Goal: Task Accomplishment & Management: Complete application form

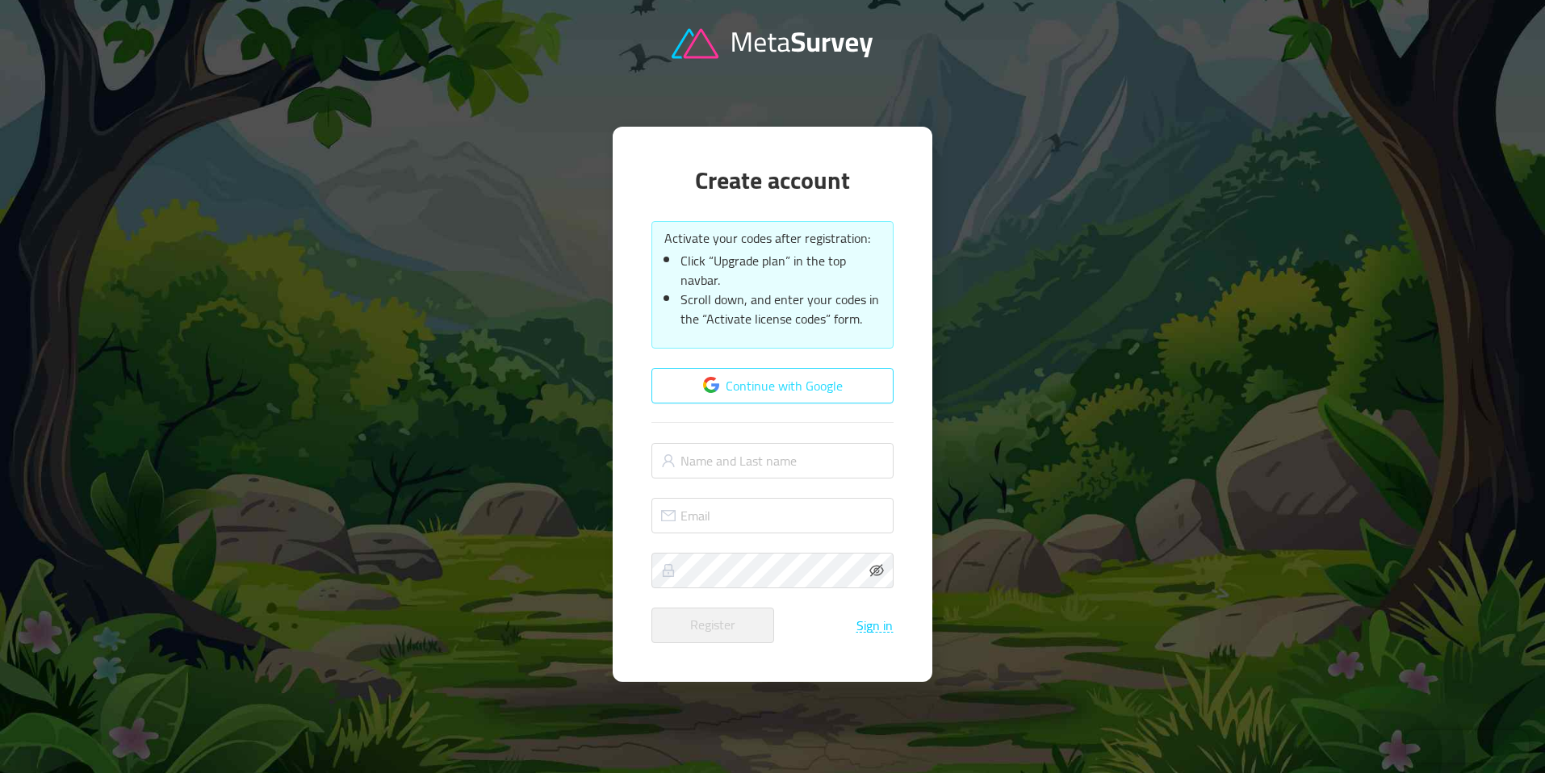
click at [713, 385] on button "Continue with Google" at bounding box center [772, 386] width 242 height 36
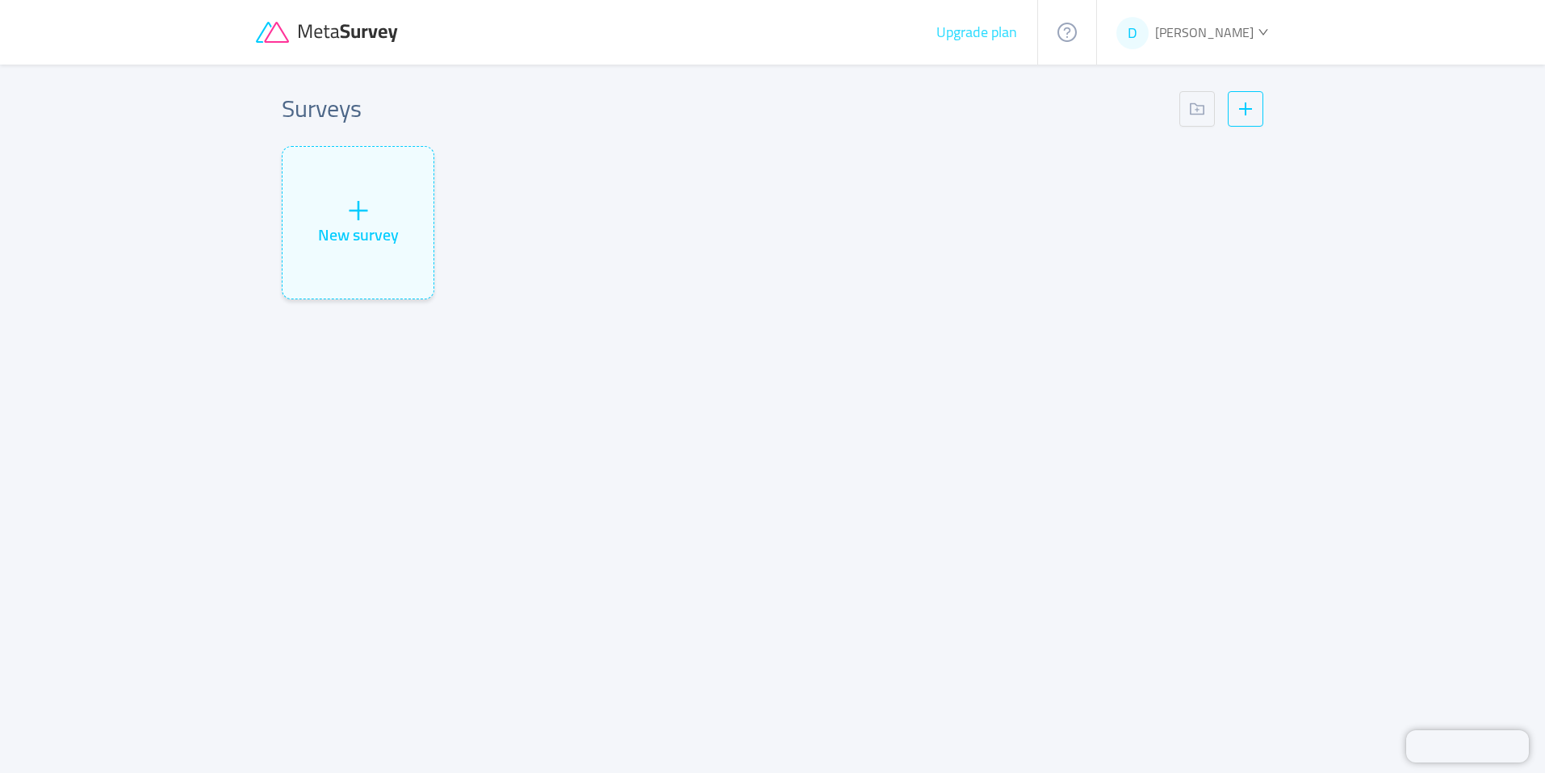
click at [1015, 35] on button "Upgrade plan" at bounding box center [976, 32] width 82 height 16
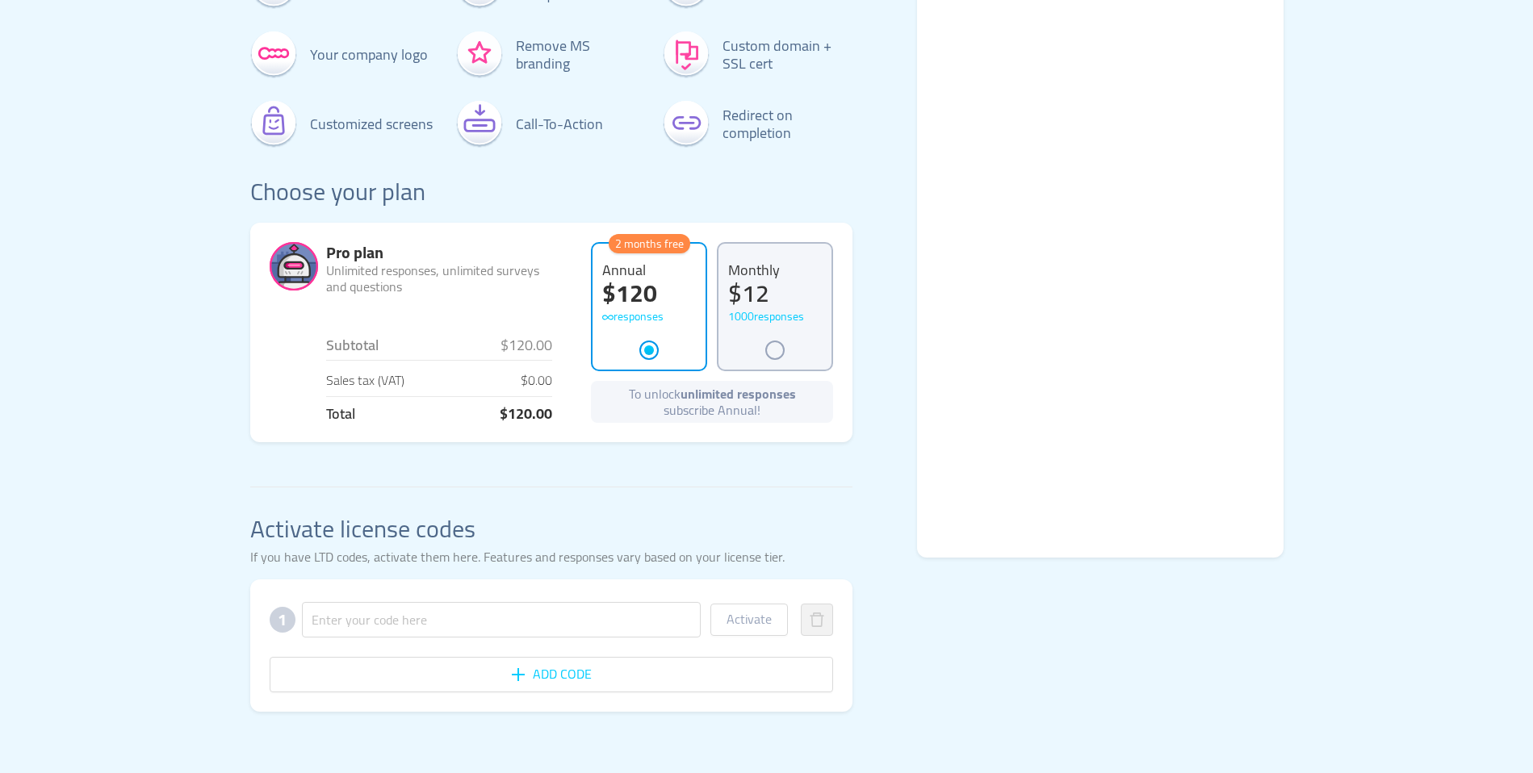
scroll to position [207, 0]
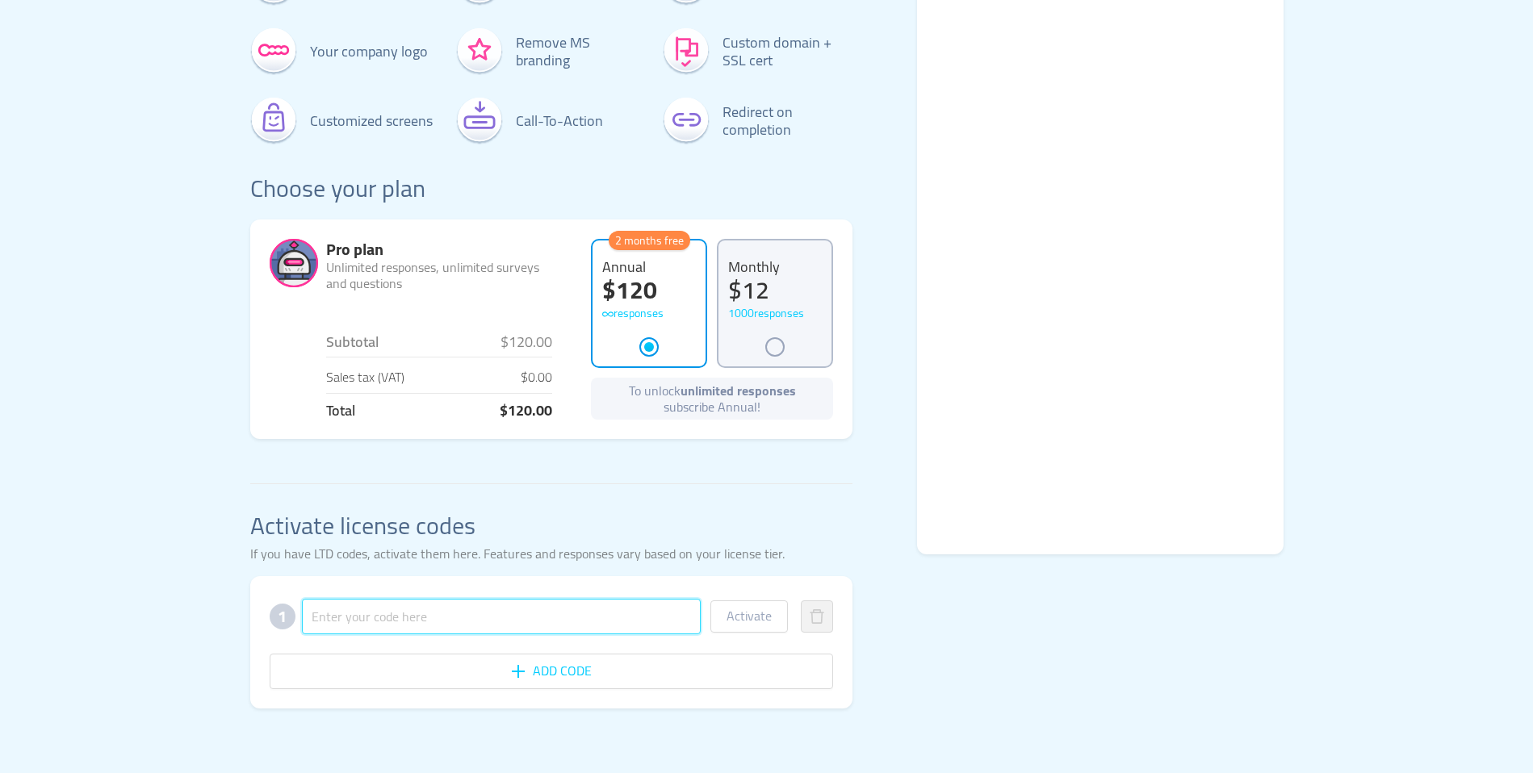
click at [421, 613] on input "text" at bounding box center [502, 617] width 400 height 36
paste input "83ASUOFEQSZTBXY24Y4WPW"
type input "83ASUOFEQSZTBXY24Y4WPW"
click at [554, 675] on button "Add code" at bounding box center [552, 672] width 564 height 36
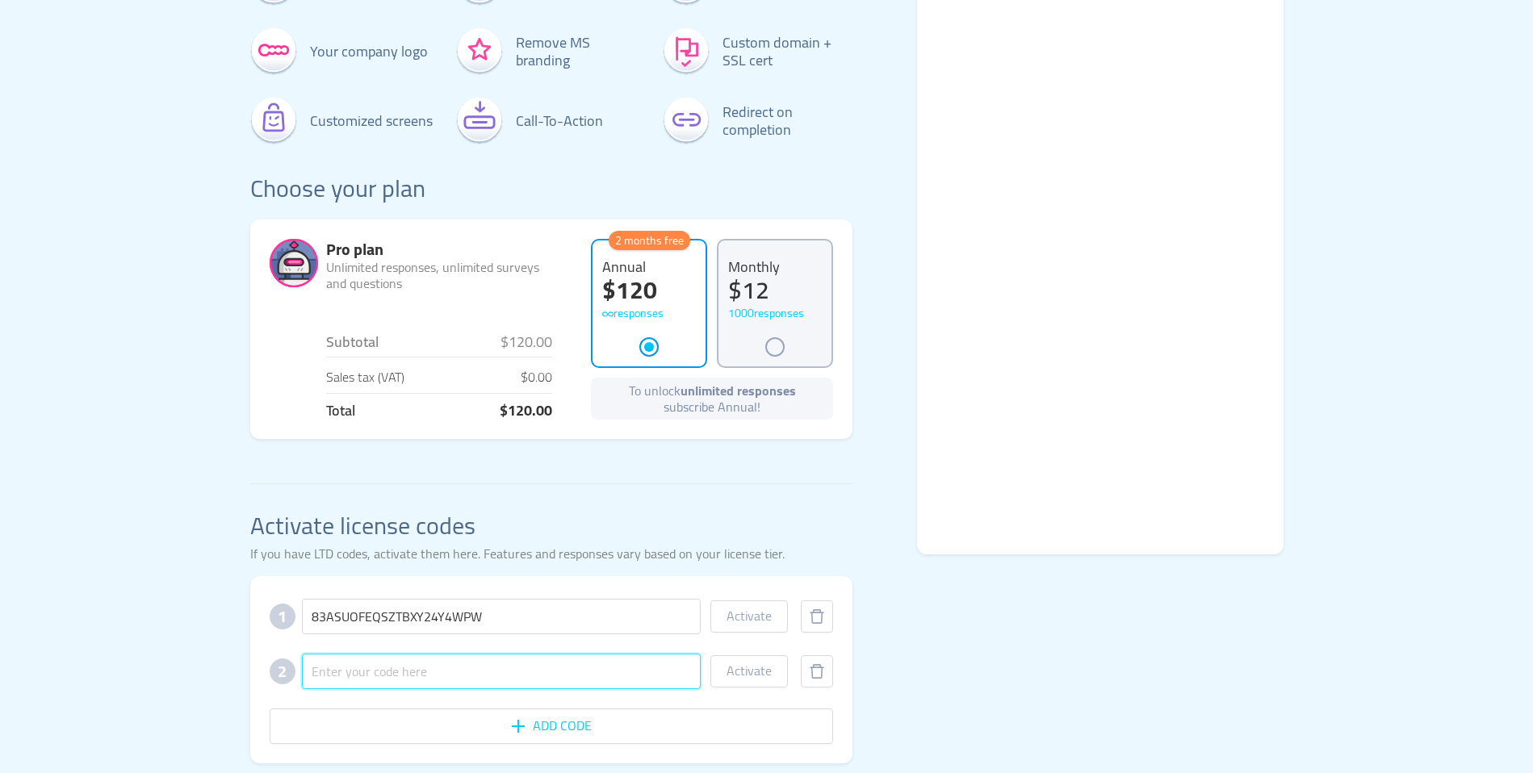
click at [425, 672] on input "text" at bounding box center [502, 672] width 400 height 36
paste input "6VECGKMN5HDJUSETK3MAX7"
type input "6VECGKMN5HDJUSETK3MAX7"
click at [542, 720] on button "Add code" at bounding box center [552, 727] width 564 height 36
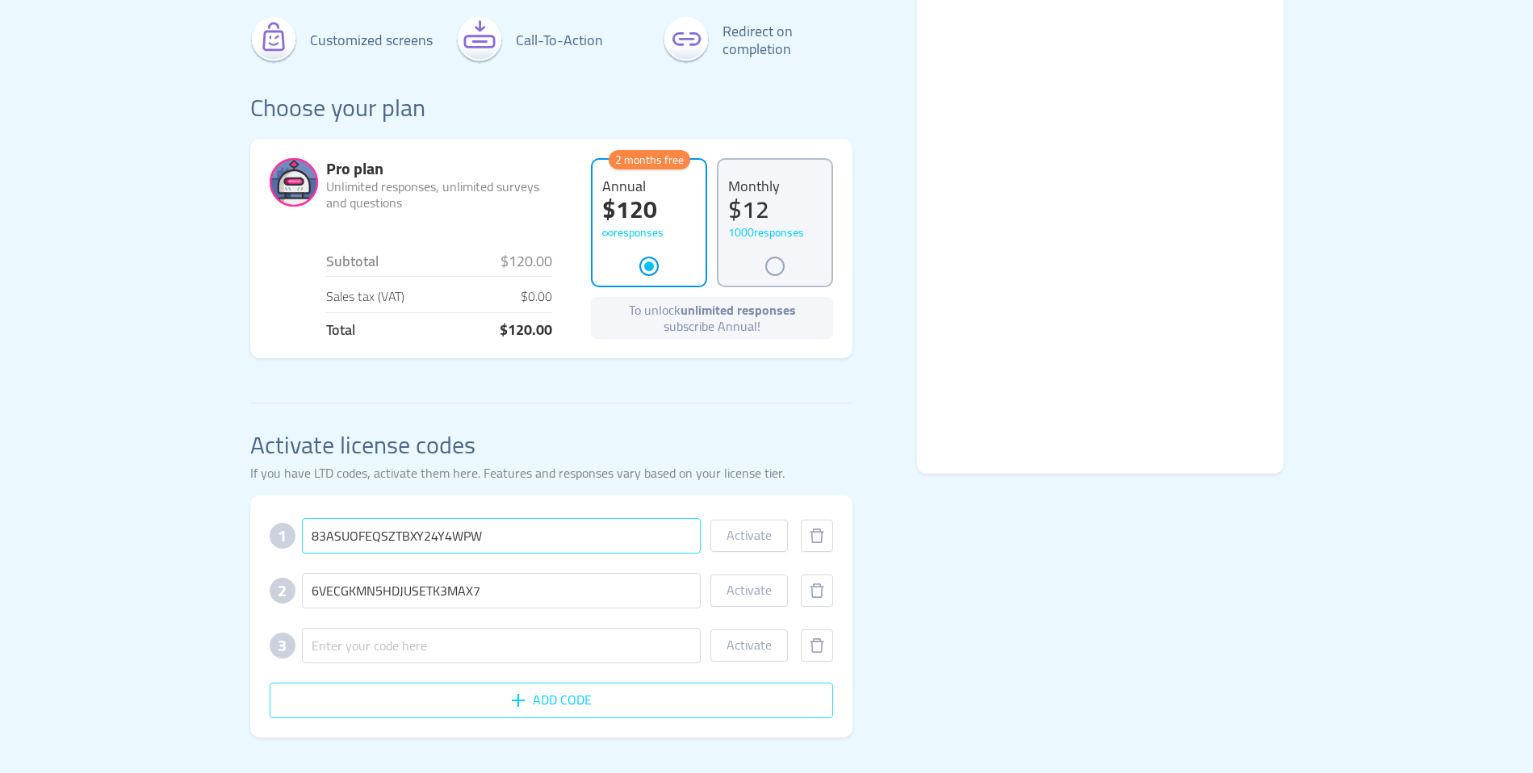
scroll to position [316, 0]
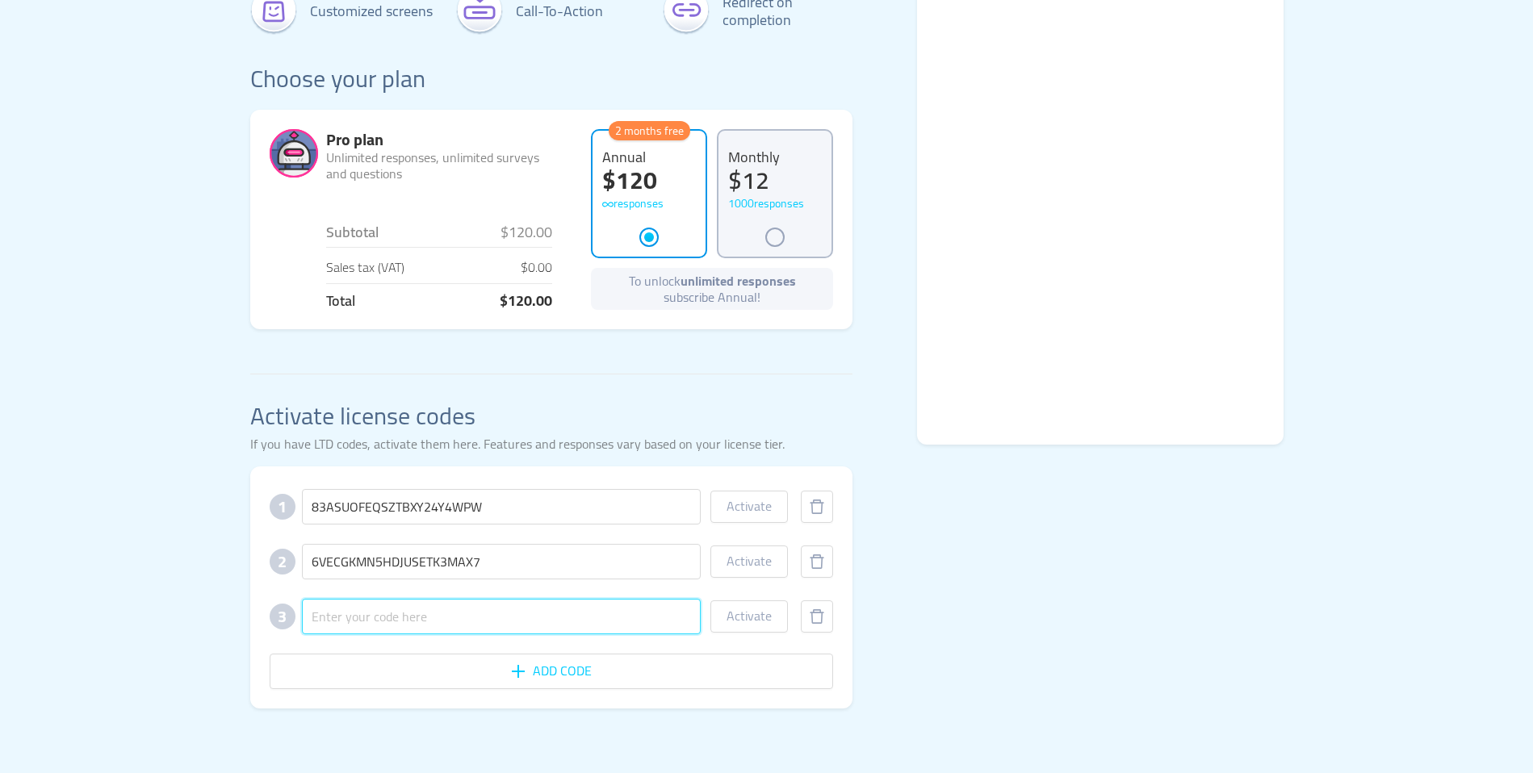
click at [395, 622] on input "text" at bounding box center [502, 617] width 400 height 36
paste input "PPXYJFXXEXUBGYCNPGMT2A"
type input "PPXYJFXXEXUBGYCNPGMT2A"
click at [747, 504] on button "Activate" at bounding box center [748, 507] width 77 height 32
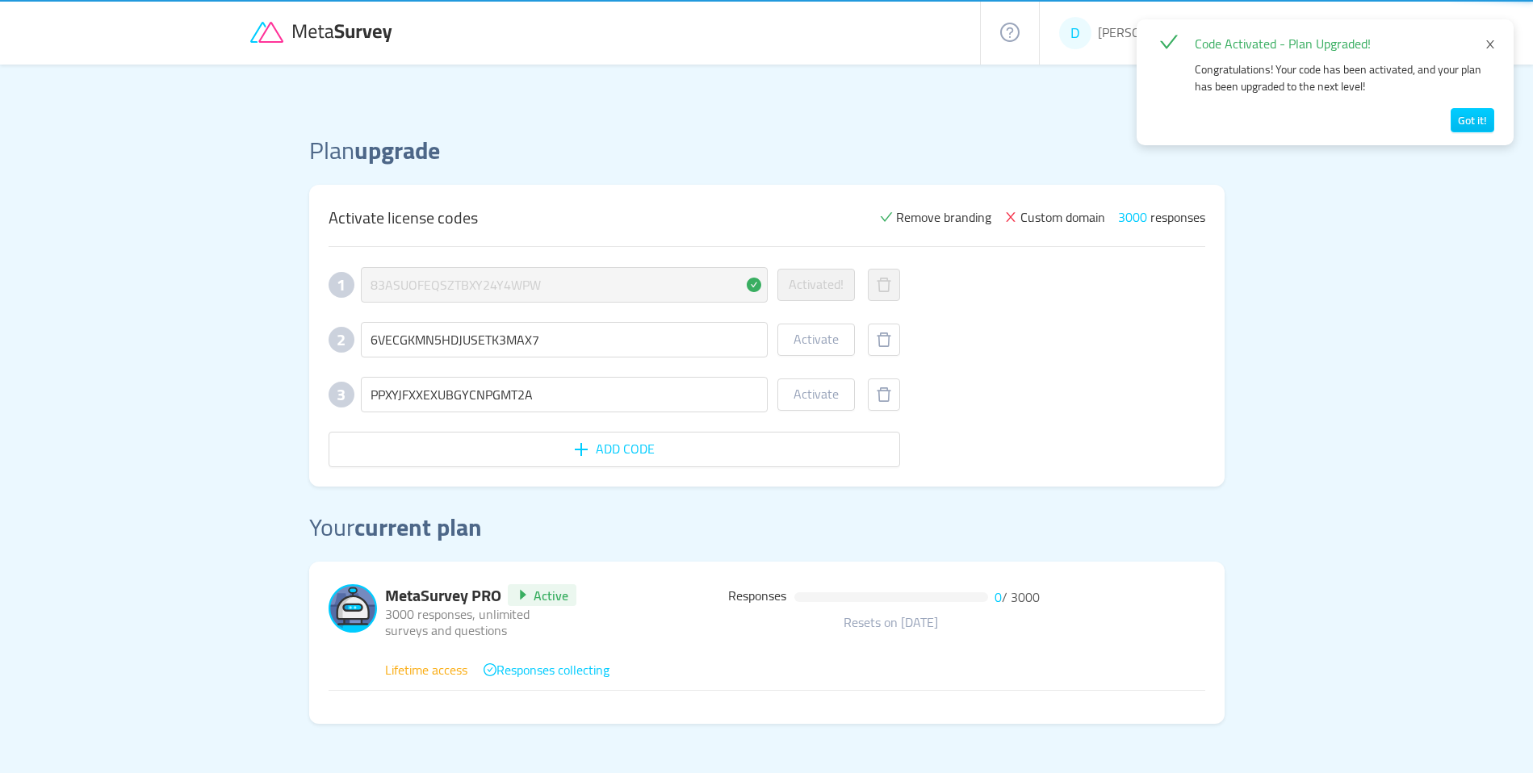
click at [757, 568] on div "MetaSurvey PRO Active 3000 responses, unlimited surveys and questions Responses…" at bounding box center [766, 643] width 915 height 162
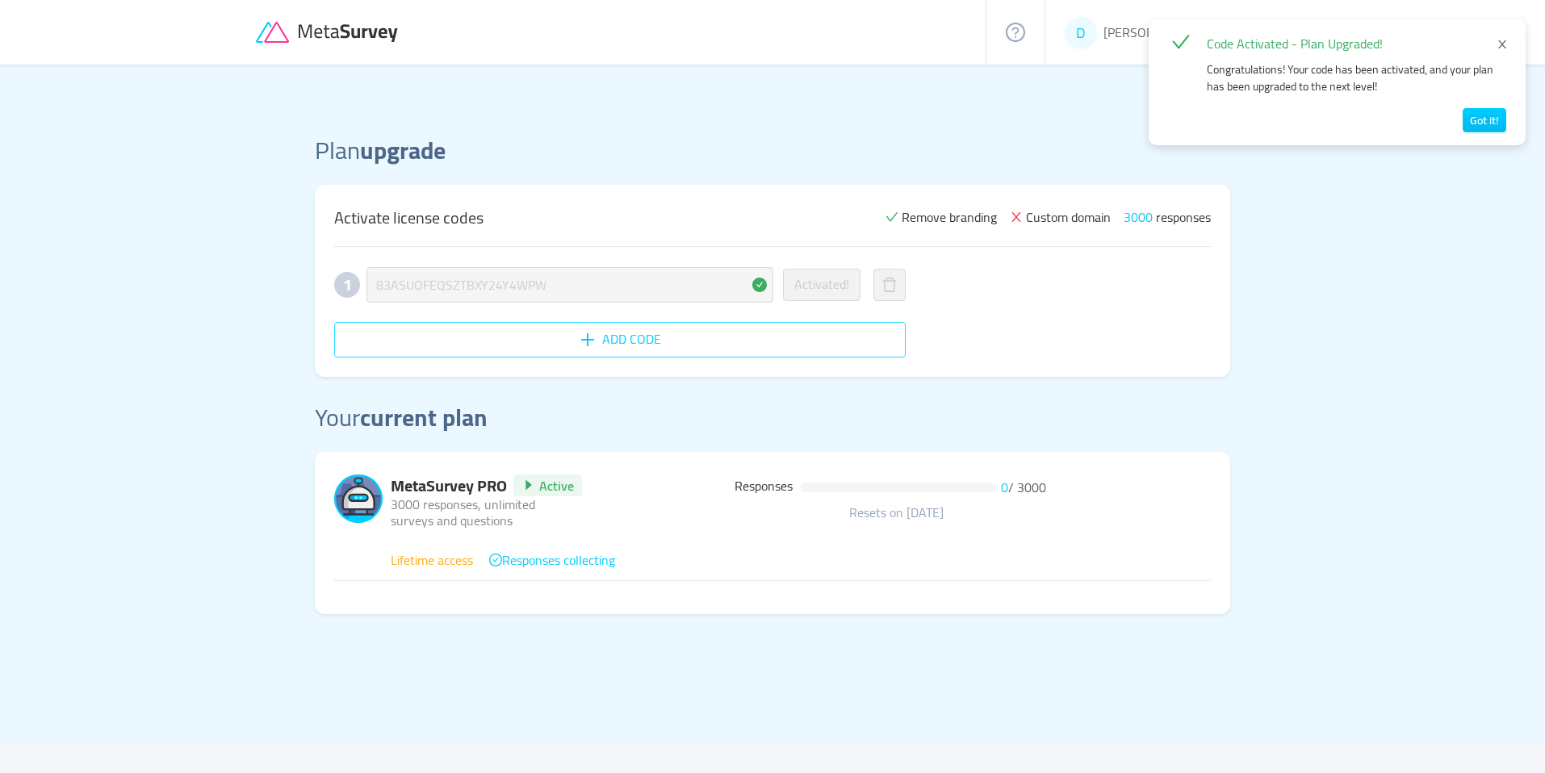
click at [682, 345] on button "Add code" at bounding box center [619, 340] width 571 height 36
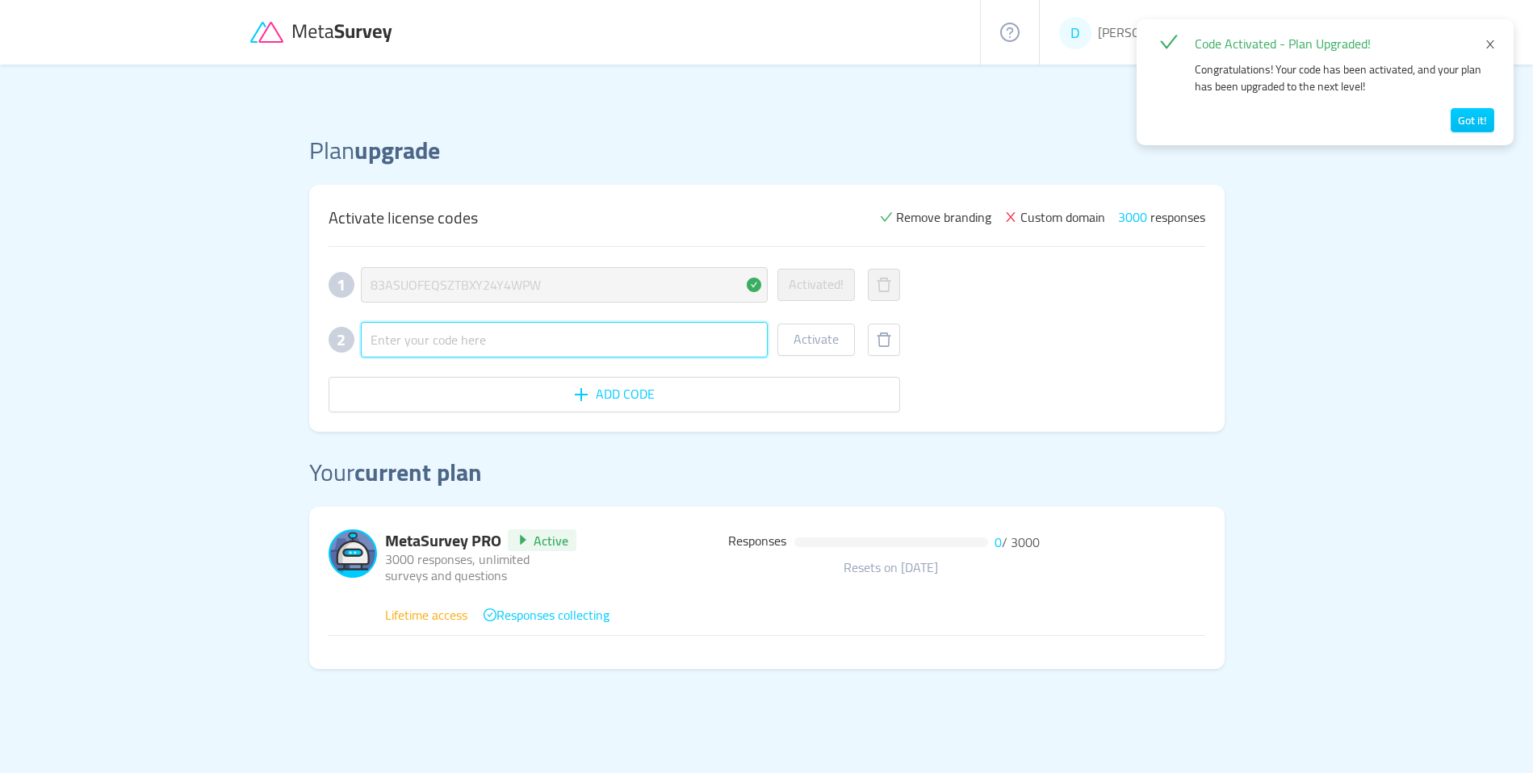
click at [671, 341] on input "text" at bounding box center [564, 340] width 407 height 36
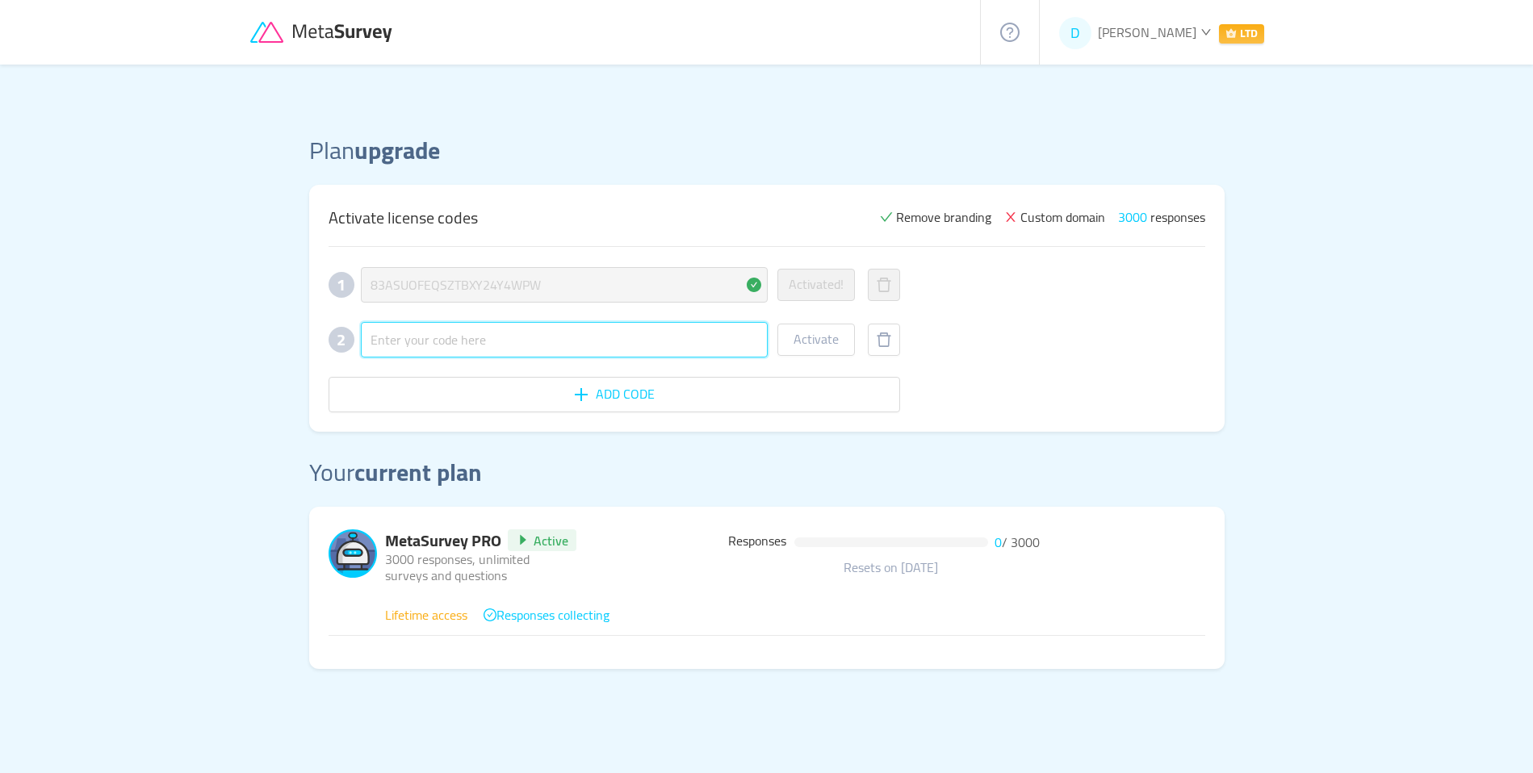
paste input "PPXYJFXXEXUBGYCNPGMT2A"
type input "PPXYJFXXEXUBGYCNPGMT2A"
click at [835, 347] on button "Activate" at bounding box center [815, 340] width 77 height 32
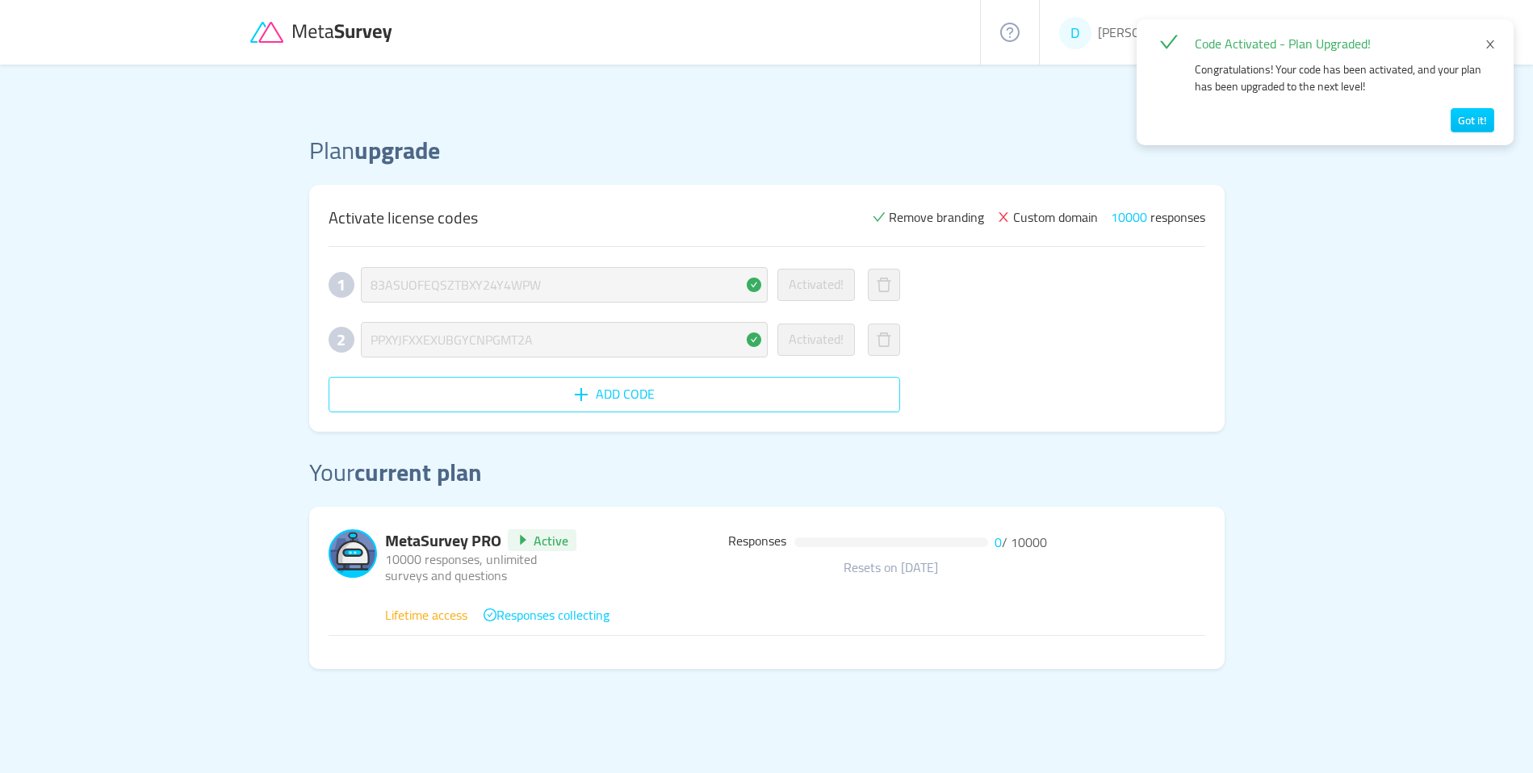
click at [679, 400] on button "Add code" at bounding box center [613, 395] width 571 height 36
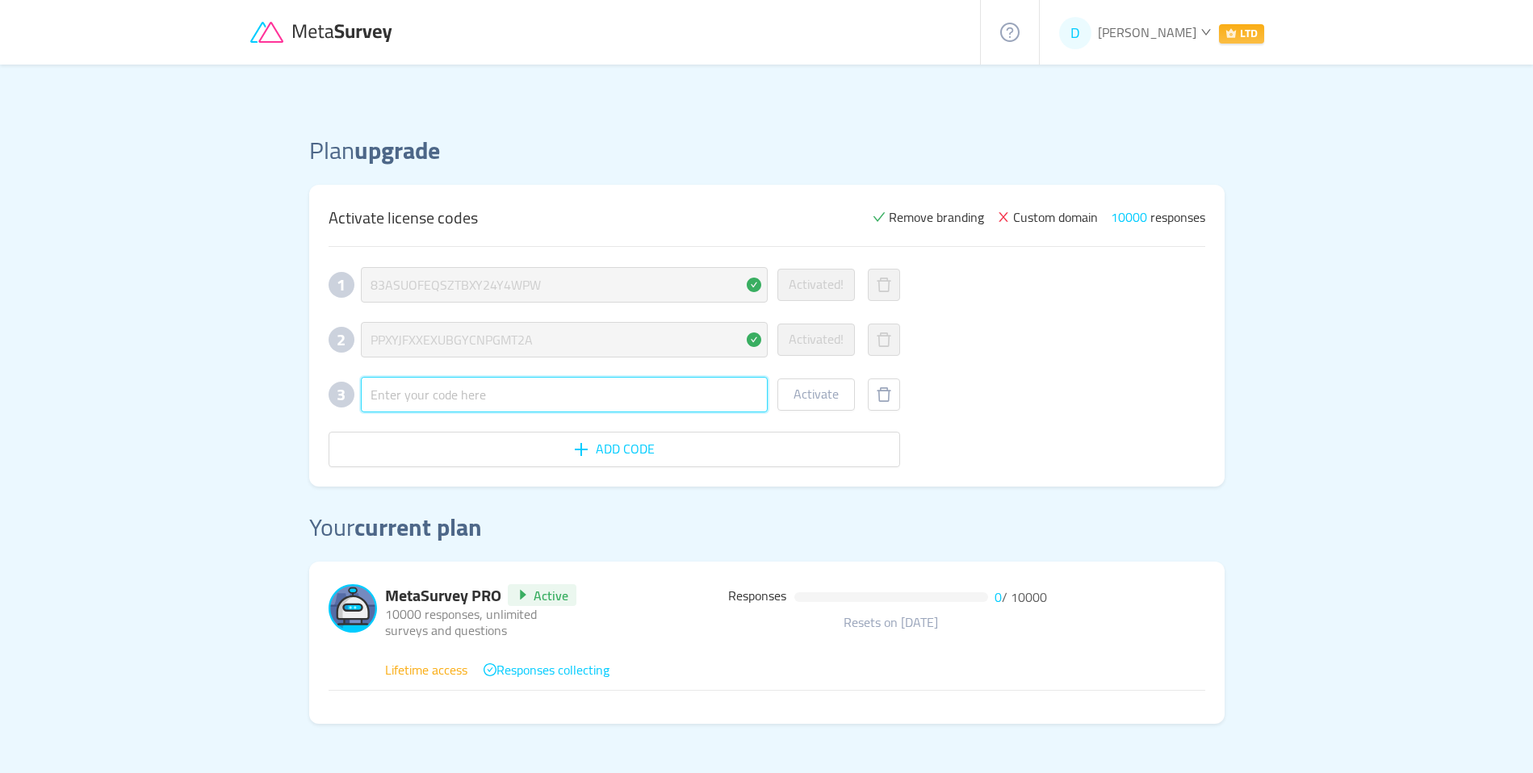
click at [484, 400] on input "text" at bounding box center [564, 395] width 407 height 36
paste input "6VECGKMN5HDJUSETK3MAX7"
type input "6VECGKMN5HDJUSETK3MAX7"
click at [814, 395] on button "Activate" at bounding box center [815, 395] width 77 height 32
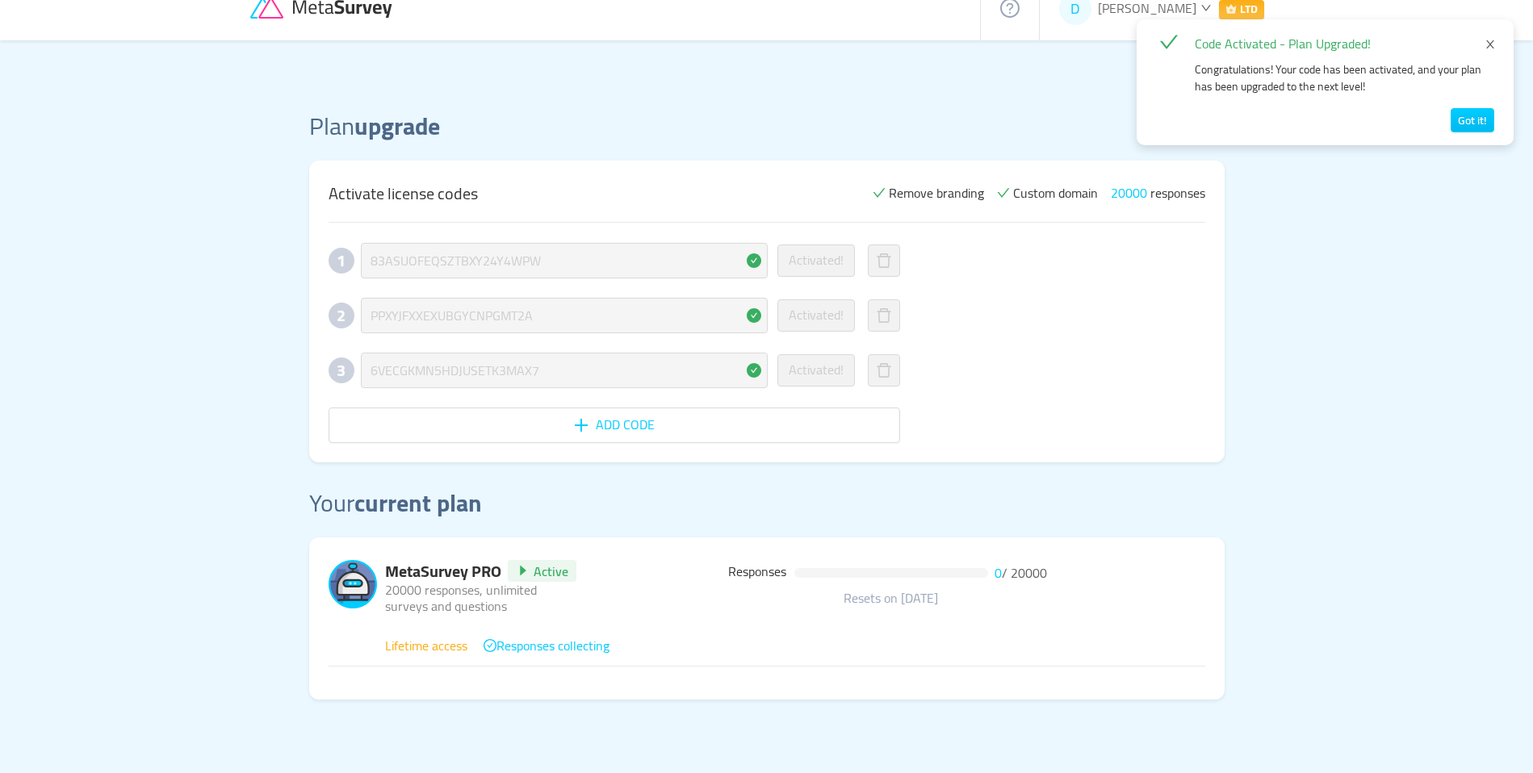
scroll to position [26, 0]
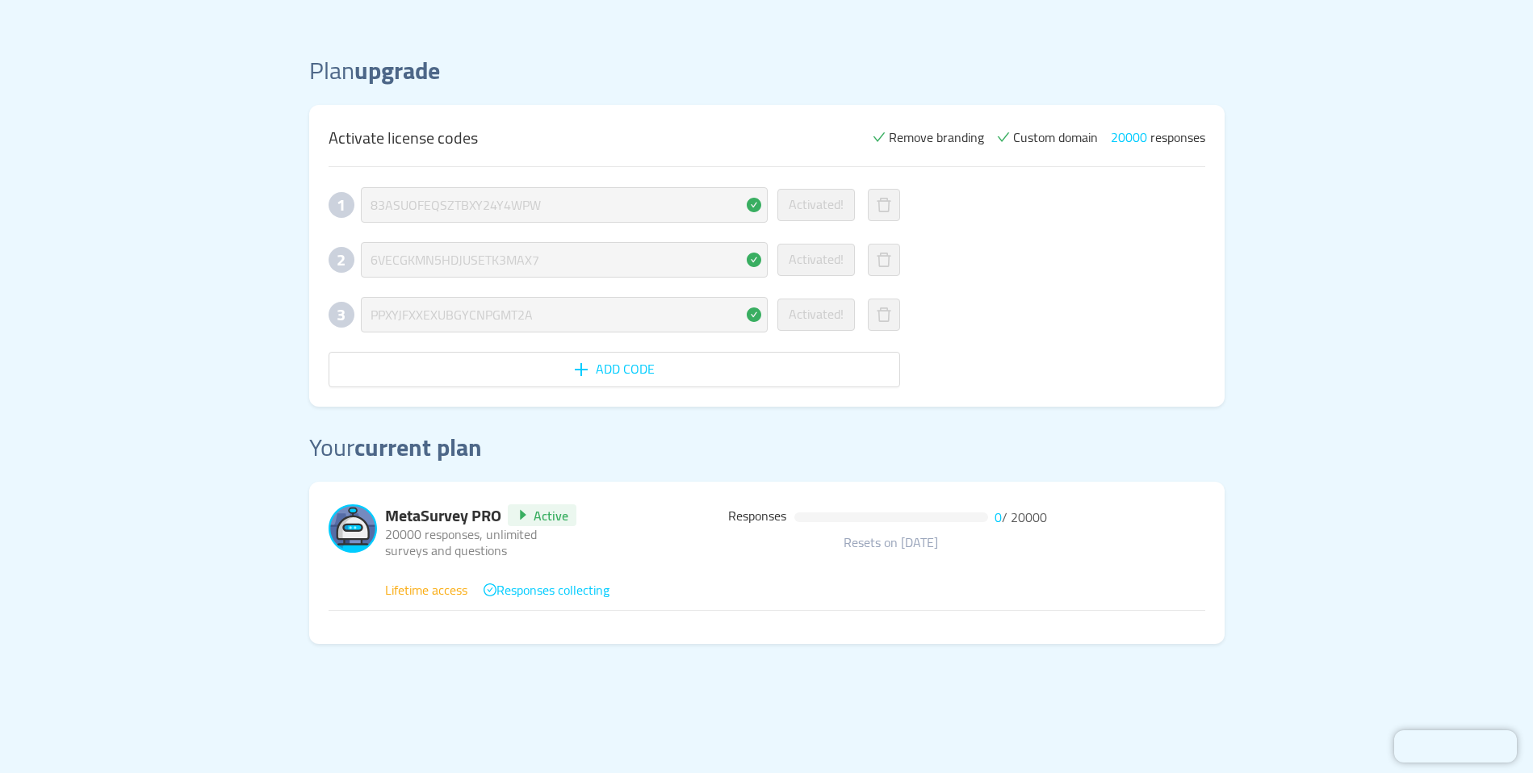
scroll to position [79, 0]
click at [485, 513] on span "MetaSurvey PRO" at bounding box center [443, 516] width 116 height 20
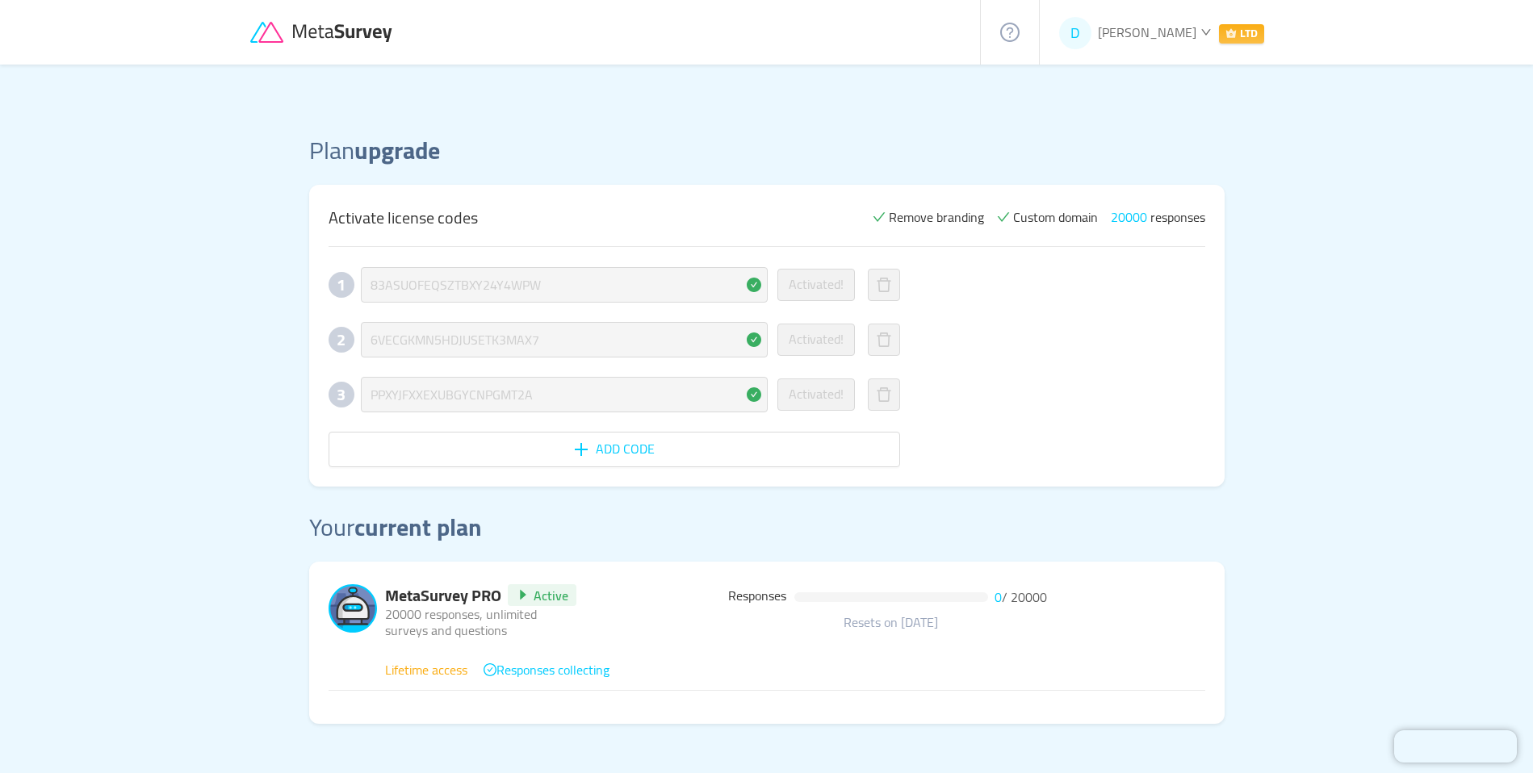
click at [1237, 32] on span "LTD" at bounding box center [1241, 33] width 45 height 19
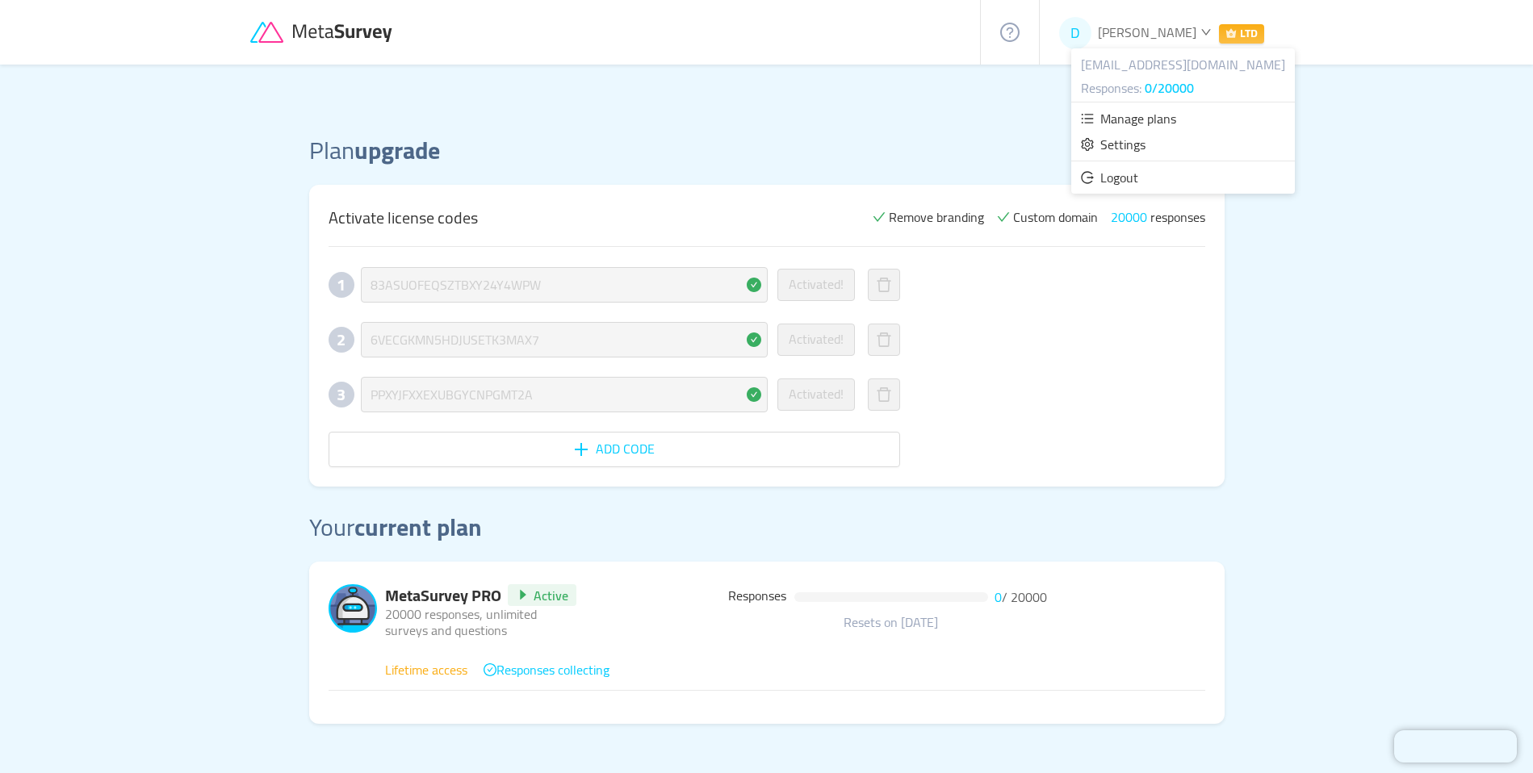
click at [1184, 32] on span "[PERSON_NAME]" at bounding box center [1147, 32] width 98 height 24
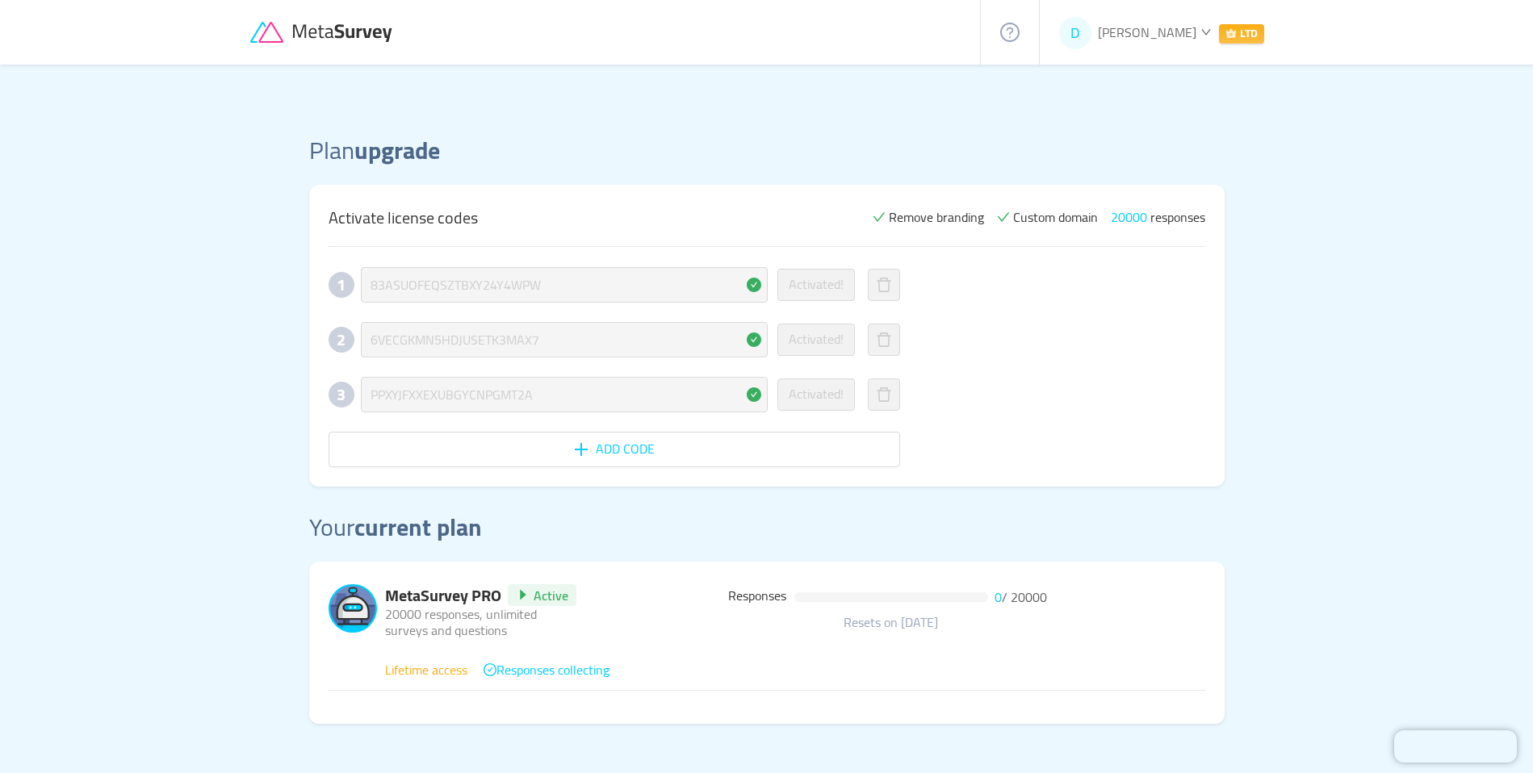
click at [333, 39] on icon at bounding box center [322, 33] width 145 height 22
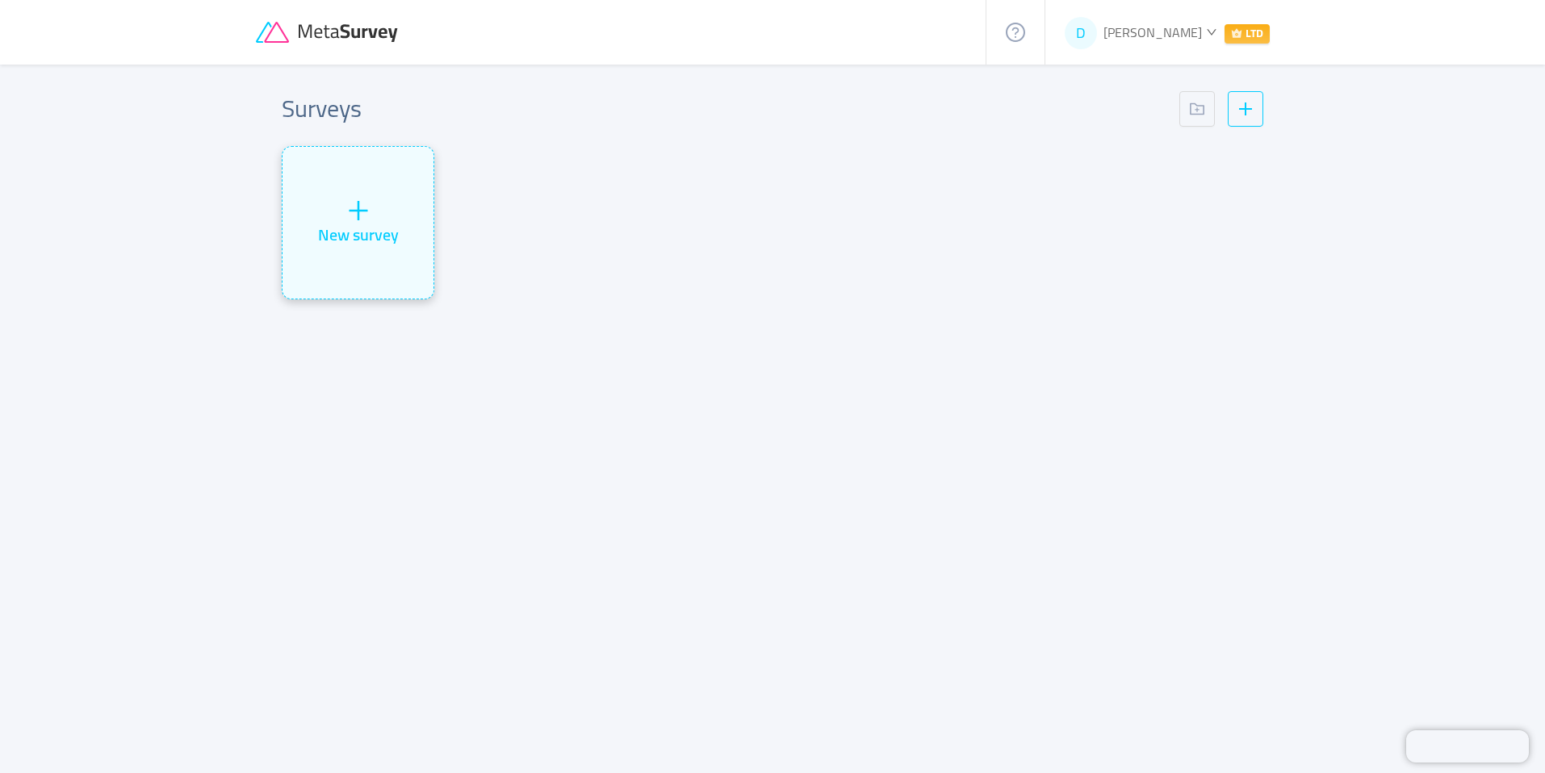
click at [358, 207] on icon "icon: plus" at bounding box center [358, 210] width 2 height 19
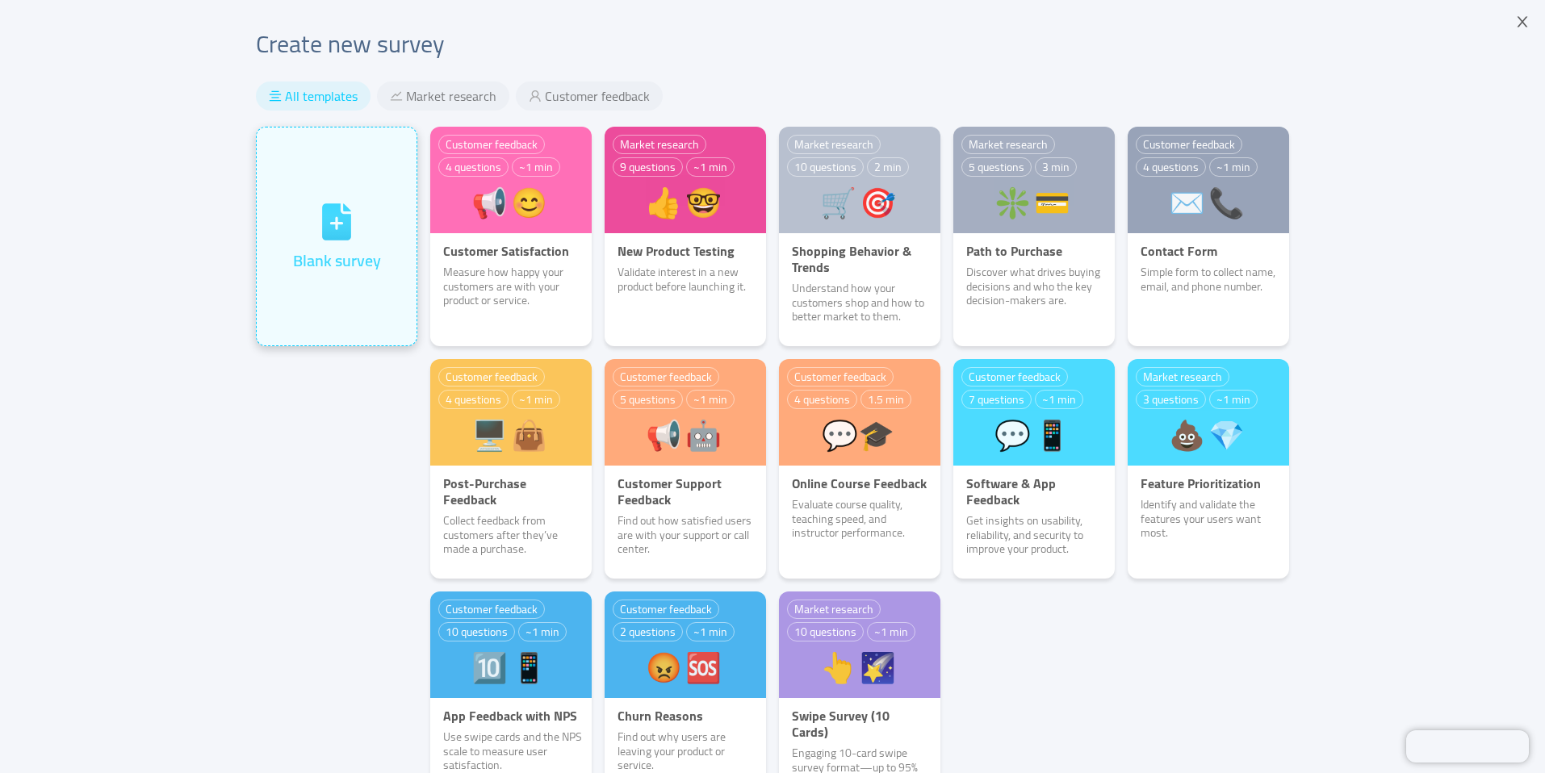
click at [347, 265] on div "Blank survey" at bounding box center [337, 261] width 88 height 24
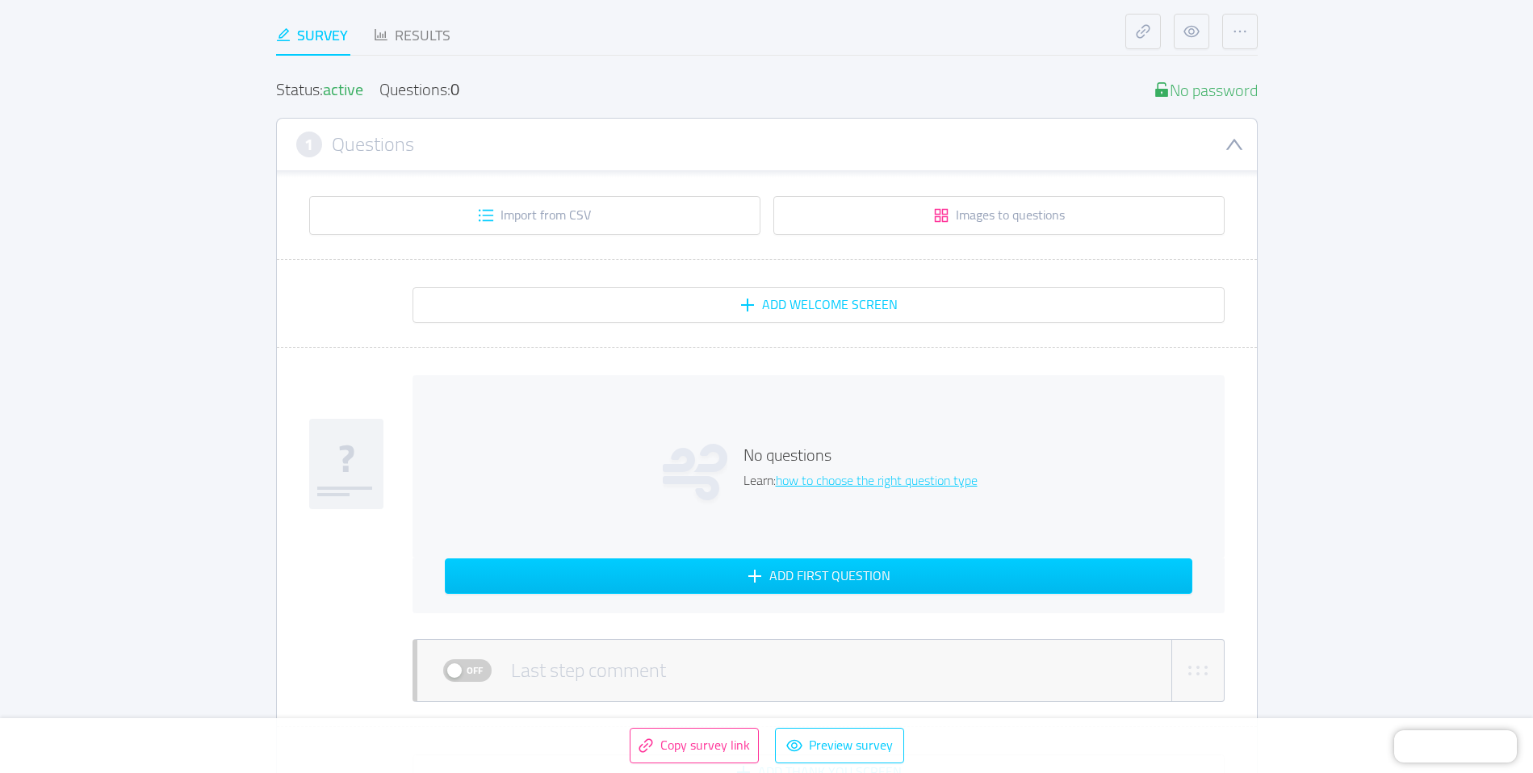
scroll to position [241, 0]
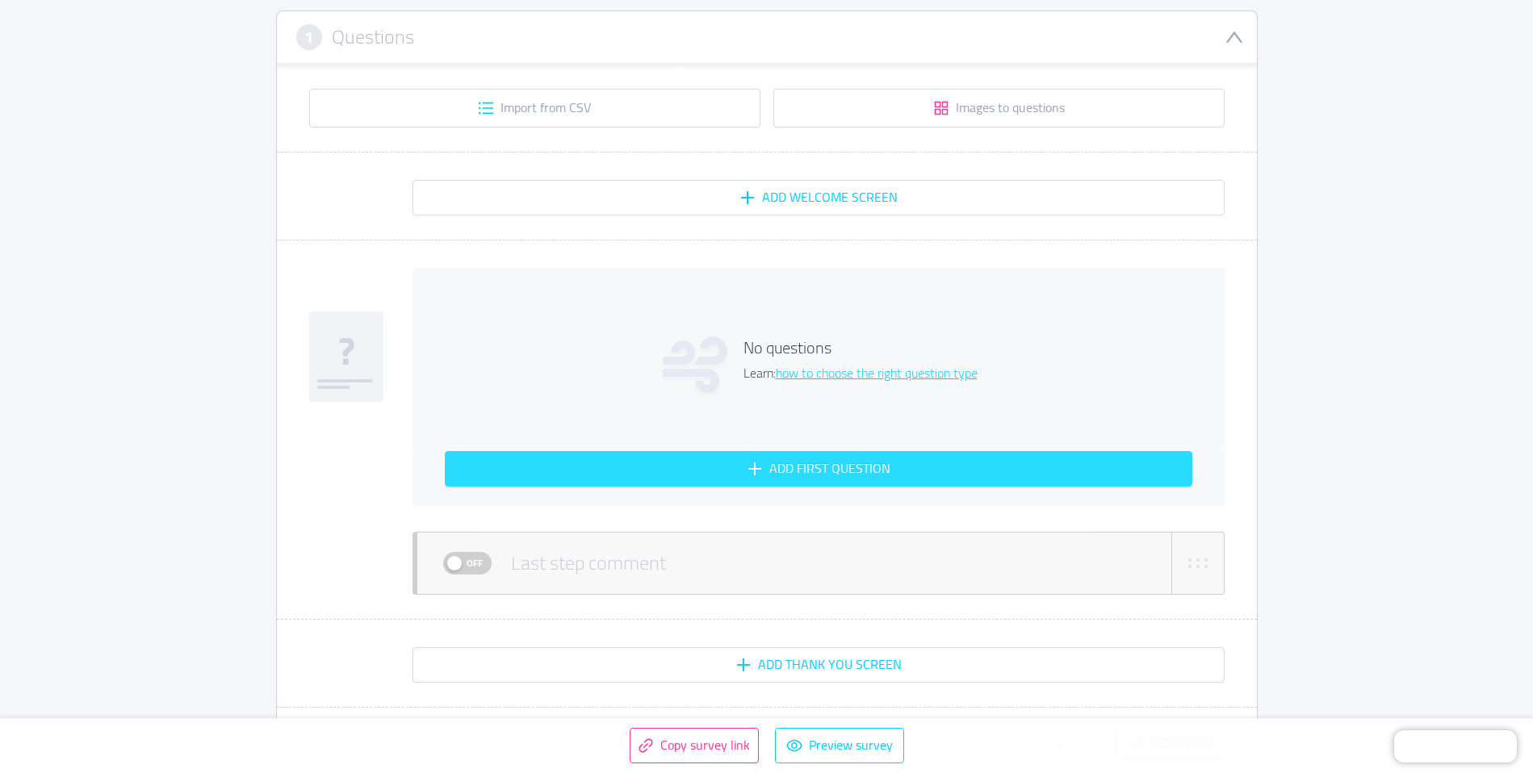
click at [730, 463] on button "Add first question" at bounding box center [818, 469] width 747 height 36
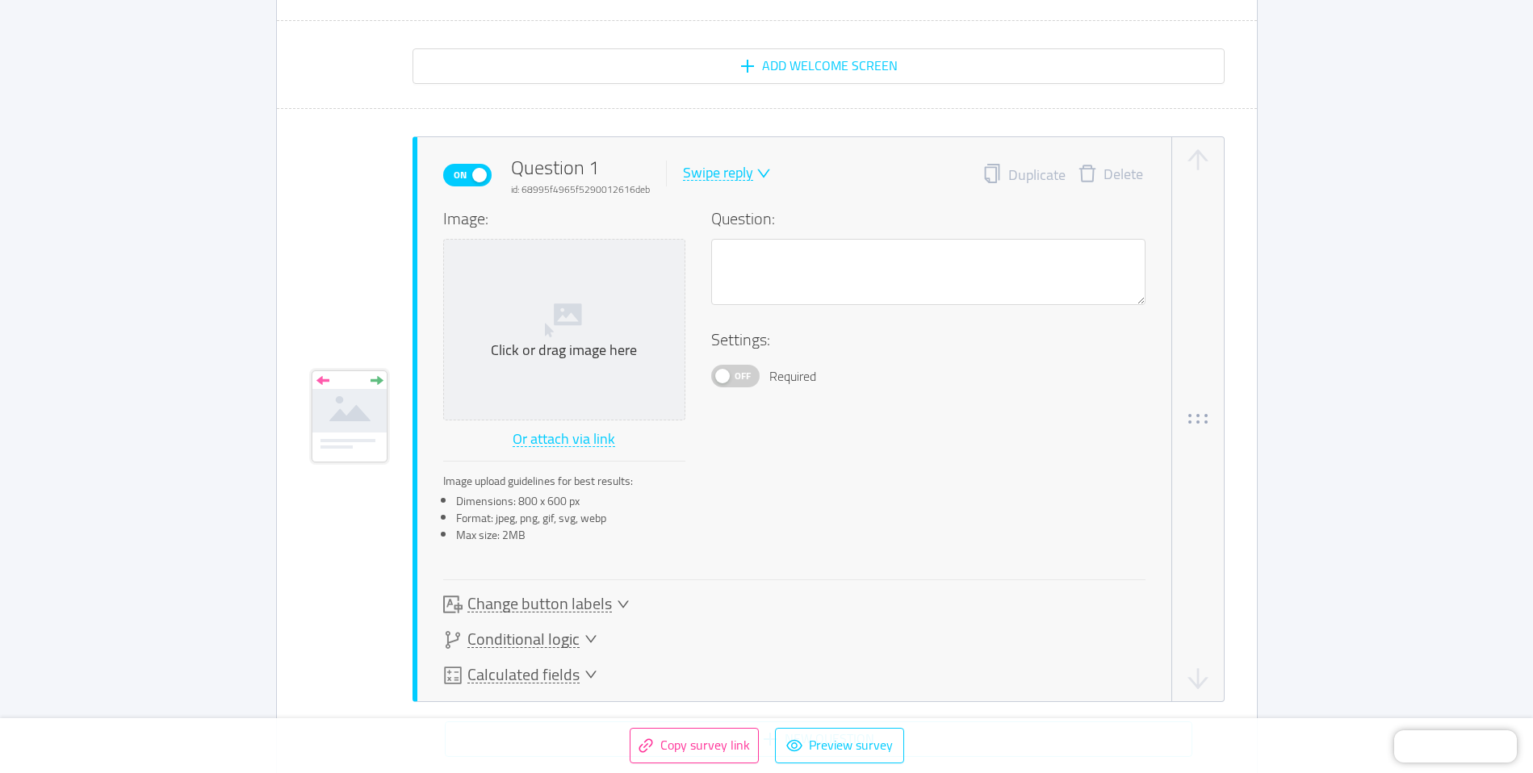
scroll to position [405, 0]
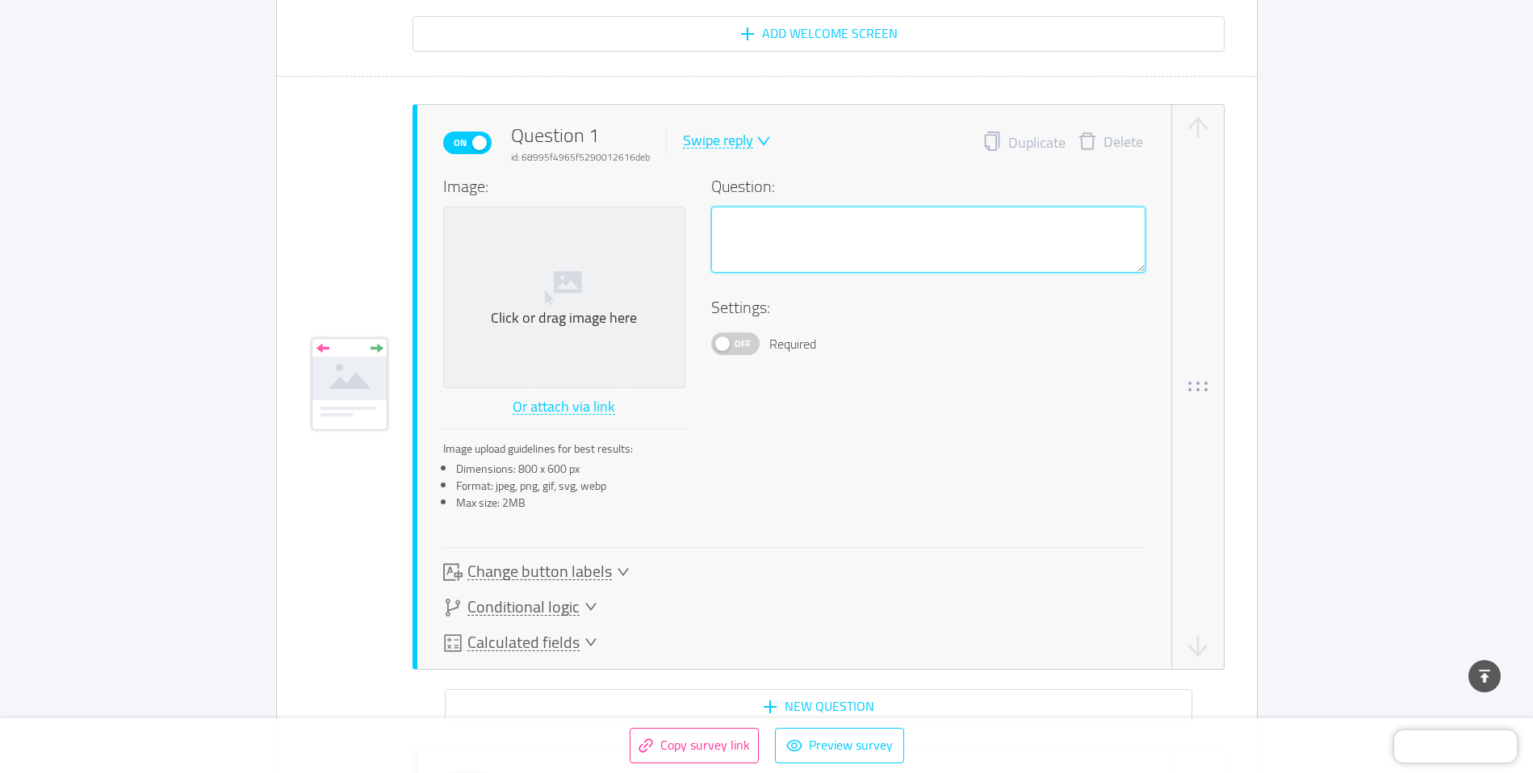
click at [765, 242] on textarea at bounding box center [928, 240] width 434 height 66
type textarea "Y"
type textarea "Ye"
type textarea "Yes"
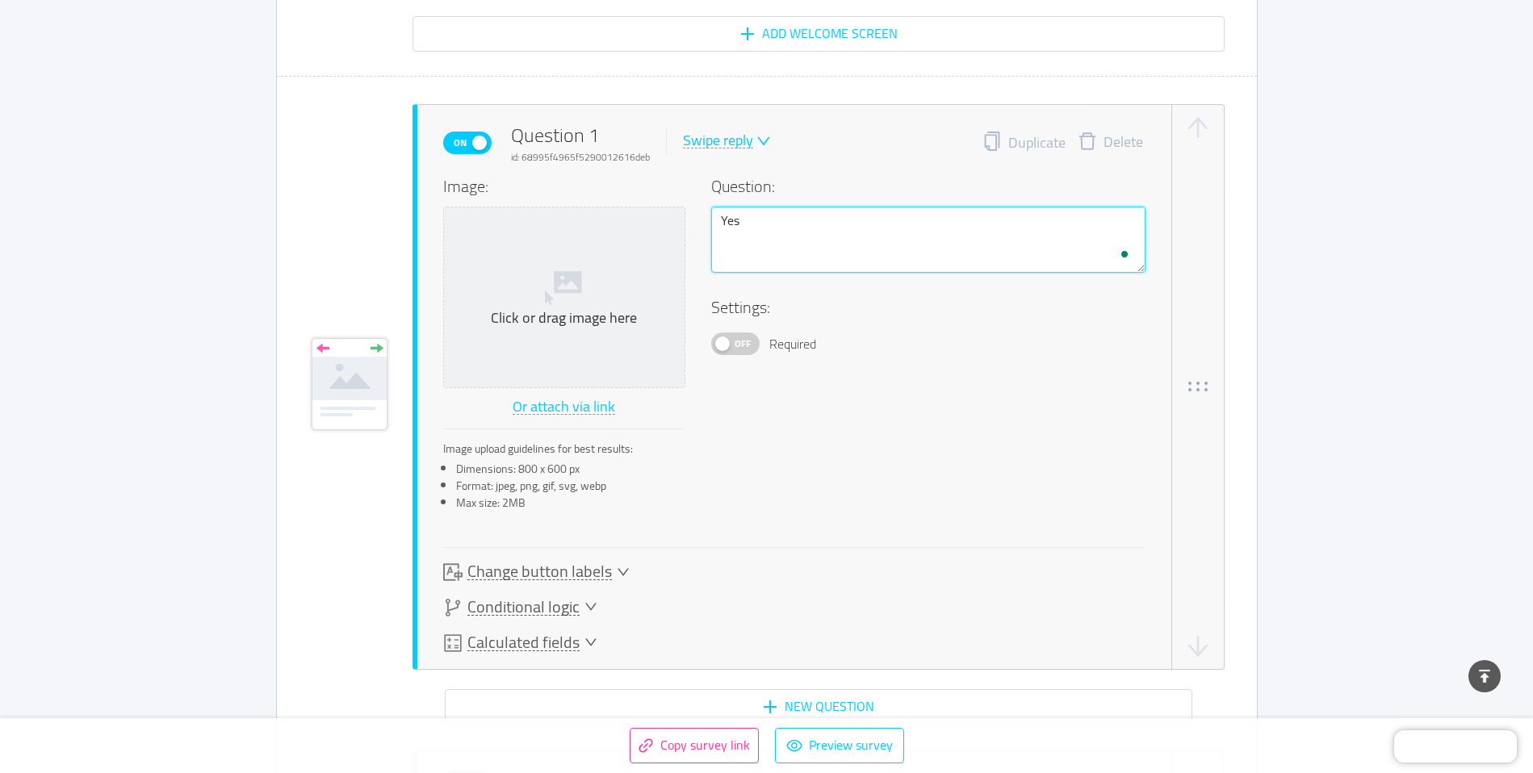
type textarea "Yes o"
type textarea "Yes or"
type textarea "Yes or N"
type textarea "Yes or No"
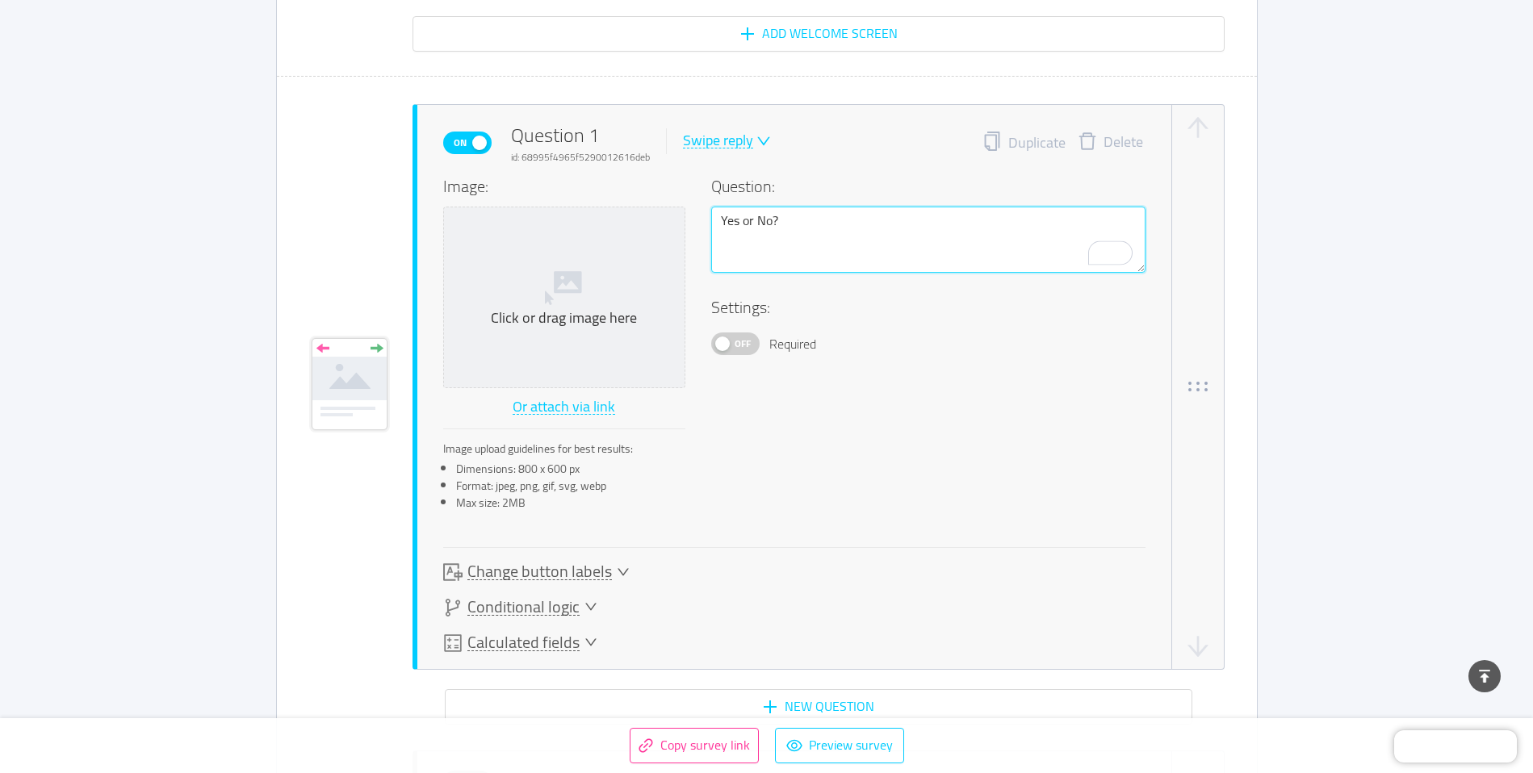
type textarea "Yes or No?"
click at [580, 570] on span "Change button labels" at bounding box center [539, 571] width 144 height 17
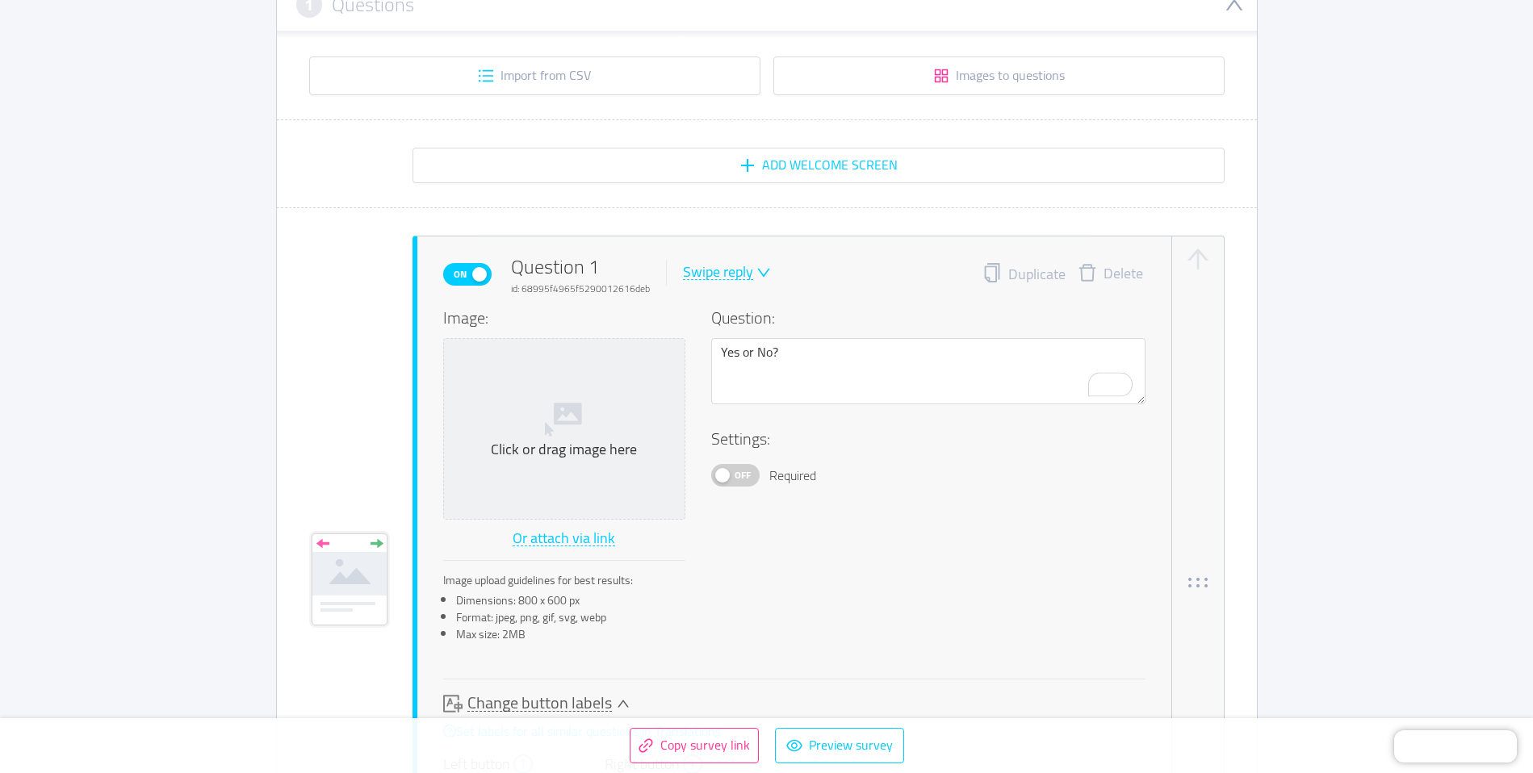
scroll to position [270, 0]
click at [756, 273] on icon "icon: down" at bounding box center [763, 276] width 15 height 15
click at [771, 352] on li "Multiple answer" at bounding box center [737, 354] width 117 height 26
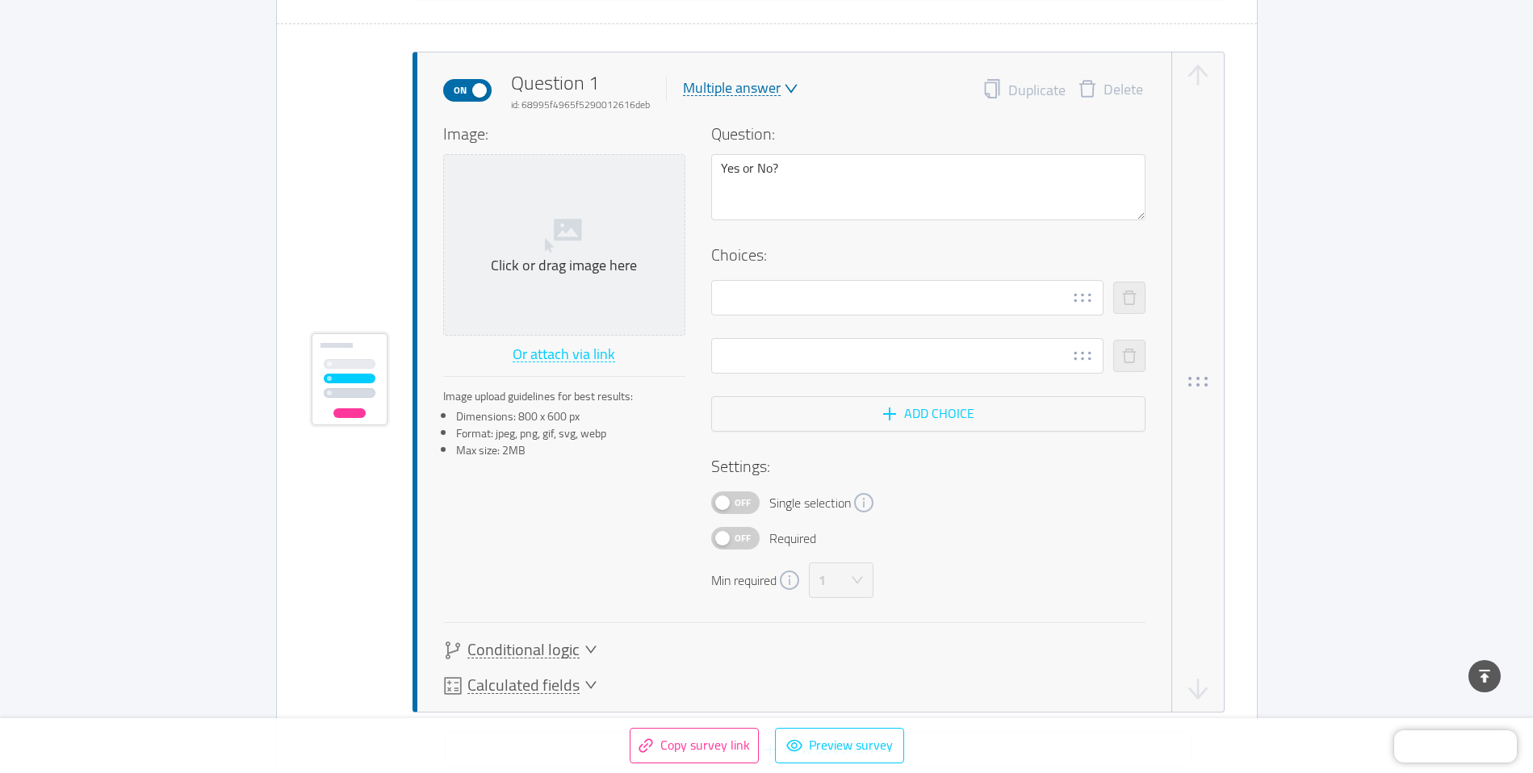
scroll to position [458, 0]
click at [856, 301] on input "text" at bounding box center [907, 297] width 392 height 36
type input "Yes"
click at [836, 344] on input "text" at bounding box center [907, 355] width 392 height 36
type input "No"
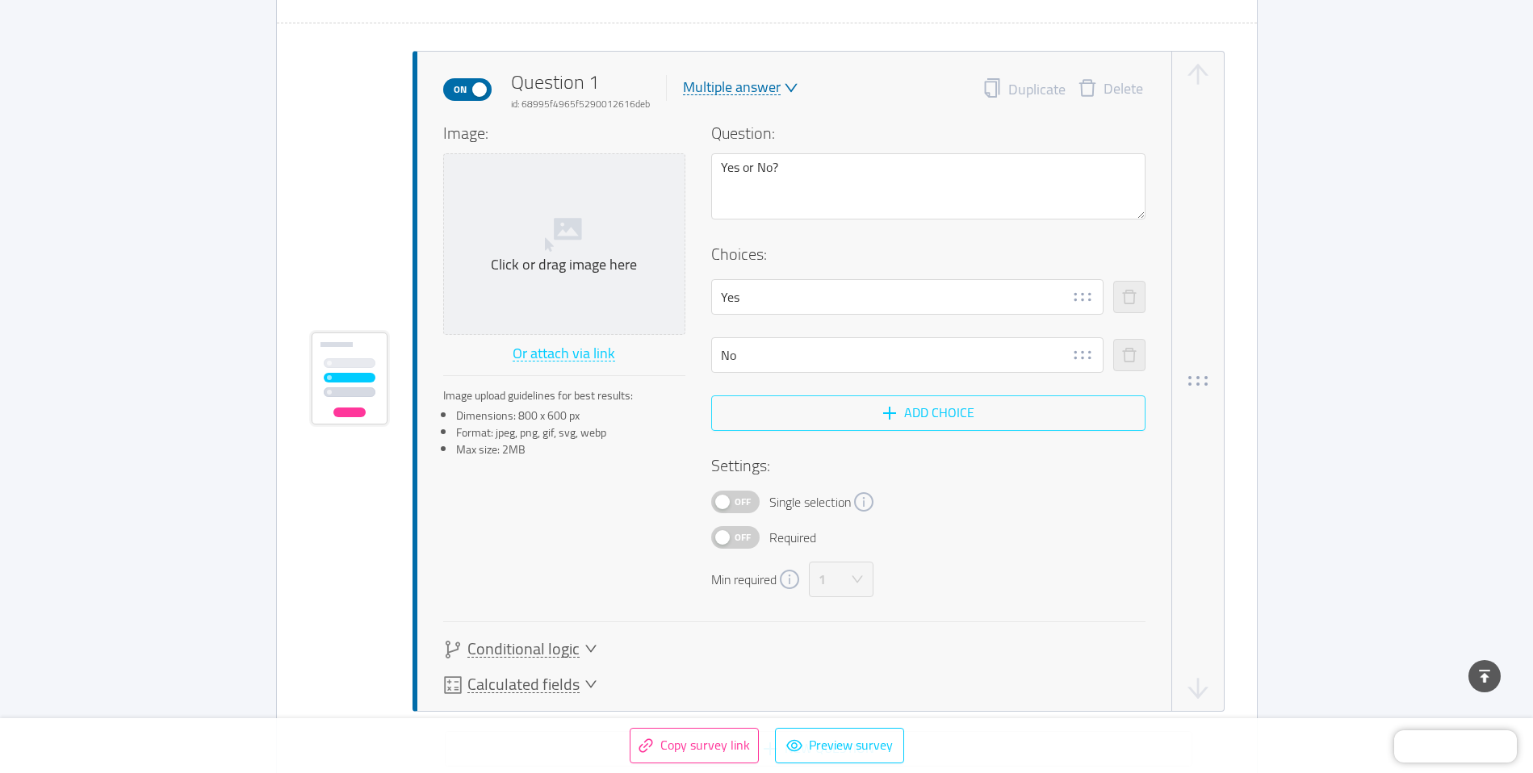
click at [864, 413] on button "Add choice" at bounding box center [928, 413] width 434 height 36
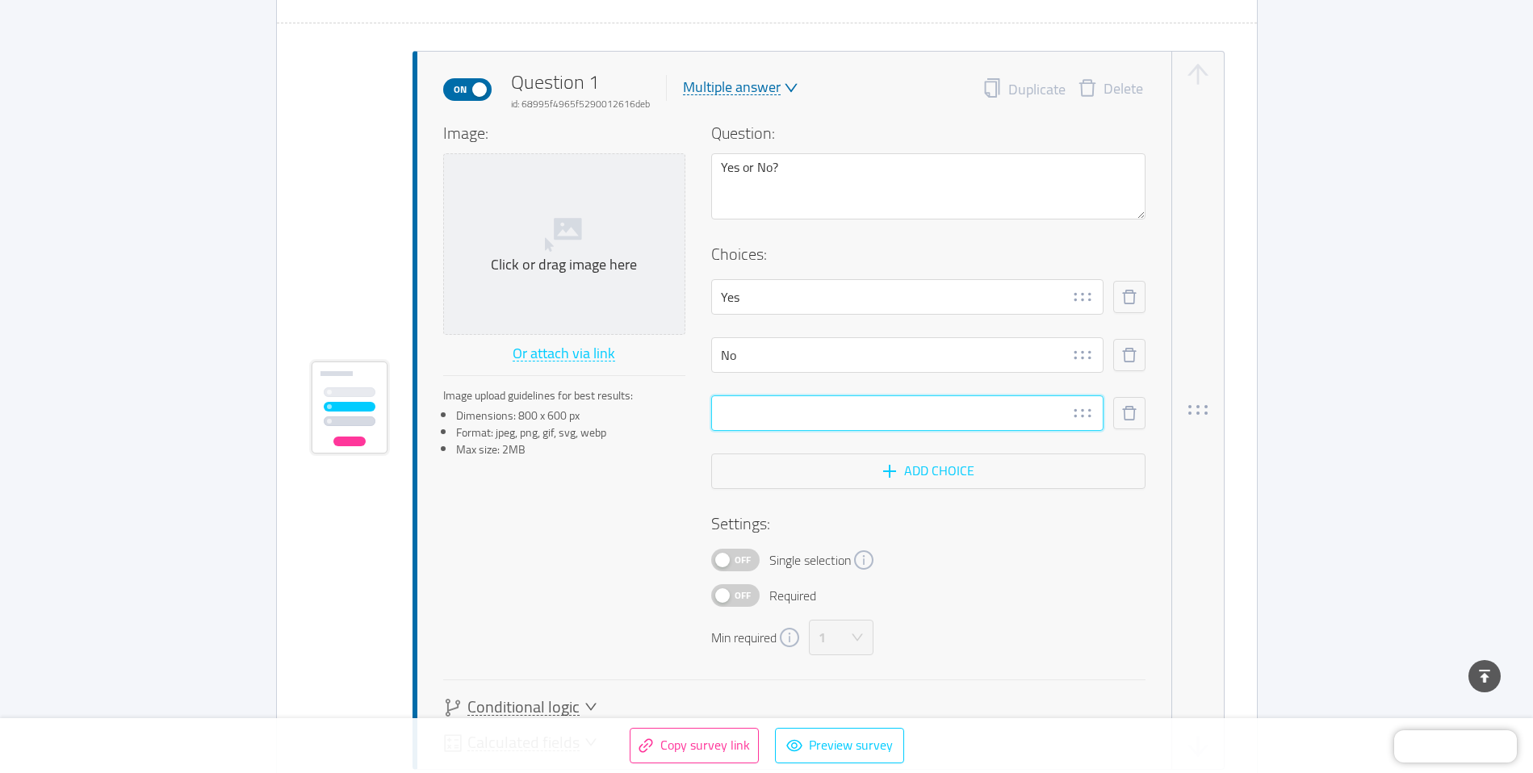
click at [817, 414] on input "text" at bounding box center [907, 413] width 392 height 36
type input "Cant Choose"
click at [732, 559] on span "Off" at bounding box center [742, 560] width 23 height 21
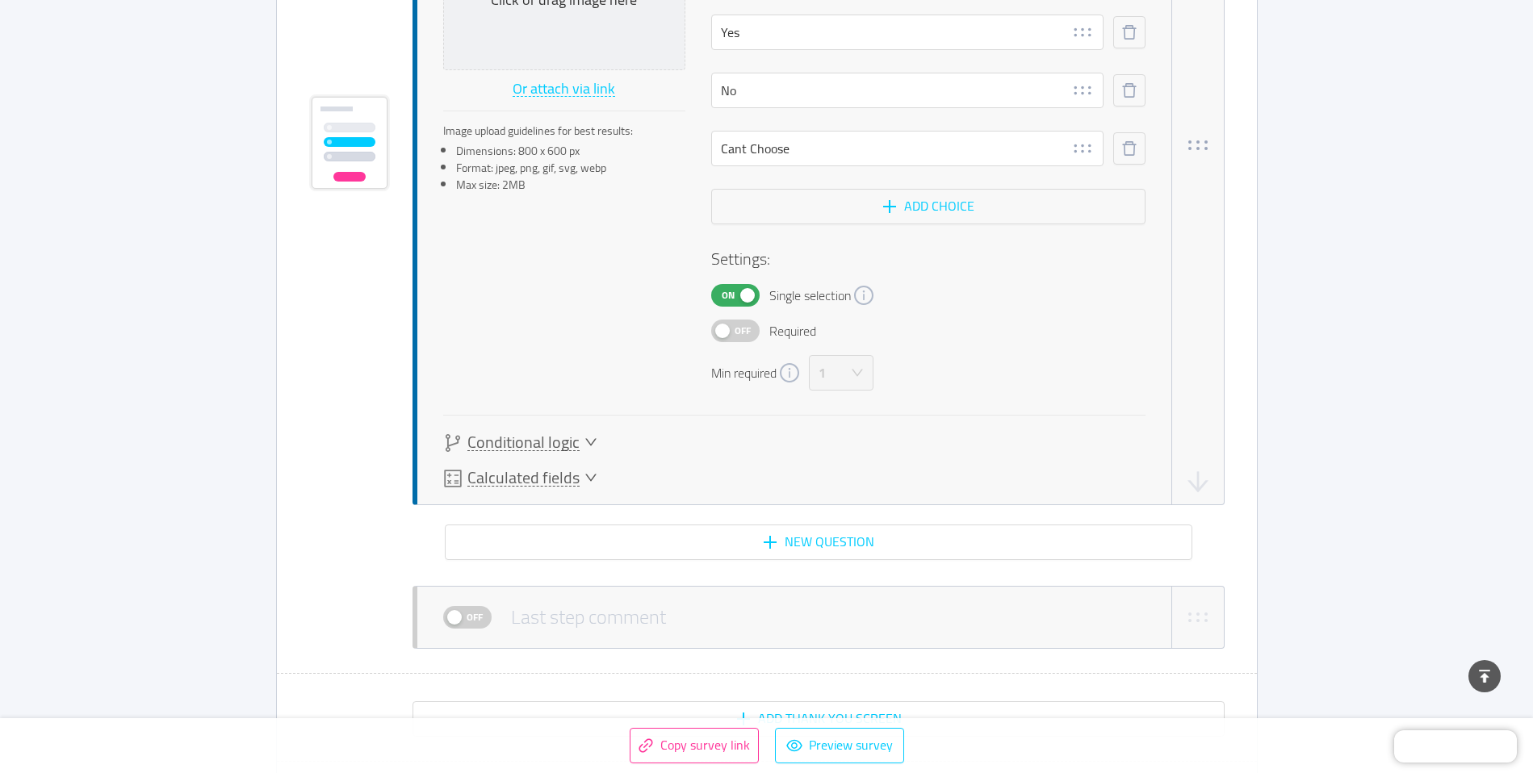
scroll to position [724, 0]
click at [803, 546] on button "New question" at bounding box center [818, 542] width 747 height 36
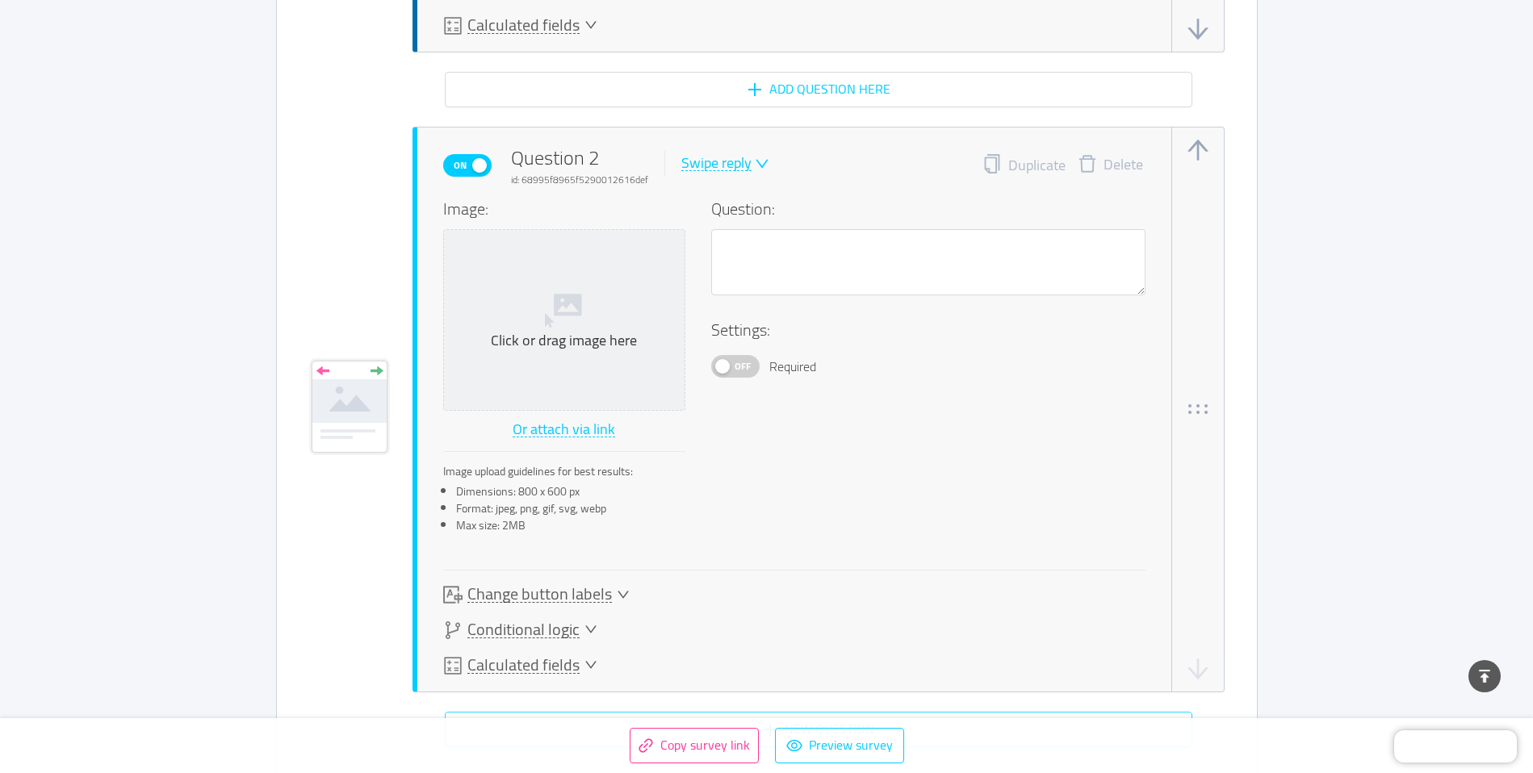
scroll to position [1199, 0]
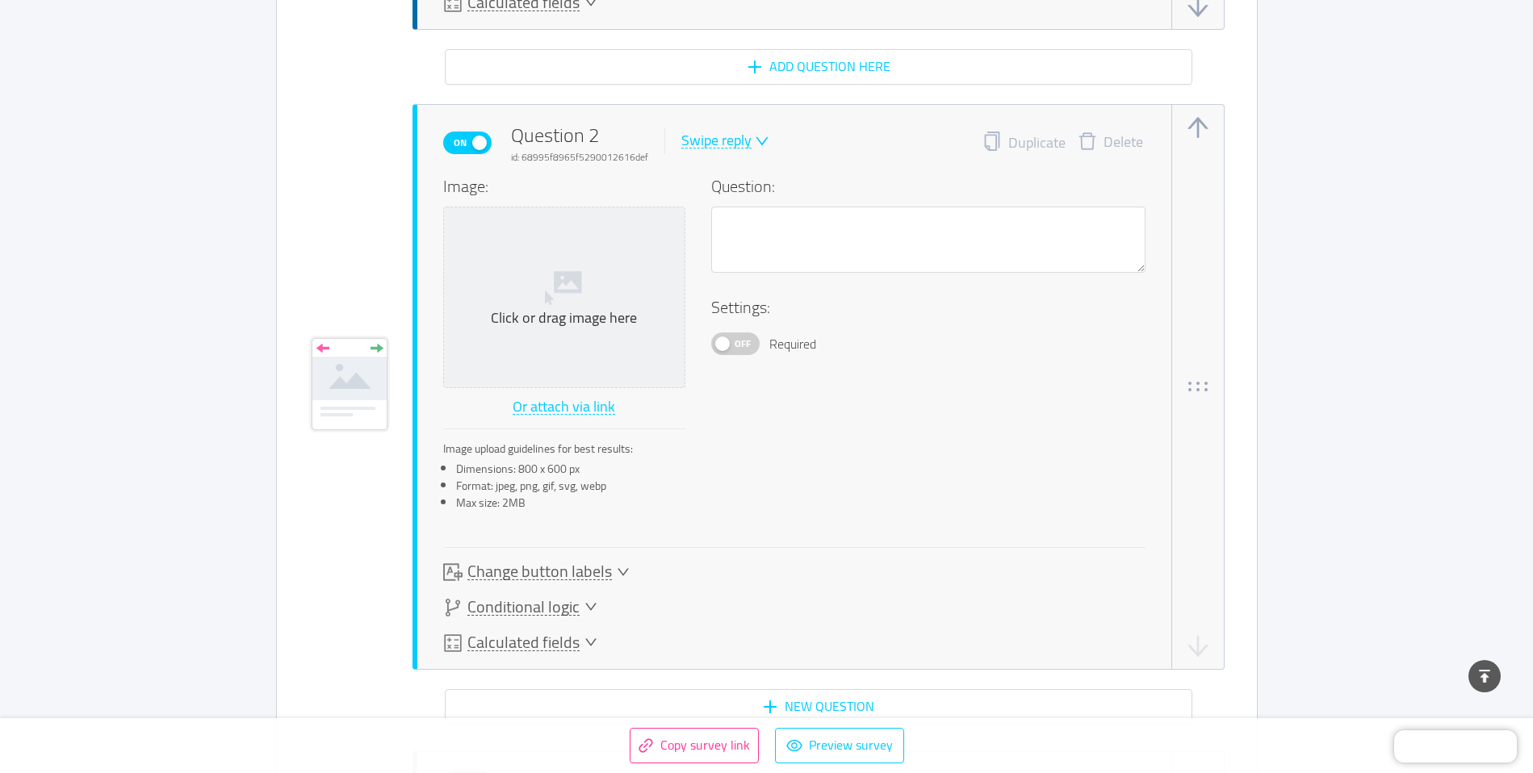
click at [734, 140] on div "Swipe reply" at bounding box center [716, 140] width 70 height 15
click at [724, 246] on li "Likert scale" at bounding box center [734, 245] width 117 height 26
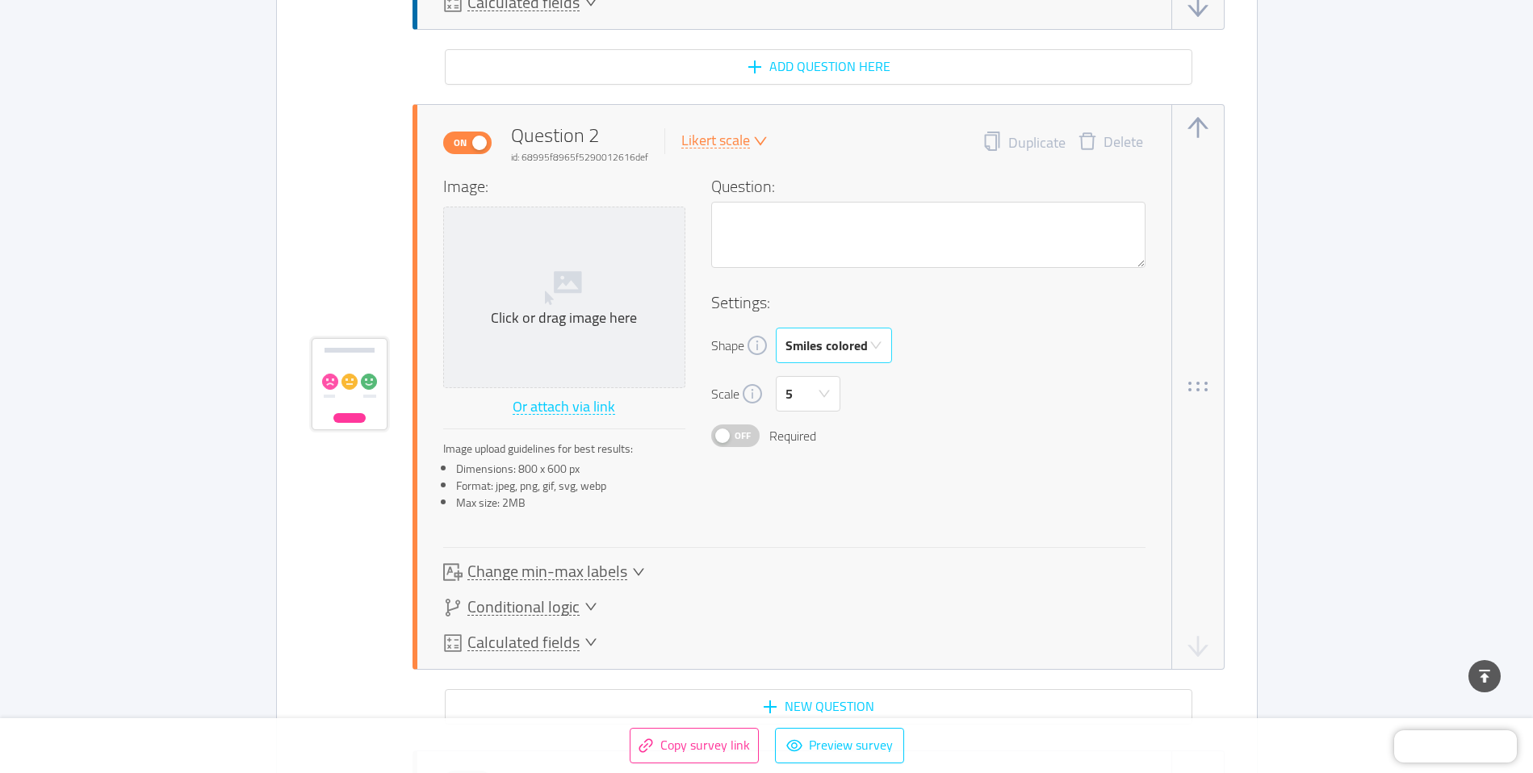
click at [873, 344] on icon "icon: down" at bounding box center [875, 345] width 13 height 13
click at [940, 332] on div "Shape Smiles colored" at bounding box center [928, 346] width 434 height 36
click at [787, 234] on textarea "To enrich screen reader interactions, please activate Accessibility in Grammarl…" at bounding box center [928, 235] width 434 height 66
type textarea "H"
type textarea "Ho"
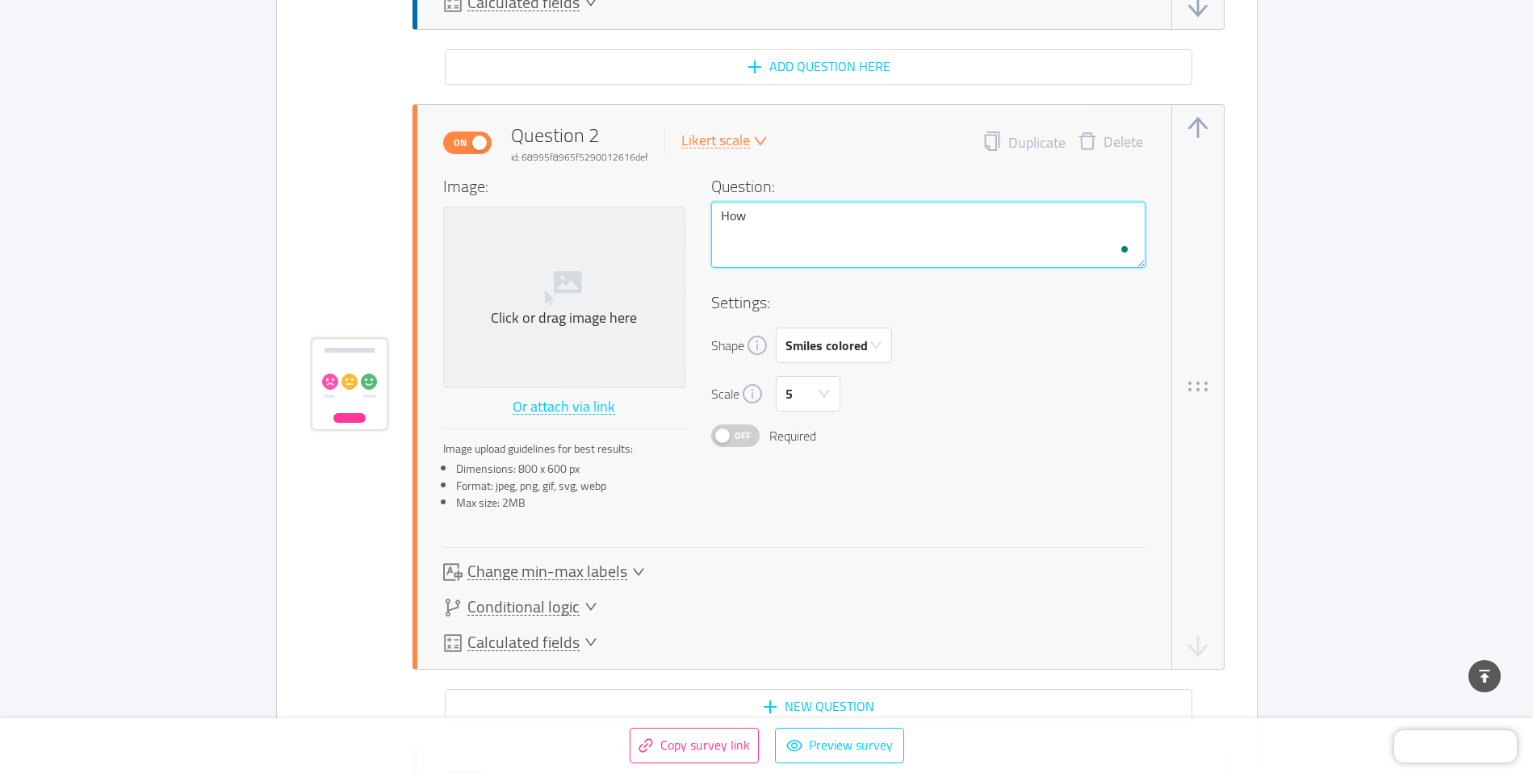
type textarea "How"
type textarea "How H"
type textarea "How Ha"
type textarea "How Hap"
type textarea "How Happ"
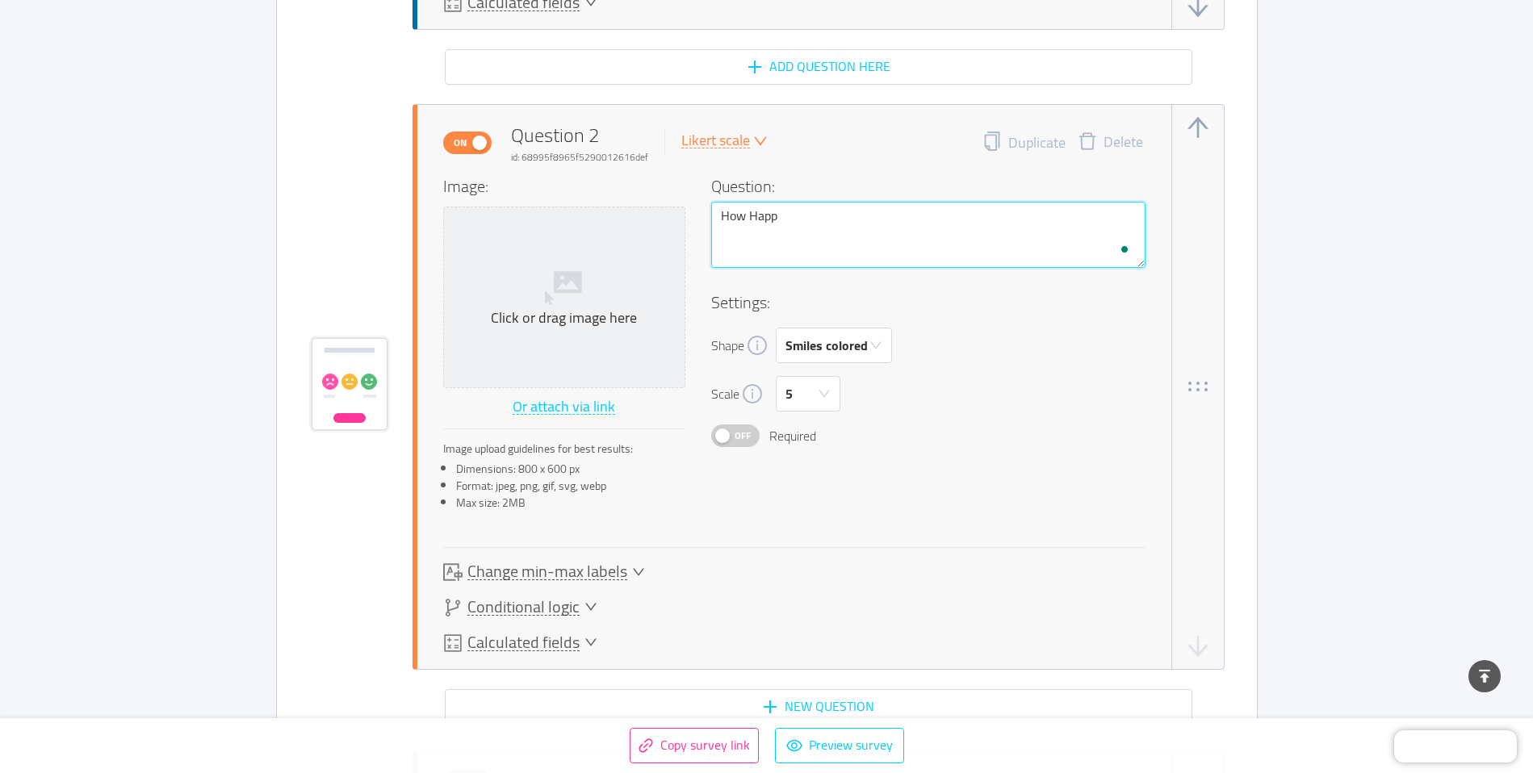
type textarea "How Happy"
type textarea "How Happy a"
type textarea "How Happy ar"
type textarea "How Happy are"
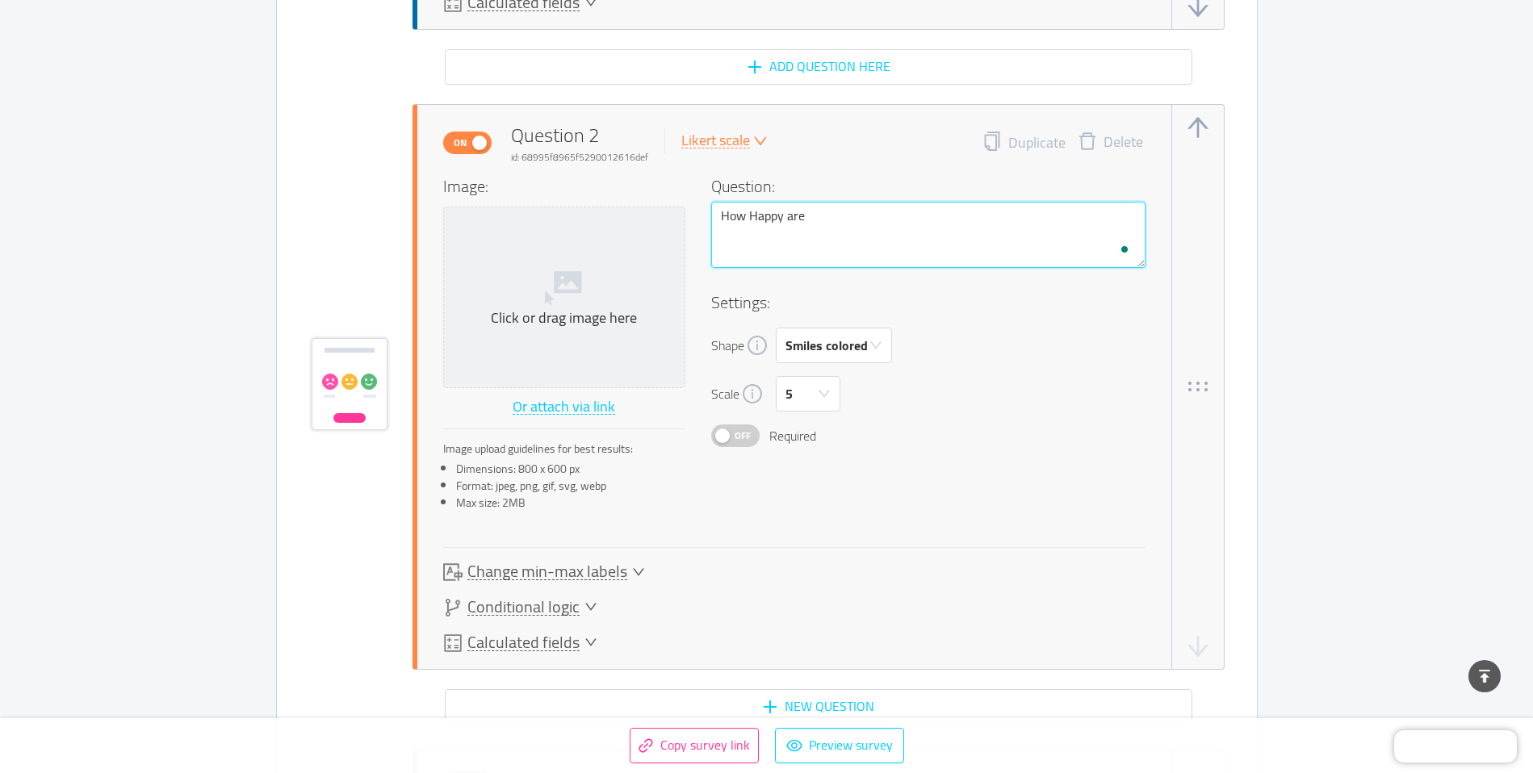
type textarea "How Happy are"
type textarea "How Happy are y"
type textarea "How Happy are yo"
type textarea "How Happy are you"
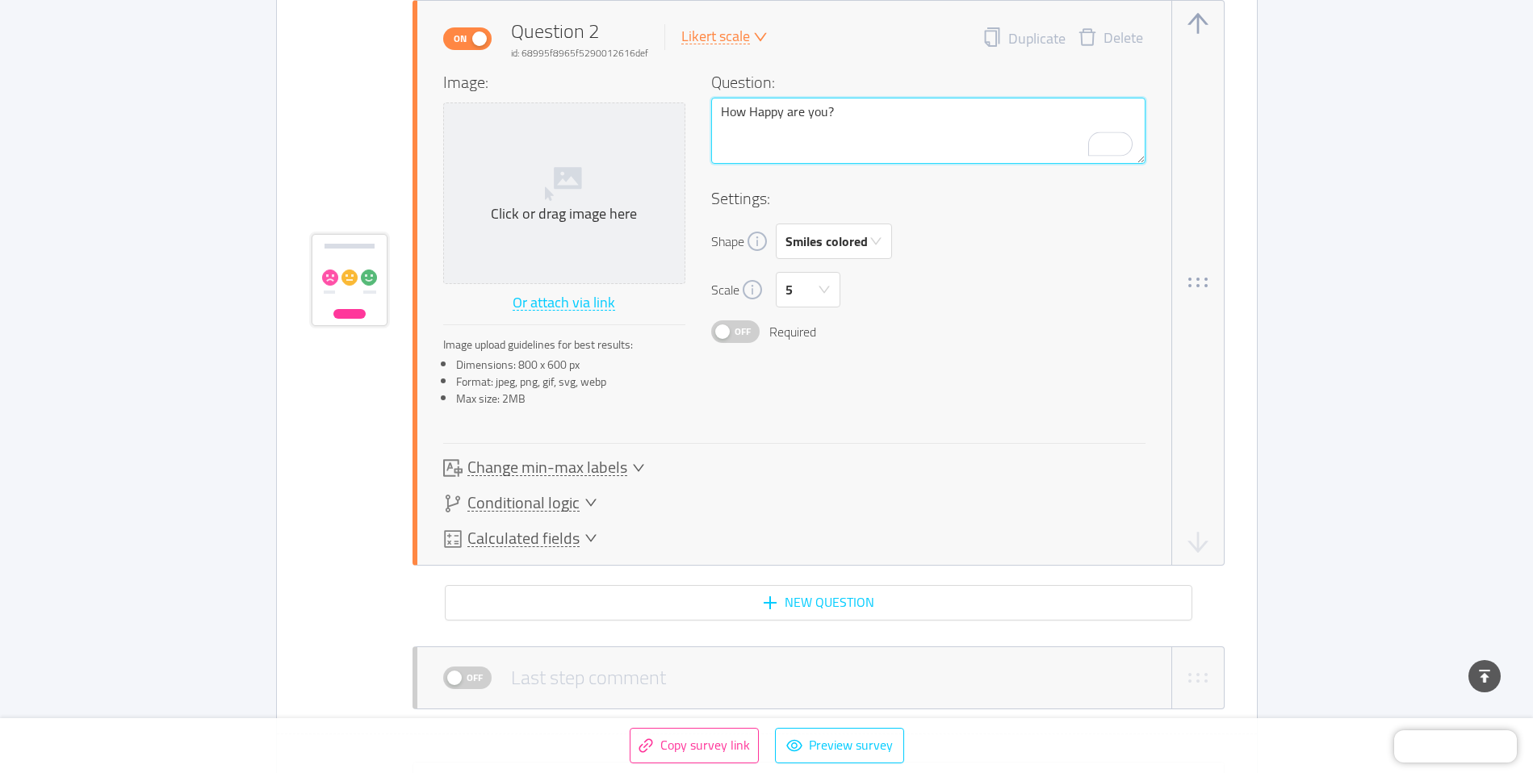
scroll to position [1307, 0]
type textarea "How Happy are you?"
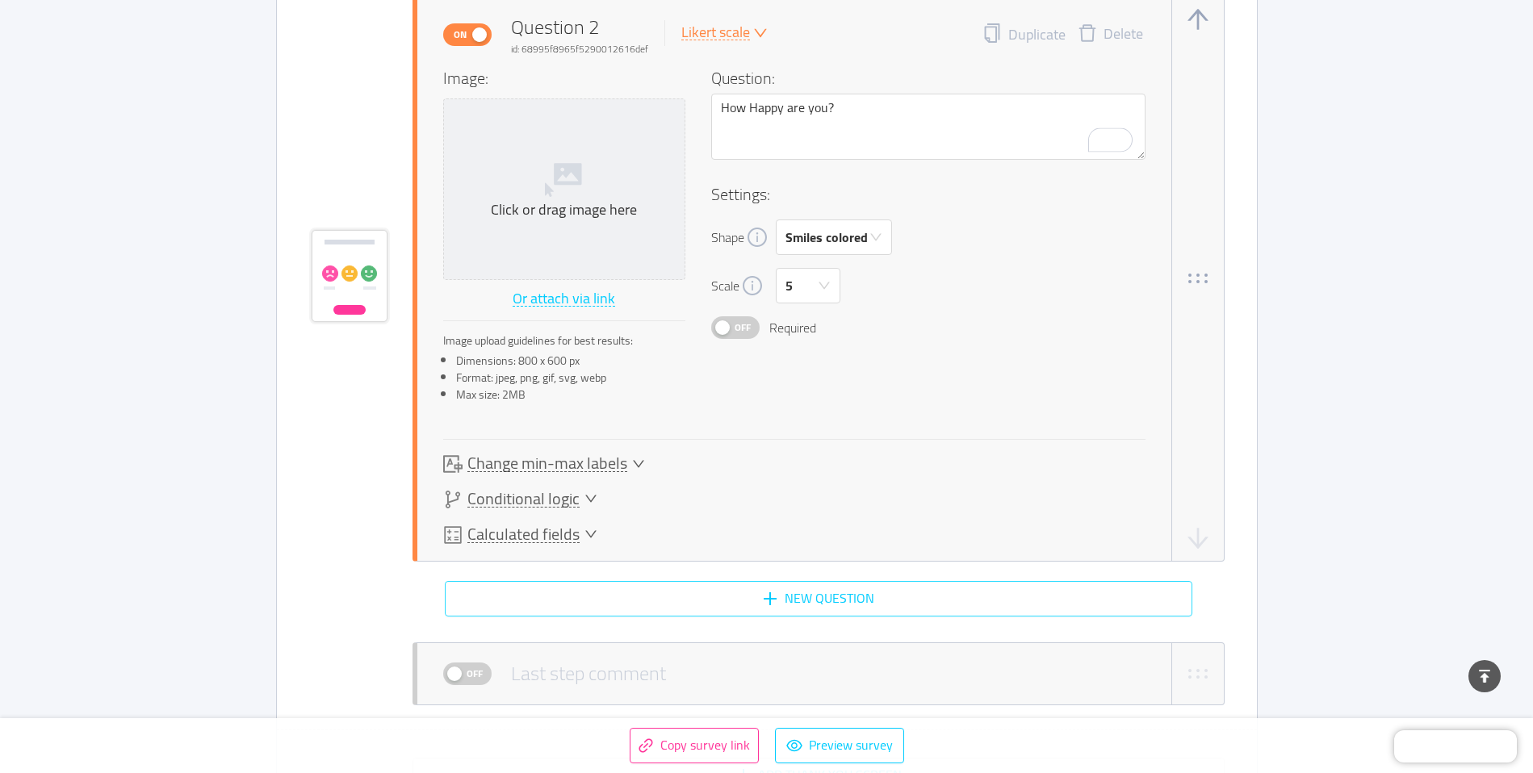
click at [847, 598] on button "New question" at bounding box center [818, 599] width 747 height 36
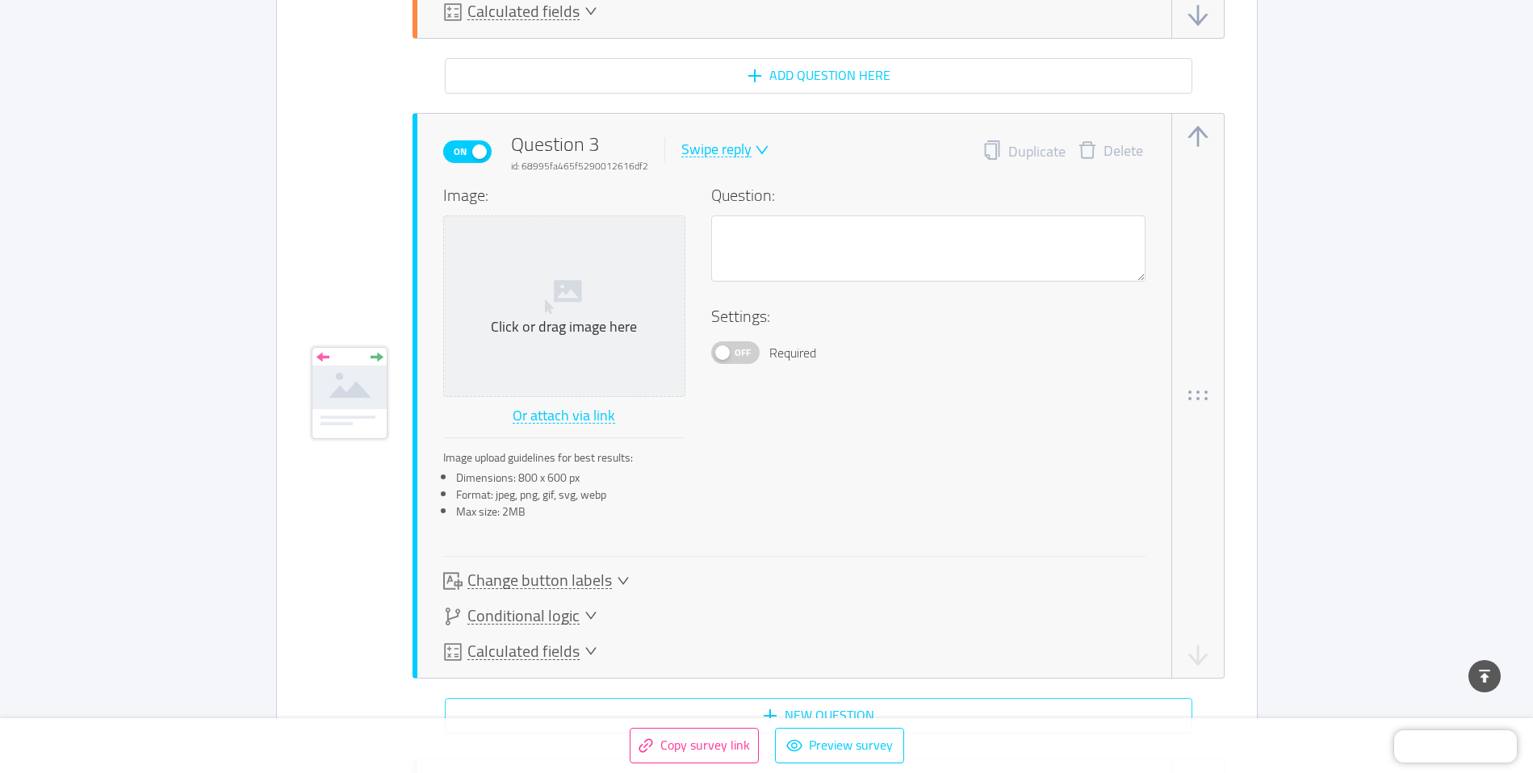
scroll to position [1839, 0]
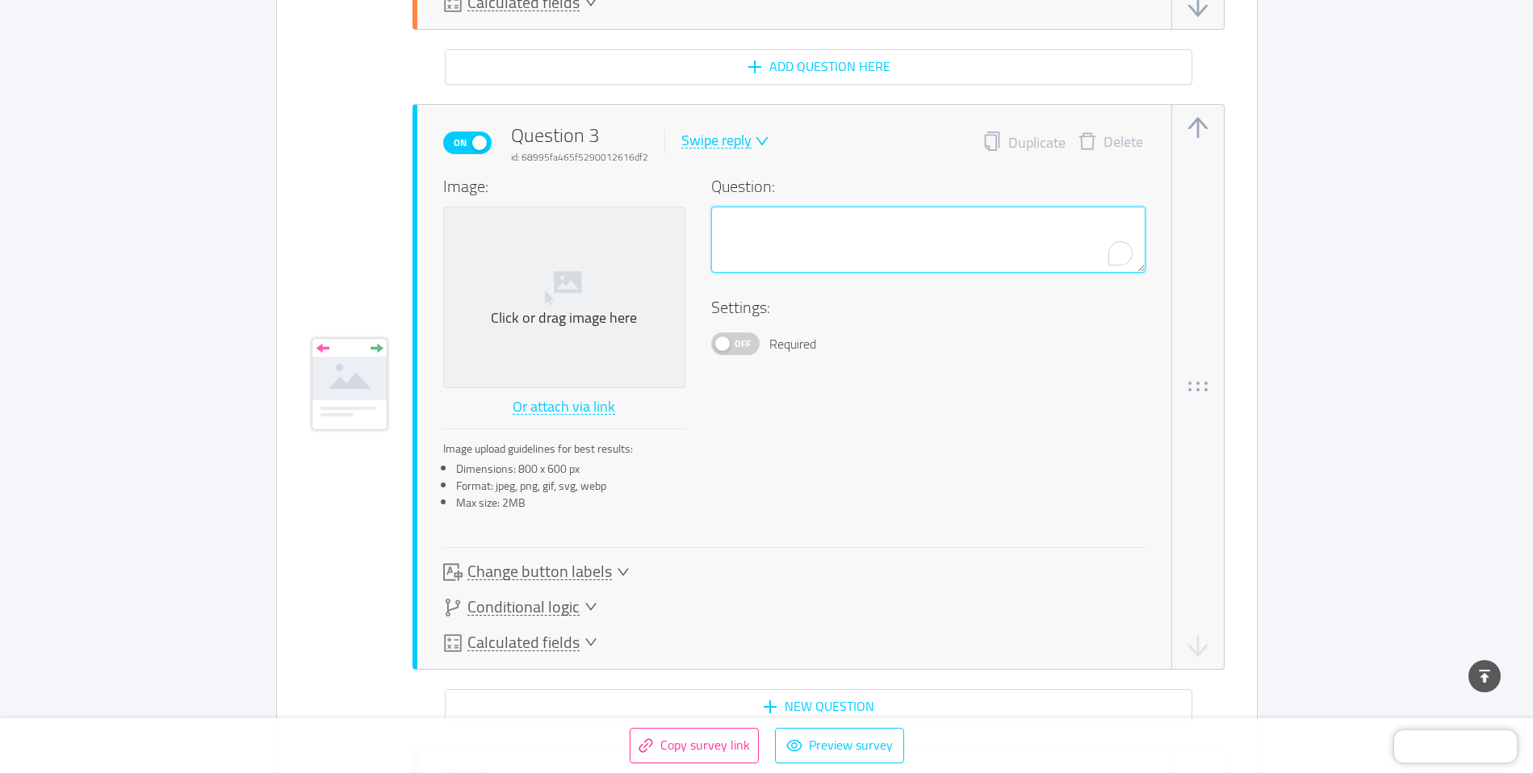
click at [783, 253] on textarea "To enrich screen reader interactions, please activate Accessibility in Grammarl…" at bounding box center [928, 240] width 434 height 66
type textarea "W"
type textarea "Wa"
type textarea "Was"
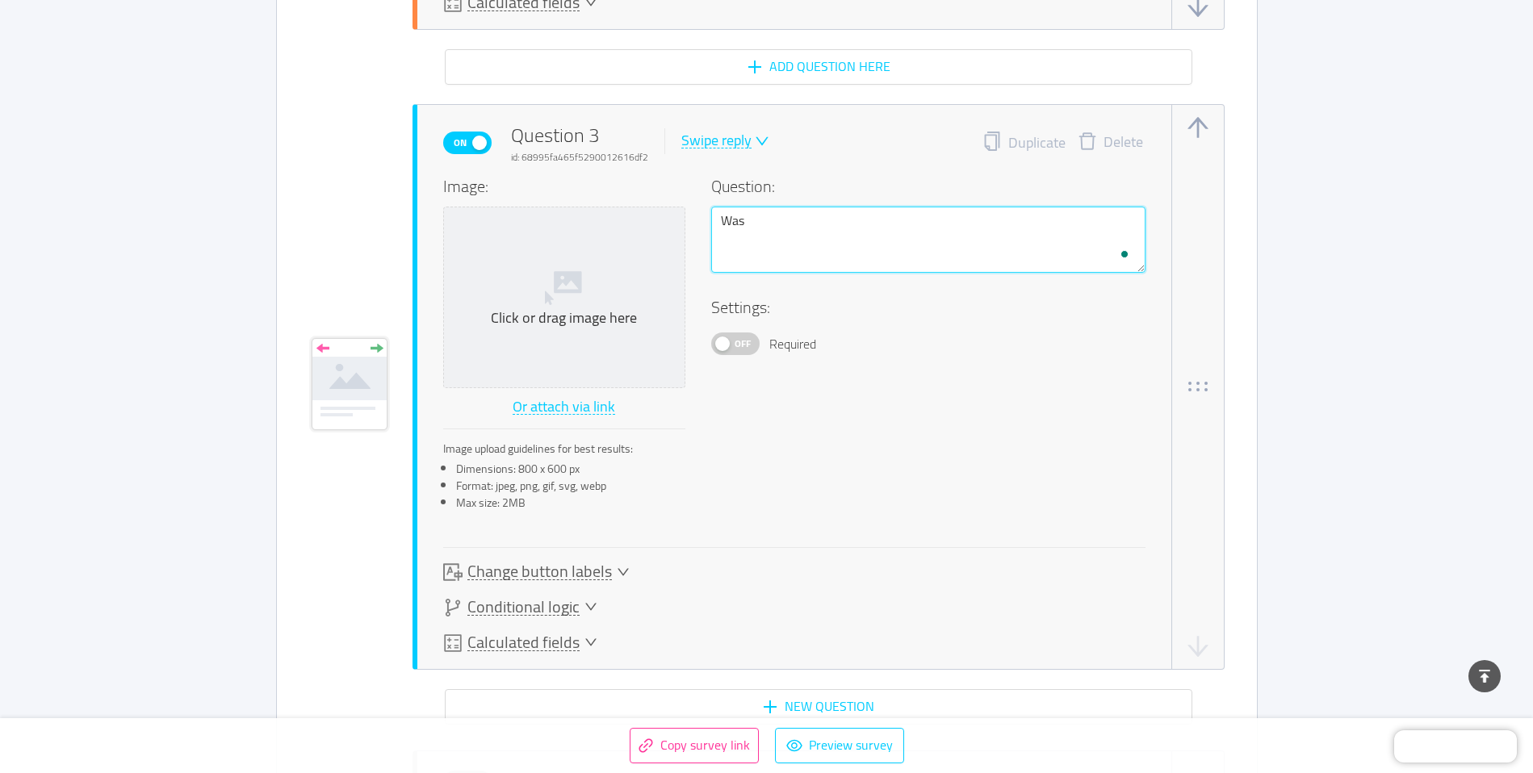
type textarea "Was t"
type textarea "Was th"
type textarea "Was this"
type textarea "Was this f"
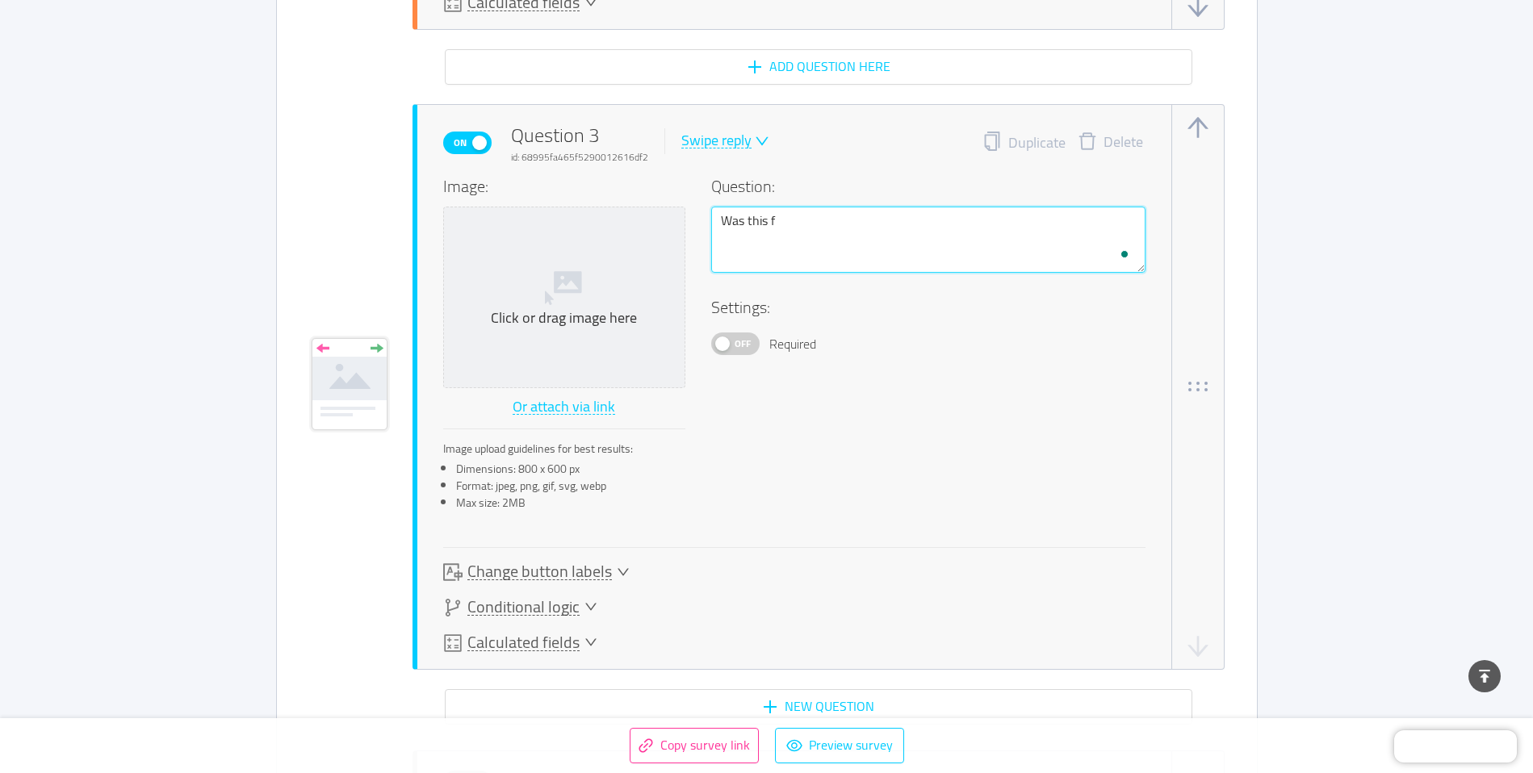
type textarea "Was this fu"
type textarea "Was this fun"
type textarea "Was this fun?"
type textarea "Was this fun?~"
type textarea "Was this fun?"
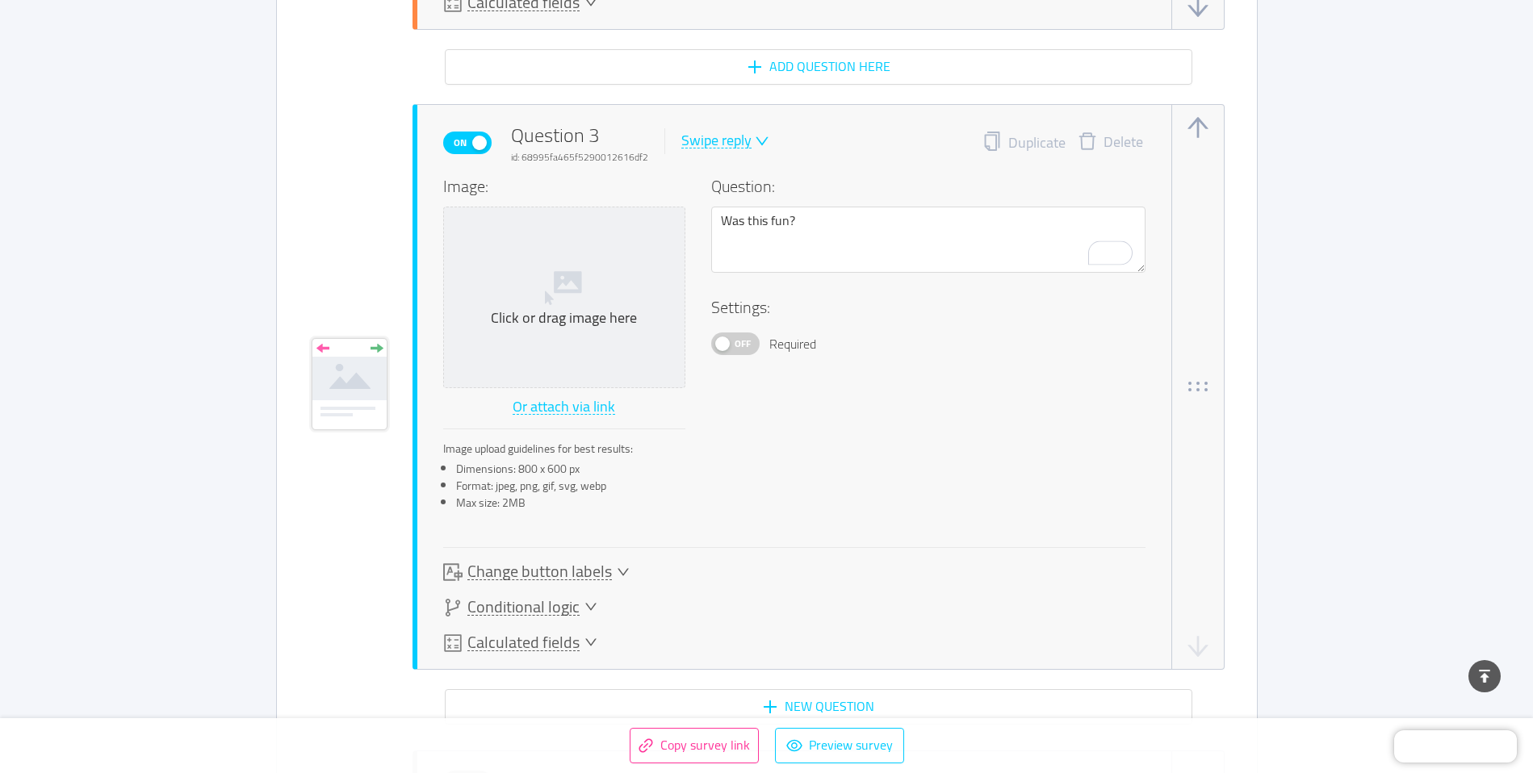
click at [721, 144] on div "Swipe reply" at bounding box center [716, 140] width 70 height 15
click at [724, 167] on li "Swipe reply" at bounding box center [734, 168] width 117 height 26
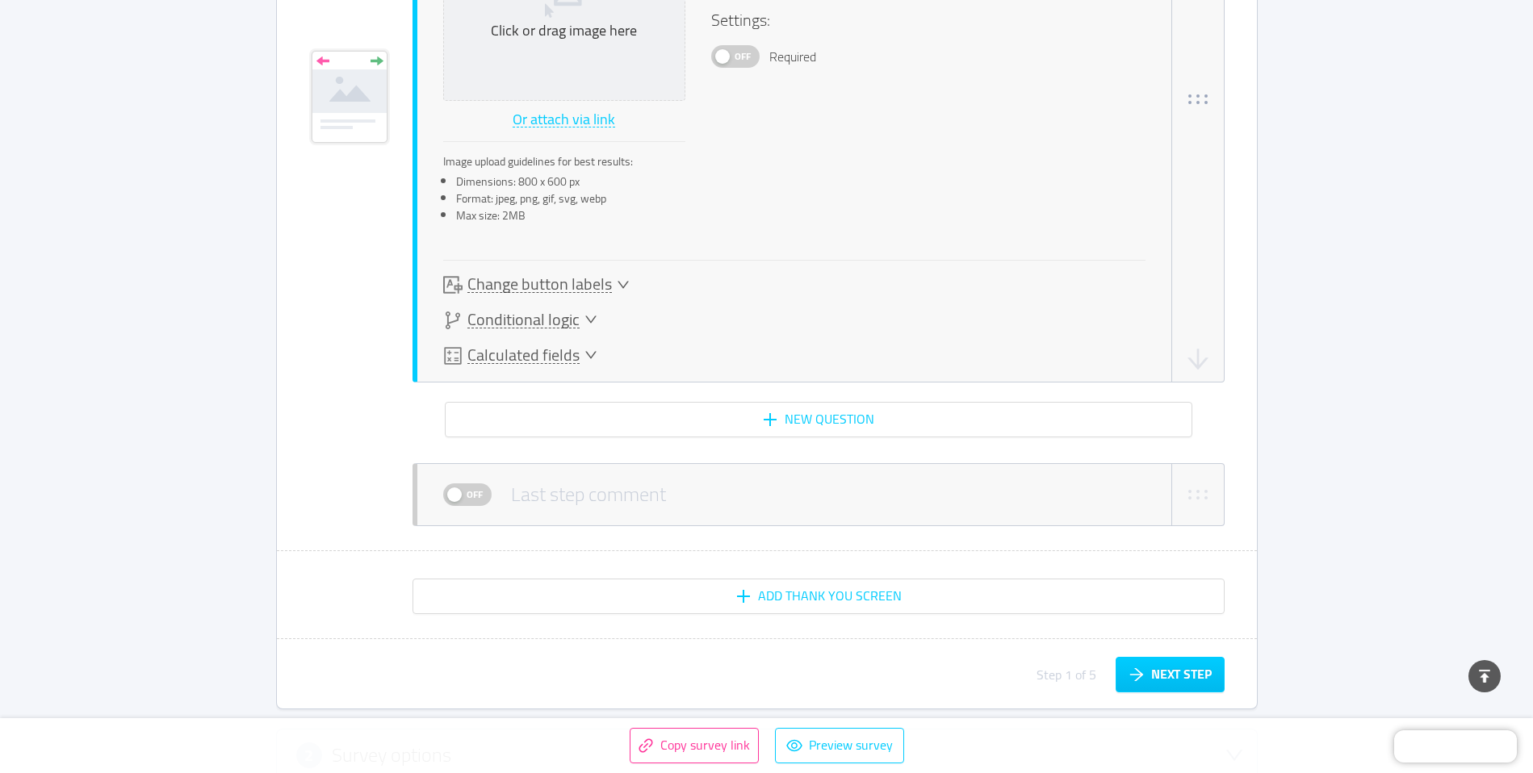
scroll to position [2134, 0]
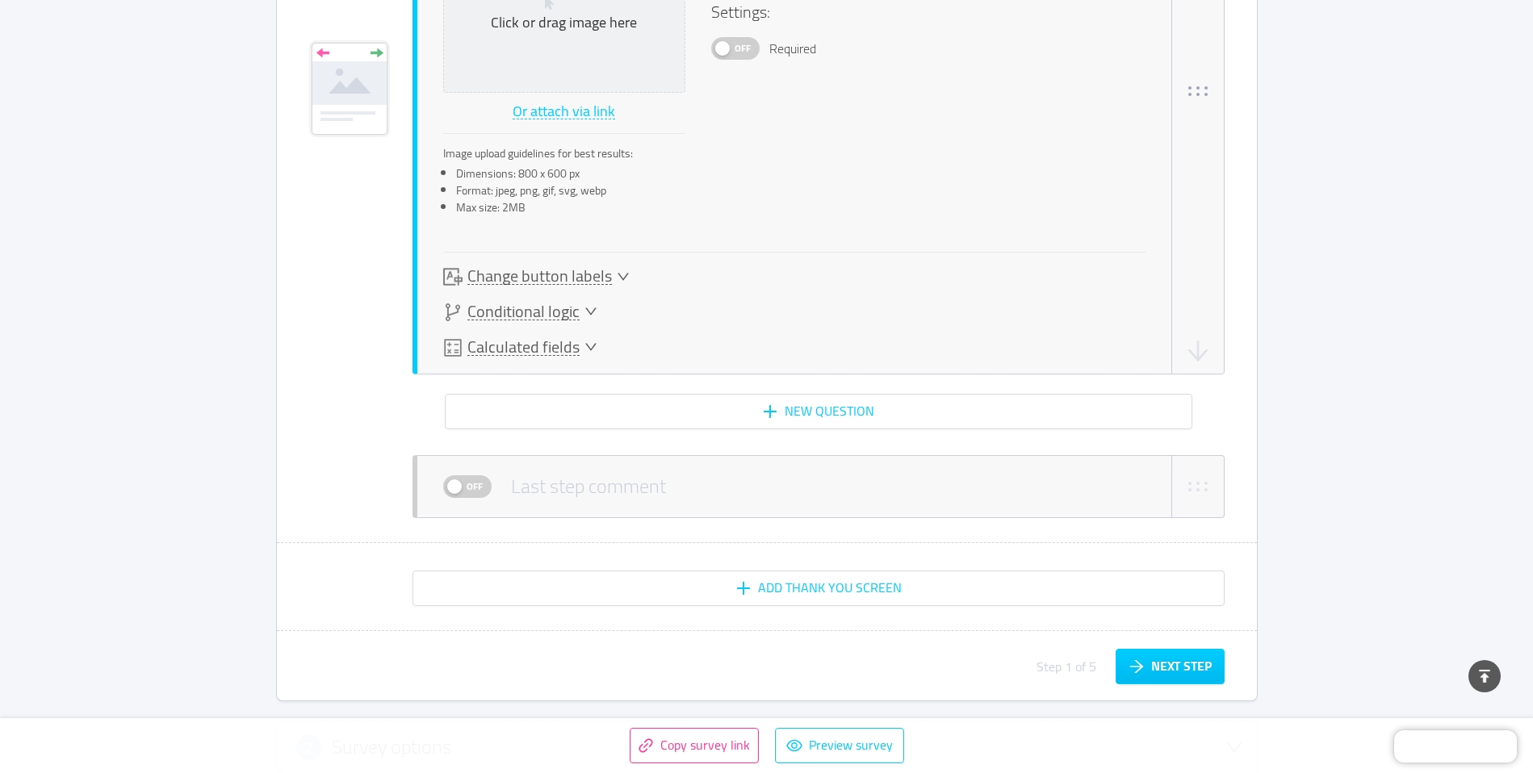
click at [561, 501] on div "Last step comment" at bounding box center [588, 486] width 155 height 29
click at [472, 486] on span "Off" at bounding box center [474, 486] width 23 height 21
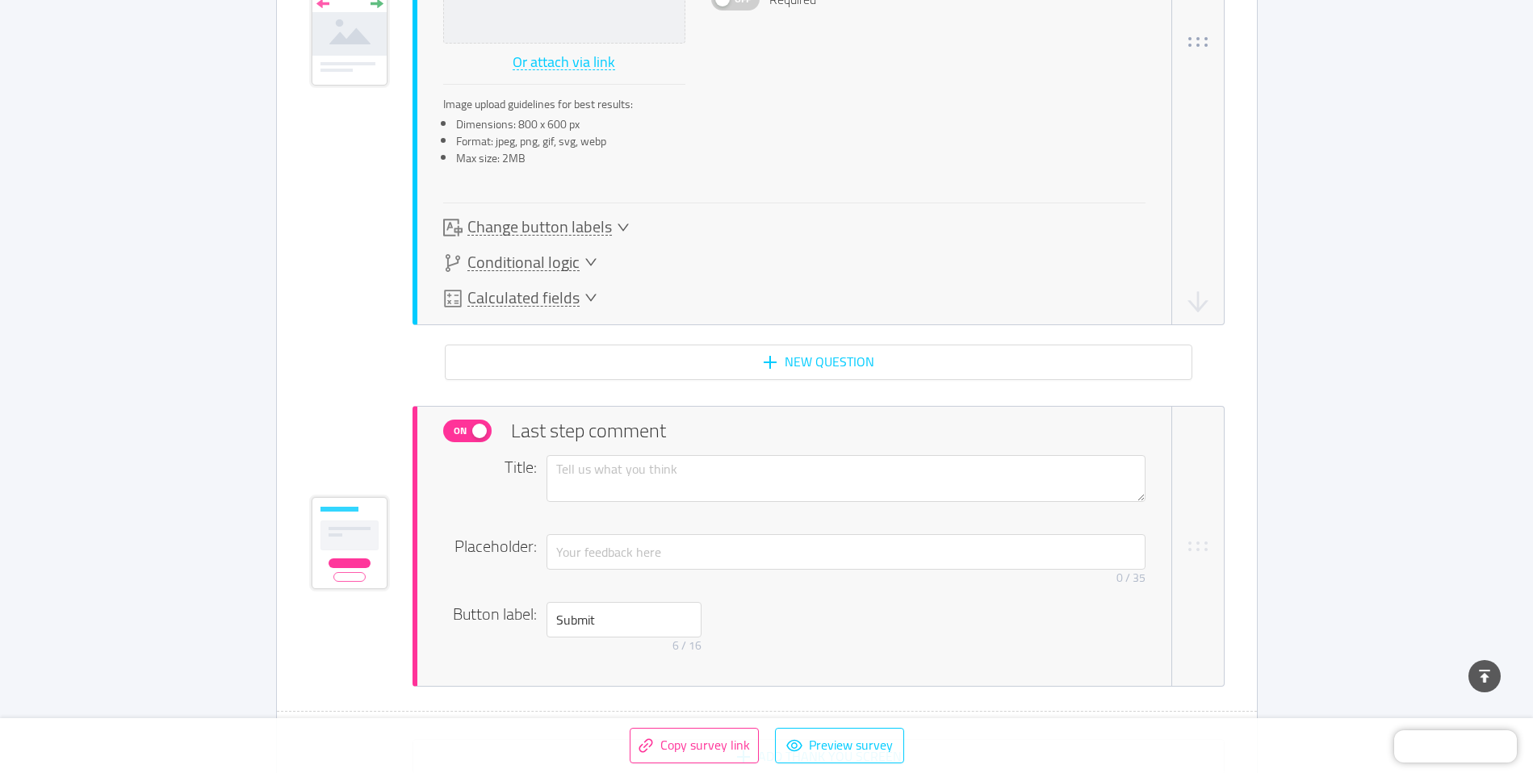
scroll to position [2203, 0]
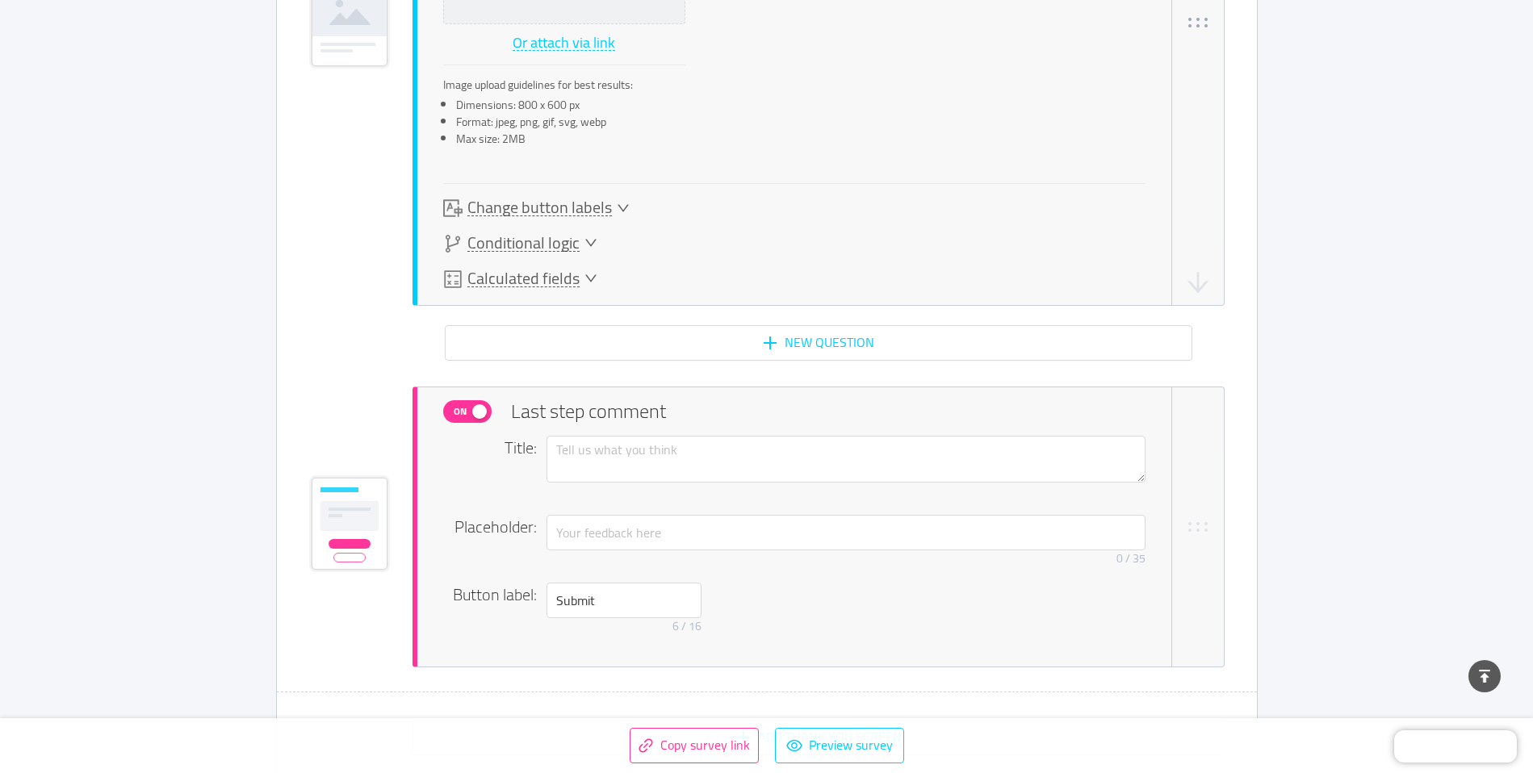
click at [466, 412] on span "On" at bounding box center [460, 411] width 23 height 21
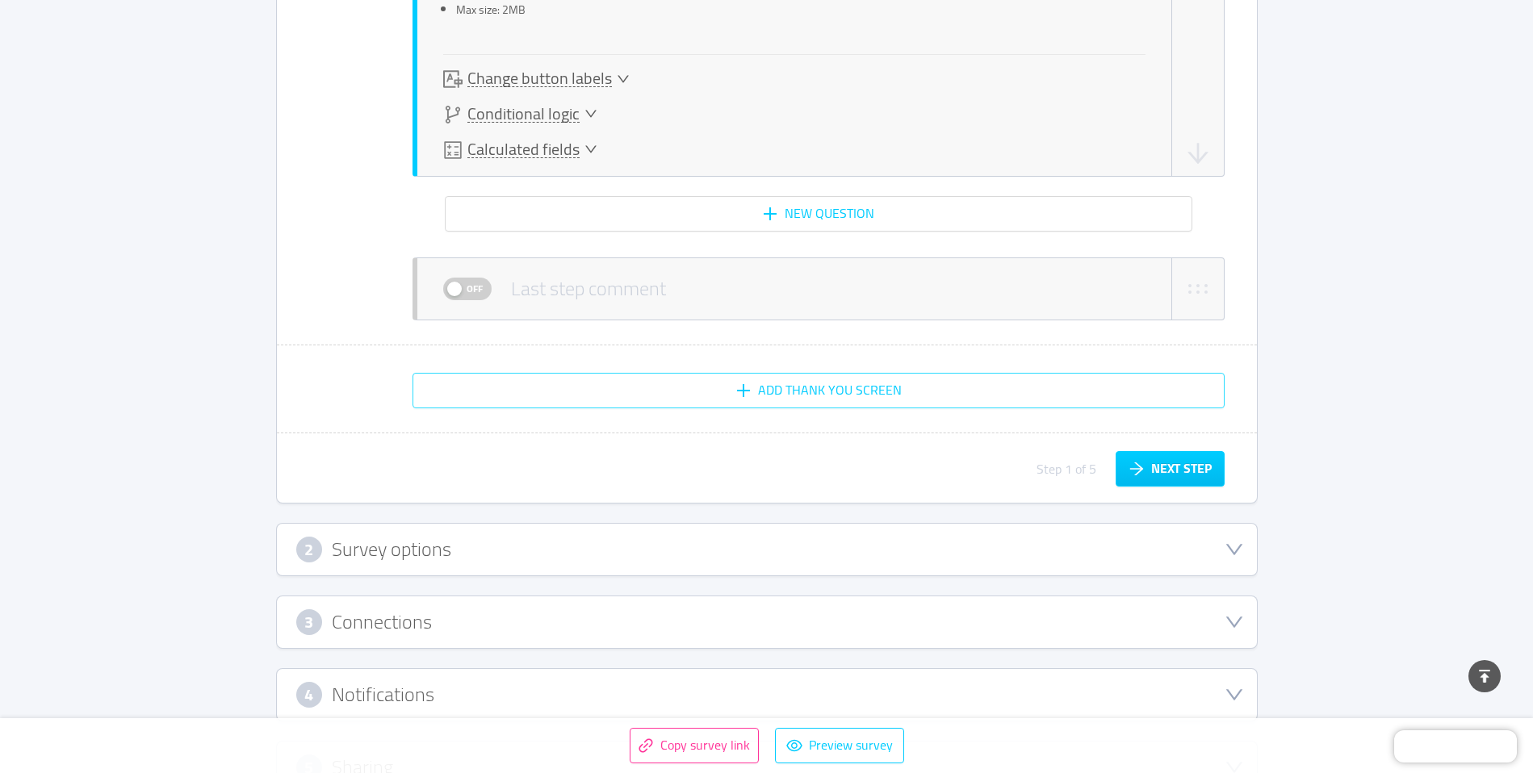
scroll to position [2321, 0]
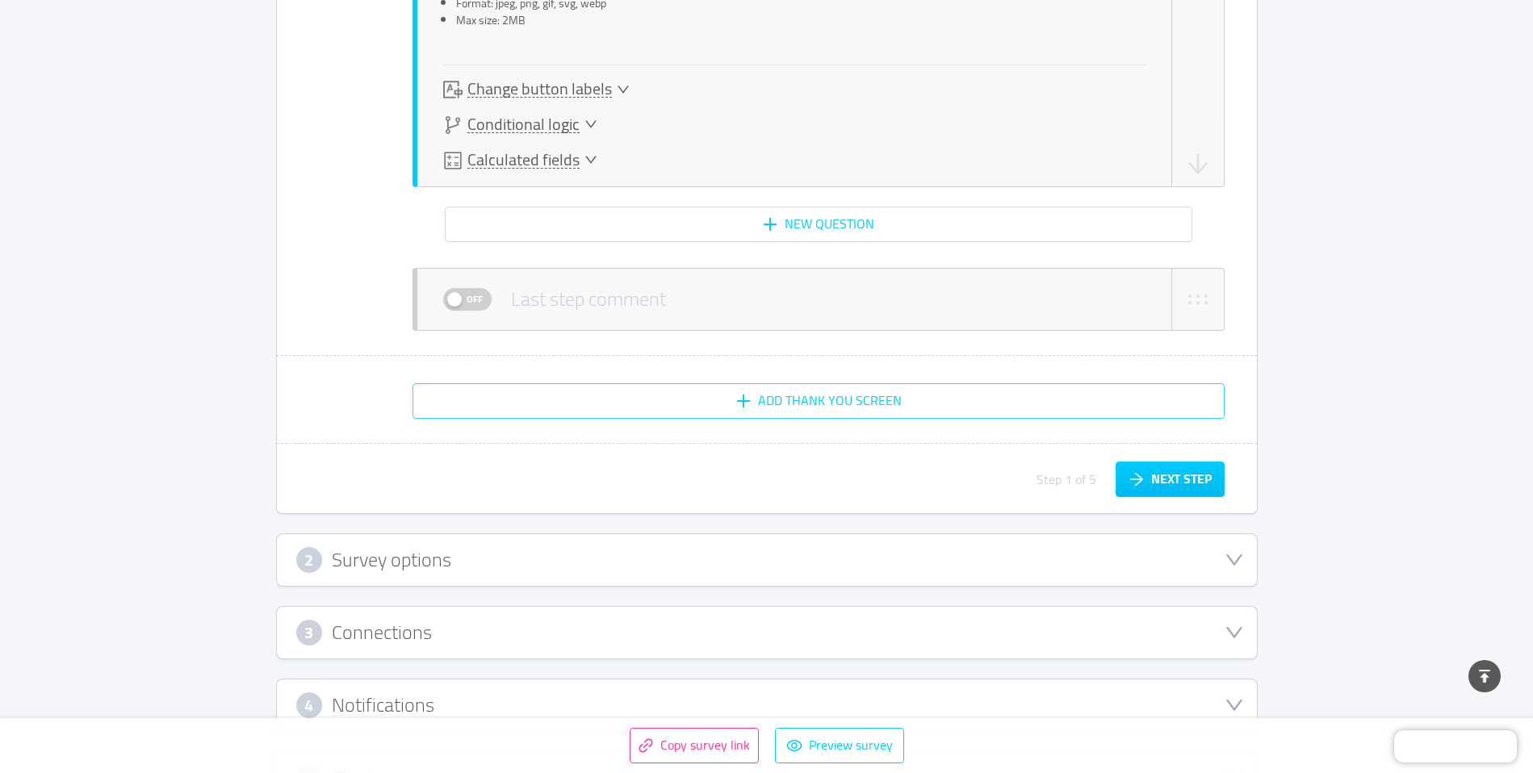
click at [963, 412] on button "Add Thank You screen" at bounding box center [818, 401] width 812 height 36
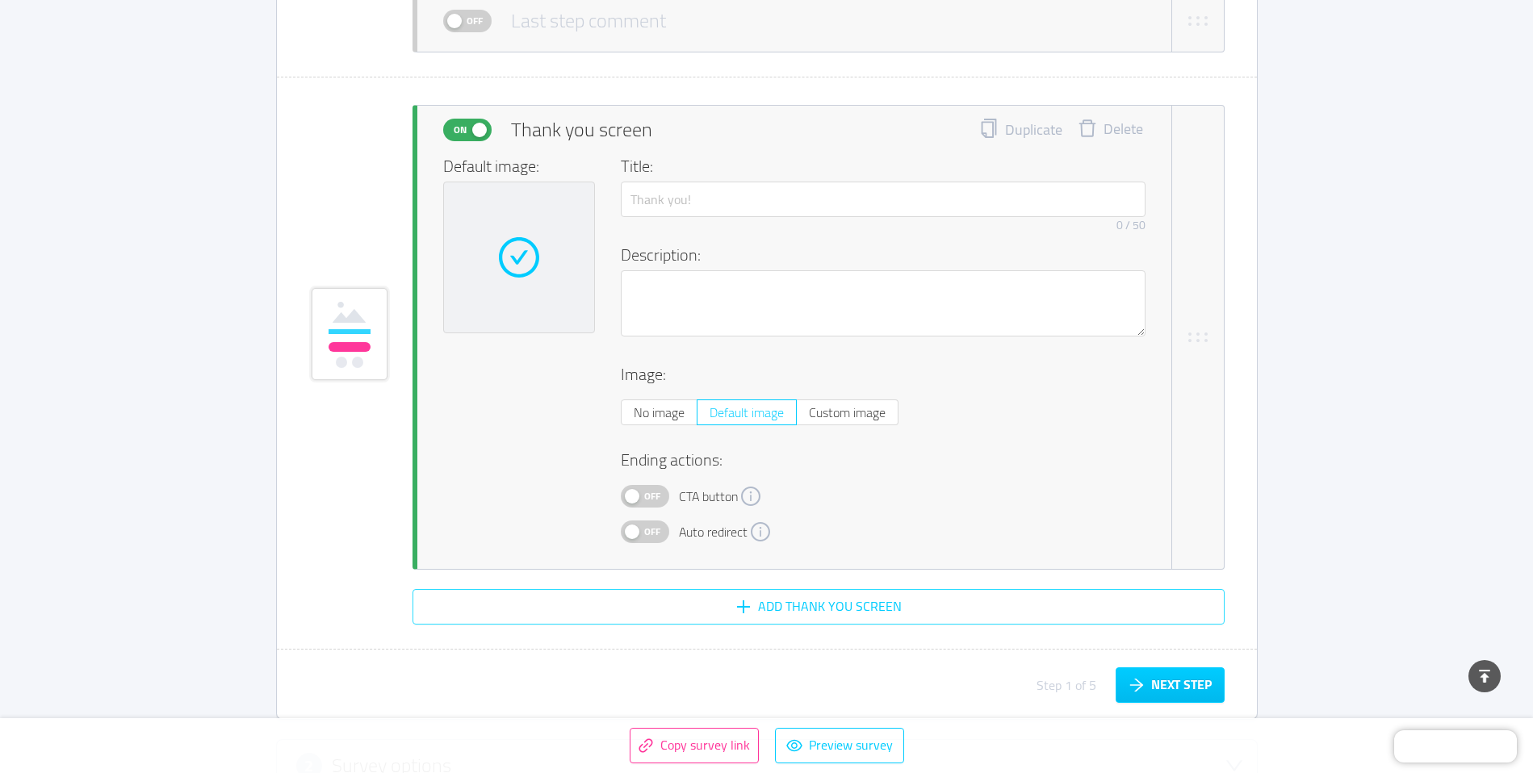
scroll to position [2604, 0]
click at [665, 526] on button "Off" at bounding box center [645, 528] width 48 height 23
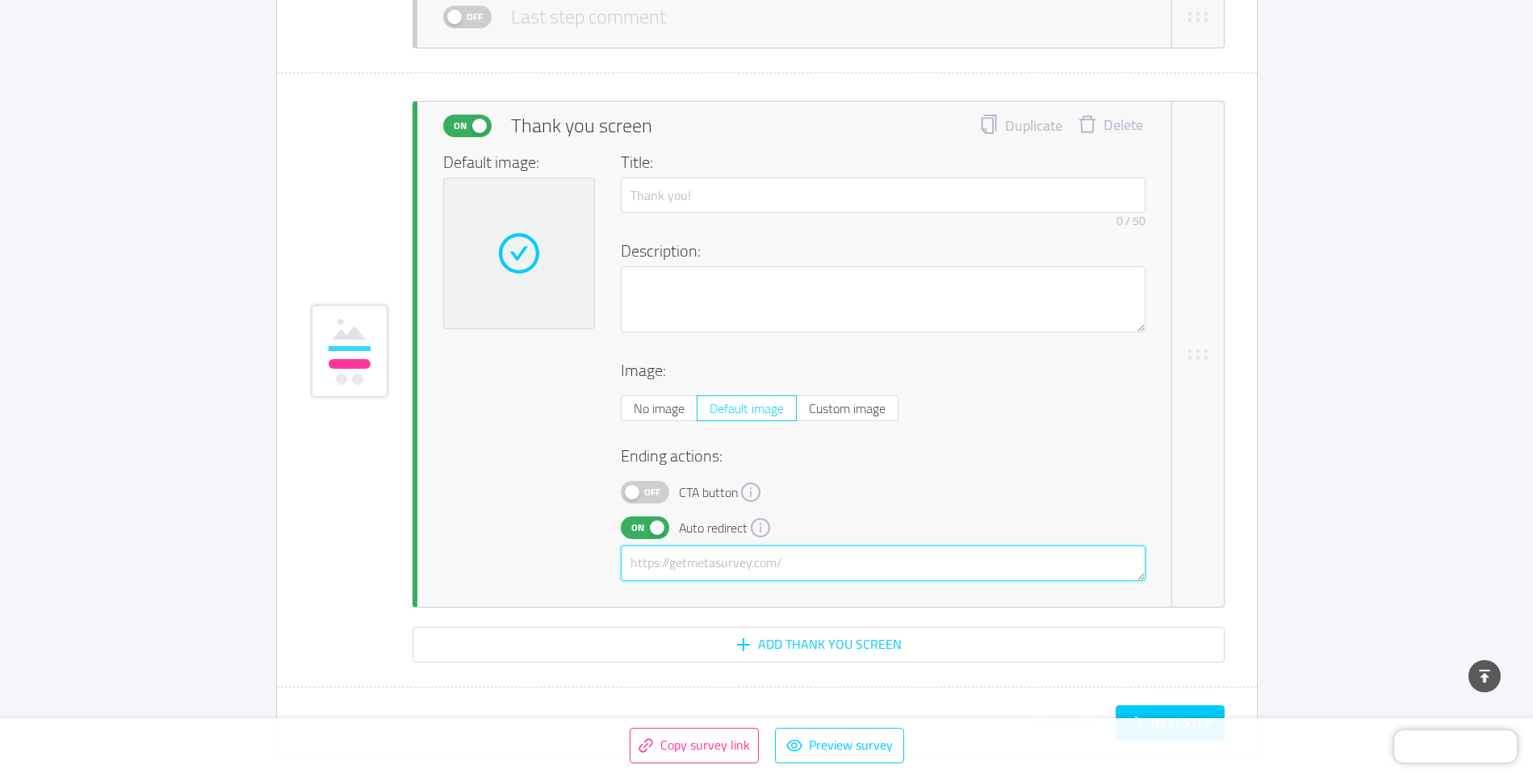
click at [713, 567] on textarea at bounding box center [883, 564] width 525 height 36
click at [548, 468] on div "Default image: Title: 0 / 50 Description: Image: No image Default image Custom …" at bounding box center [794, 365] width 702 height 431
click at [630, 566] on textarea "[DOMAIN_NAME]" at bounding box center [883, 564] width 525 height 36
type textarea "[URL][DOMAIN_NAME]"
click at [513, 554] on div "Default image: Title: 0 / 50 Description: Image: No image Default image Custom …" at bounding box center [794, 365] width 702 height 431
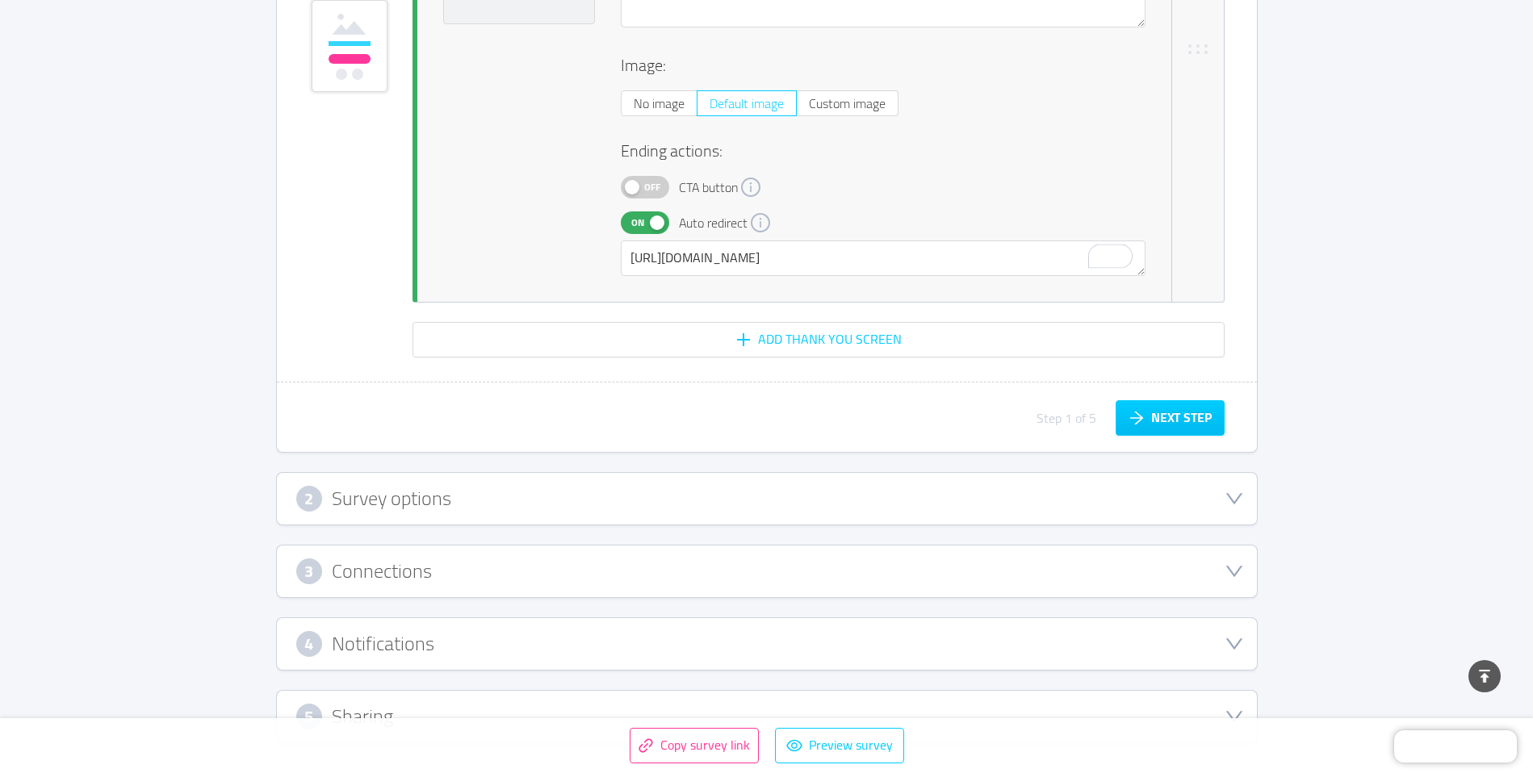
scroll to position [2956, 0]
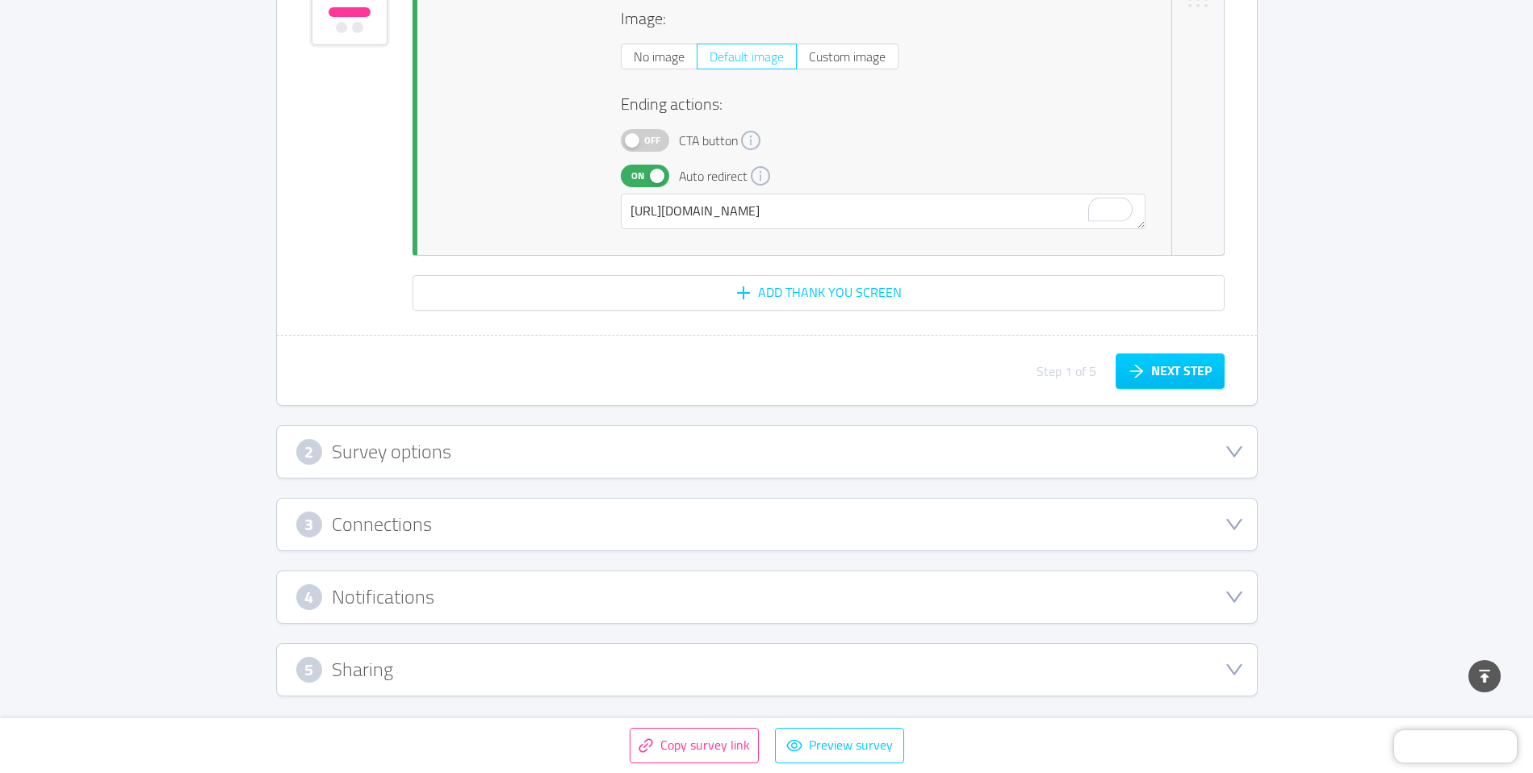
click at [718, 466] on div "2 Survey options" at bounding box center [767, 452] width 980 height 52
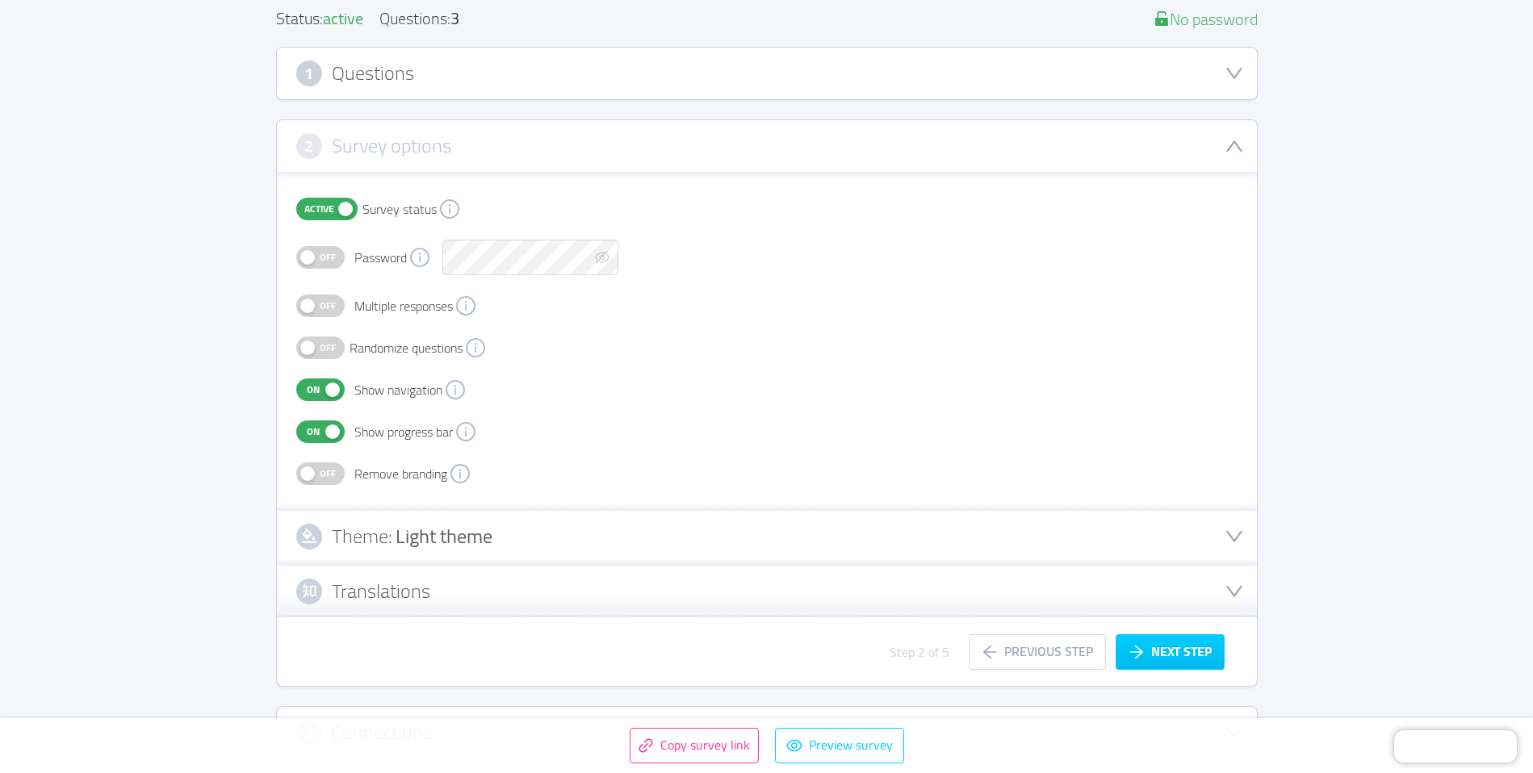
scroll to position [206, 0]
click at [320, 471] on span "Off" at bounding box center [327, 472] width 23 height 21
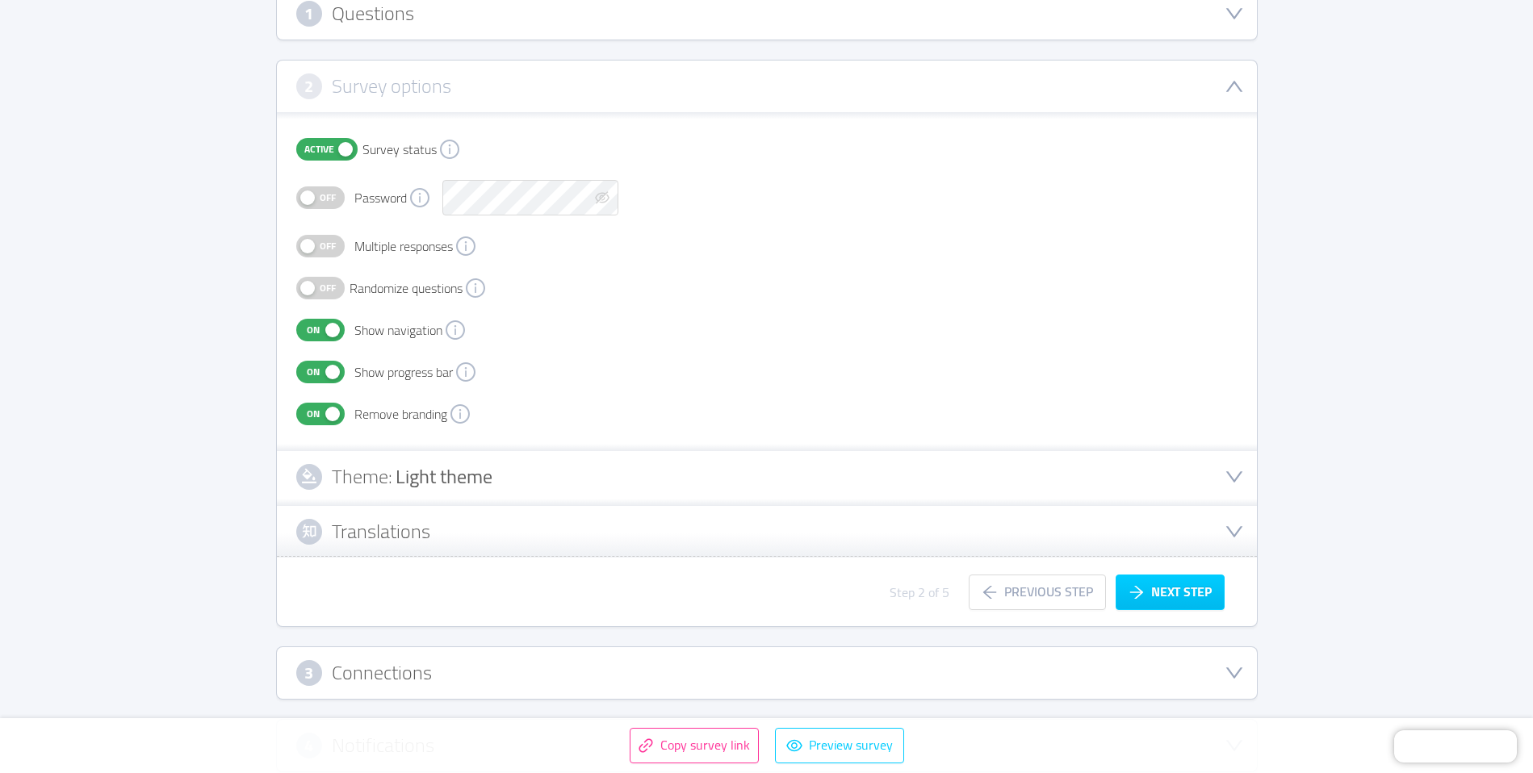
scroll to position [269, 0]
click at [542, 462] on div "Theme: Light theme" at bounding box center [766, 473] width 941 height 26
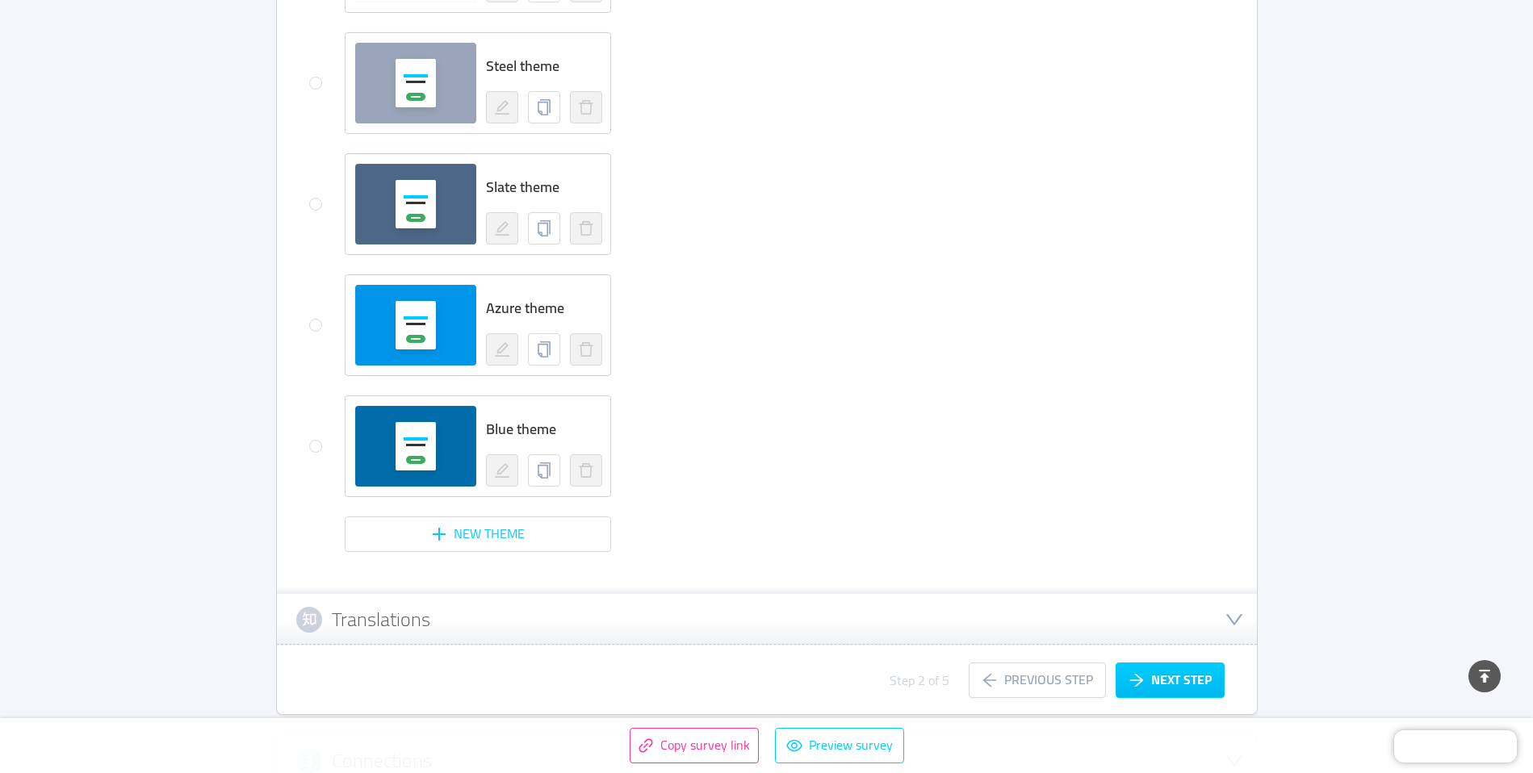
scroll to position [1262, 0]
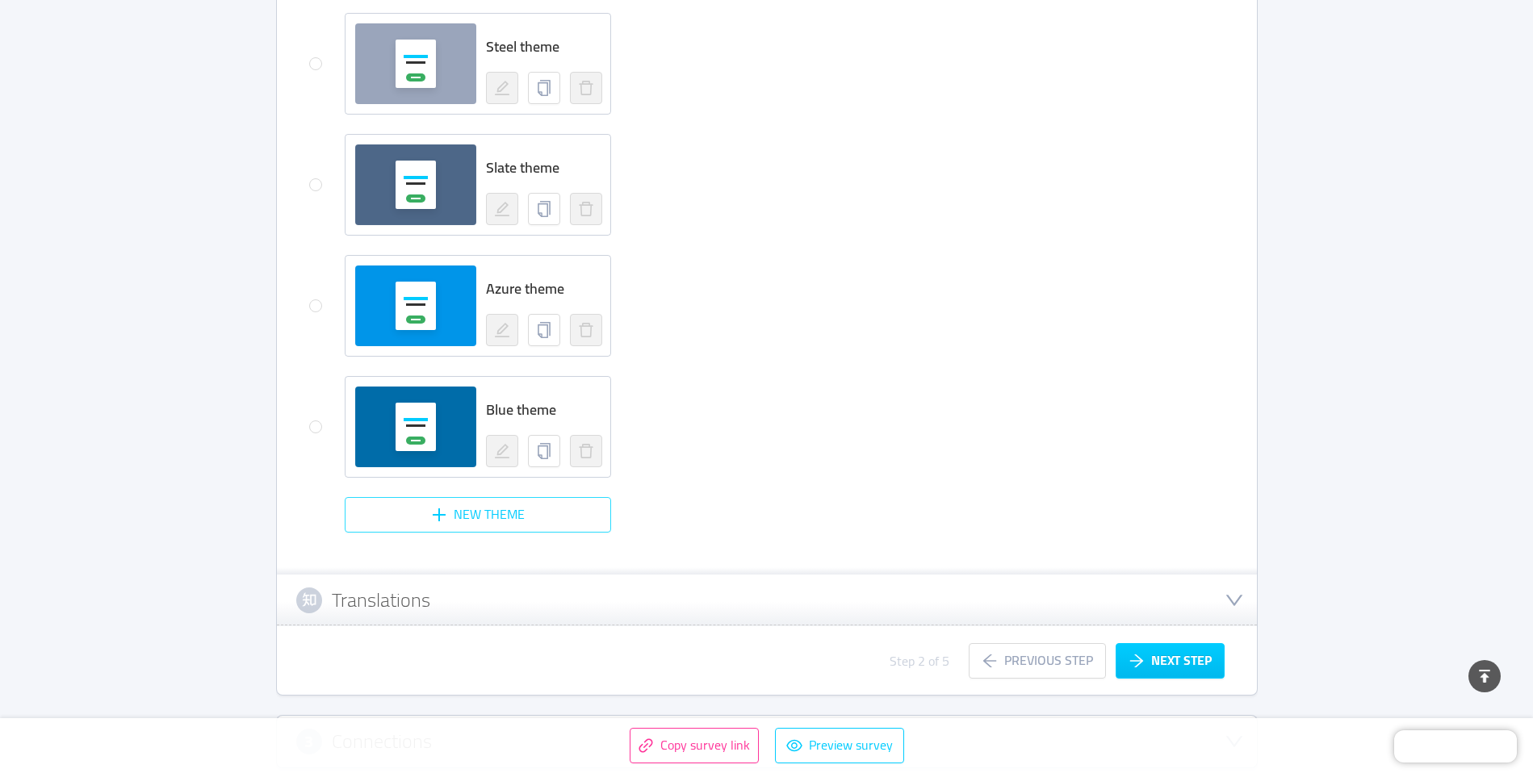
click at [505, 518] on button "New theme" at bounding box center [478, 515] width 266 height 36
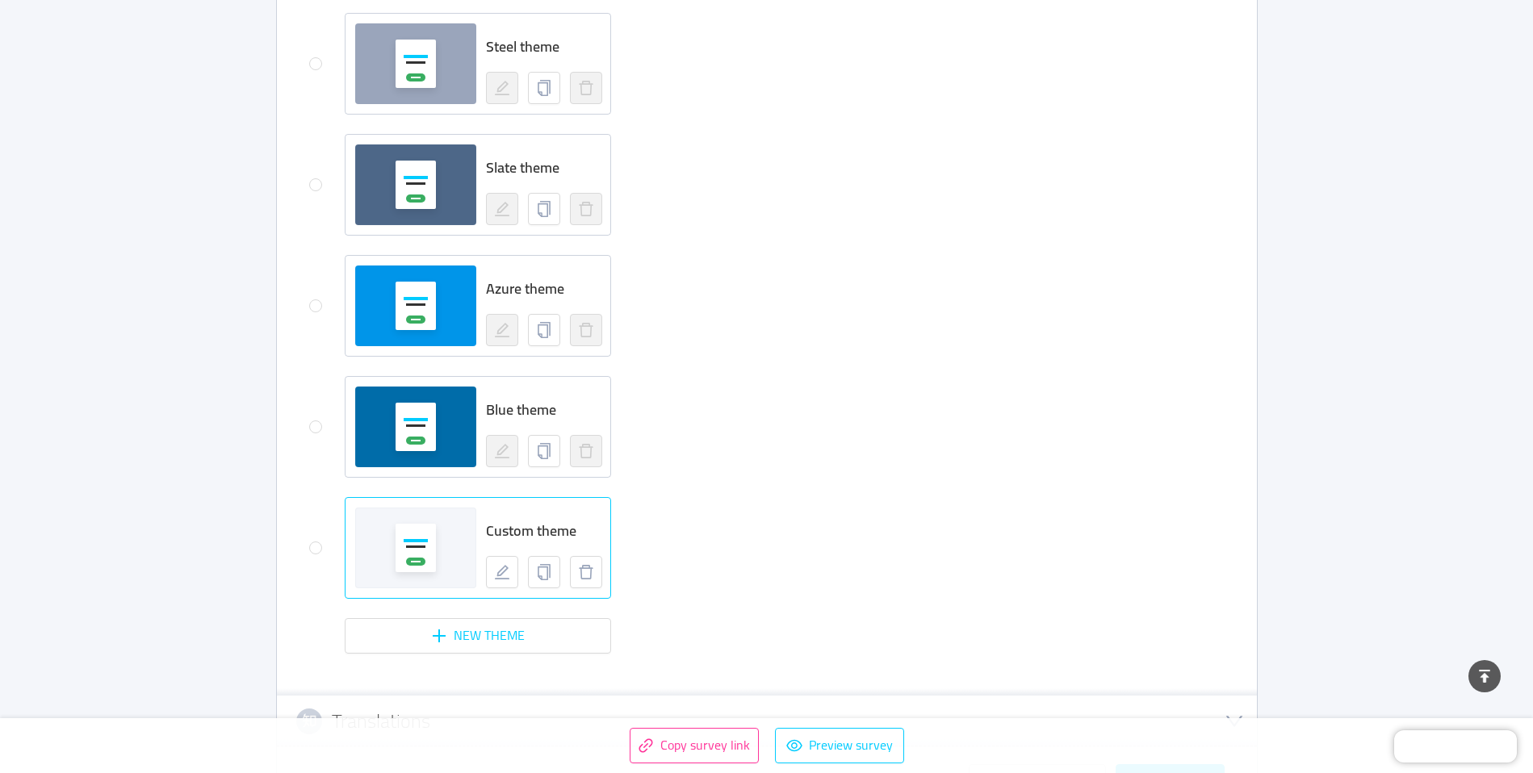
click at [502, 523] on span "Custom theme" at bounding box center [531, 530] width 90 height 27
radio input "false"
radio input "true"
click at [475, 535] on div at bounding box center [415, 548] width 121 height 81
click at [503, 570] on icon "icon: edit" at bounding box center [502, 572] width 16 height 16
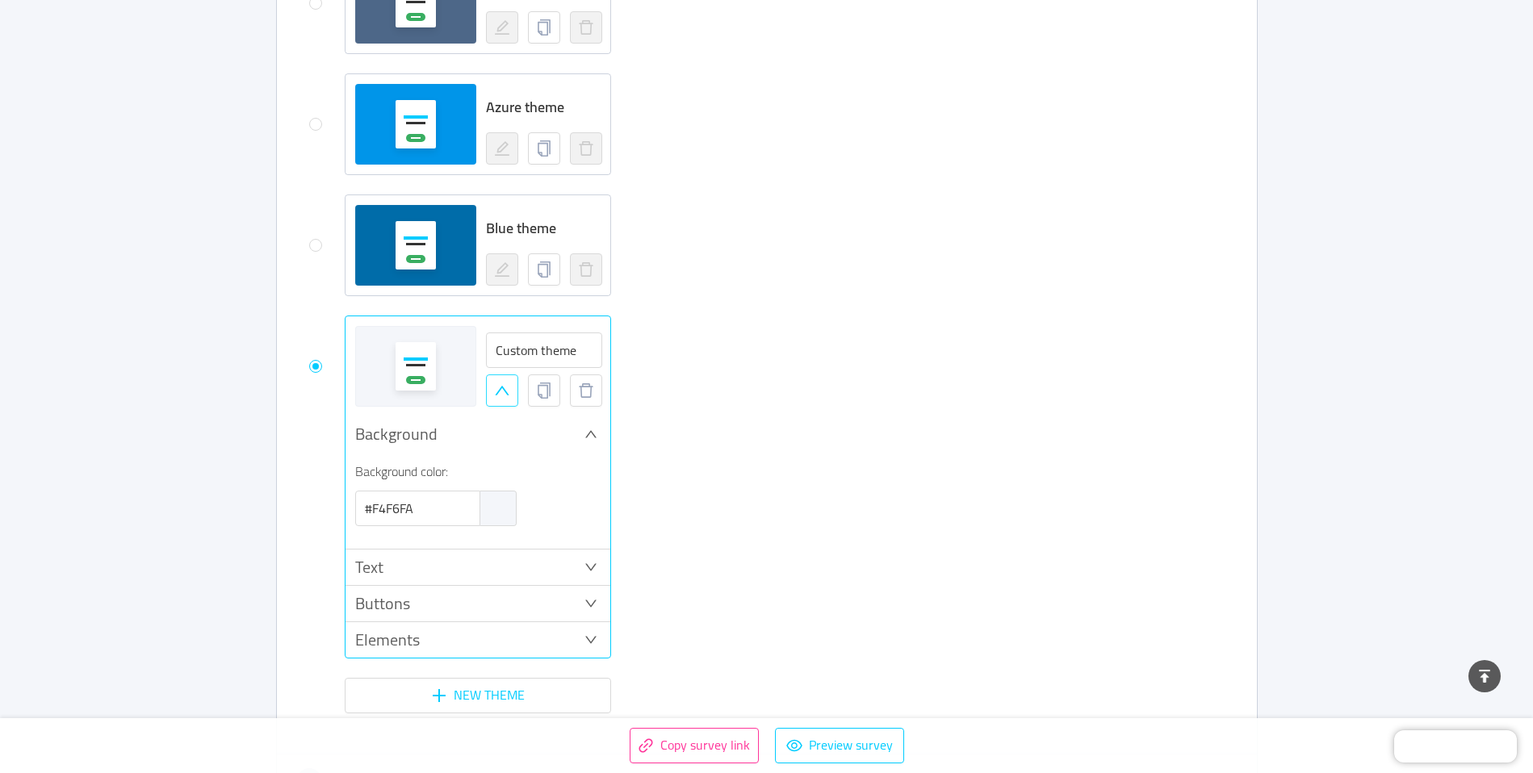
scroll to position [1467, 0]
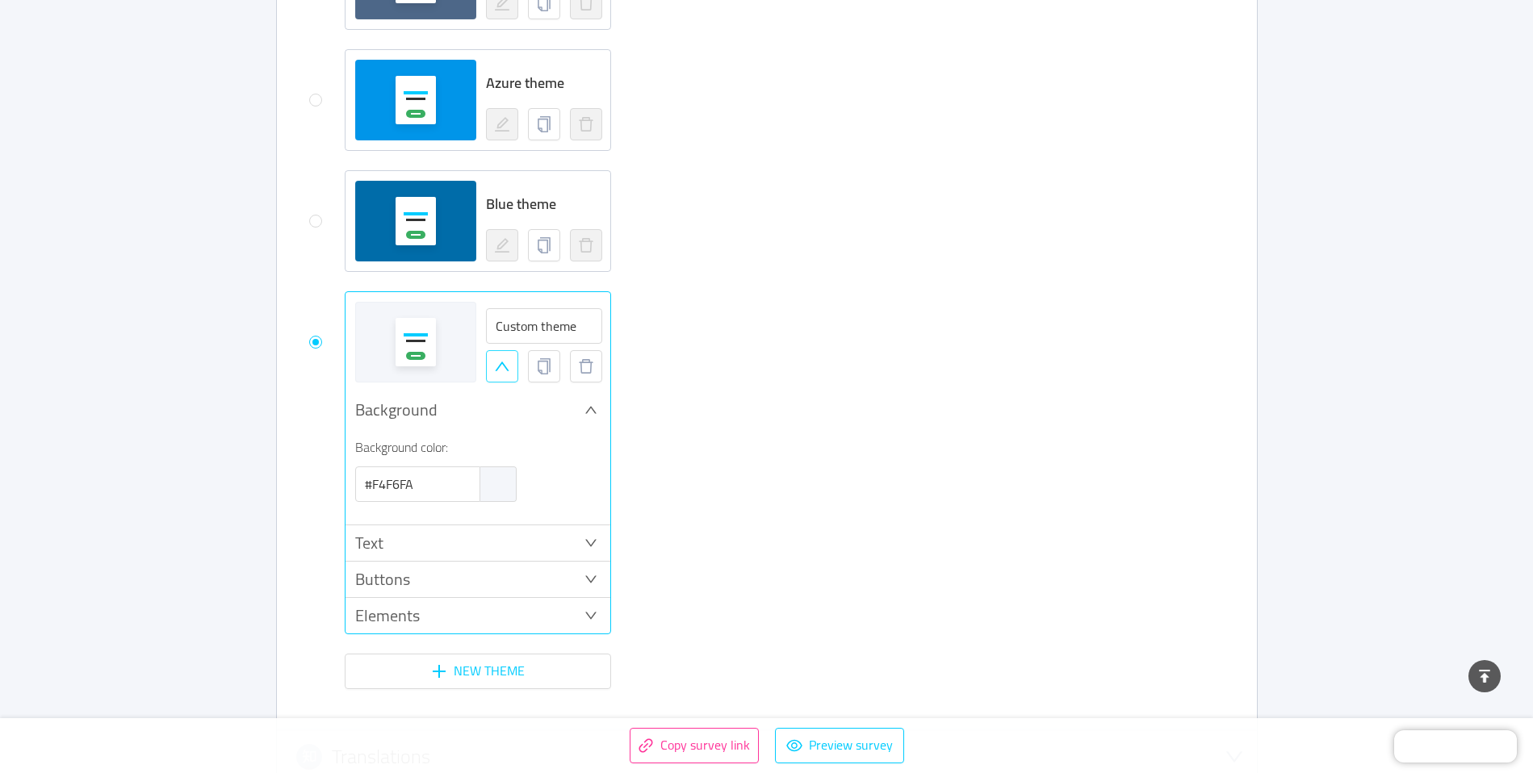
click at [437, 449] on div "Background color:" at bounding box center [477, 446] width 245 height 19
click at [424, 408] on div "Background" at bounding box center [477, 410] width 265 height 36
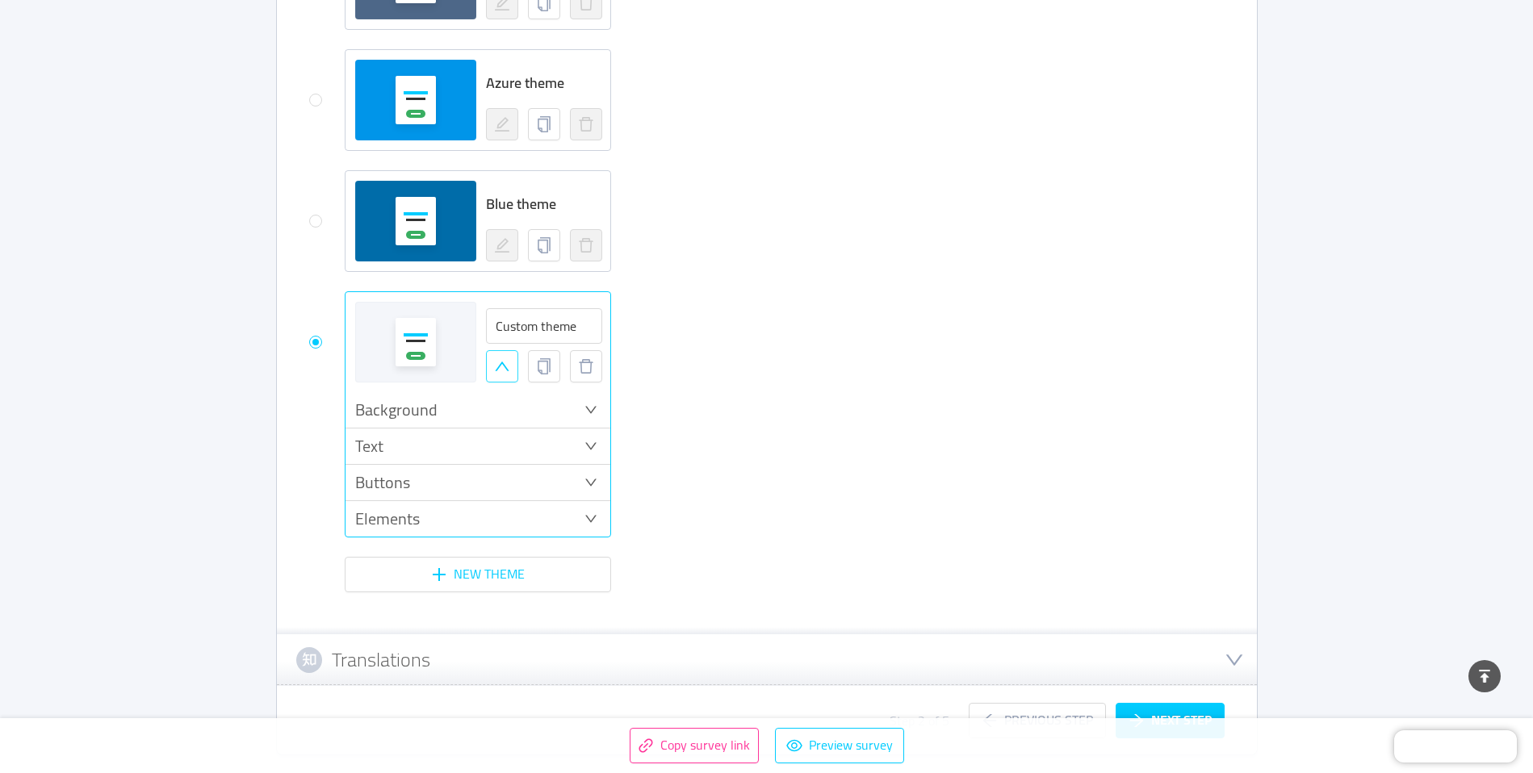
click at [425, 408] on div "Background" at bounding box center [477, 410] width 265 height 36
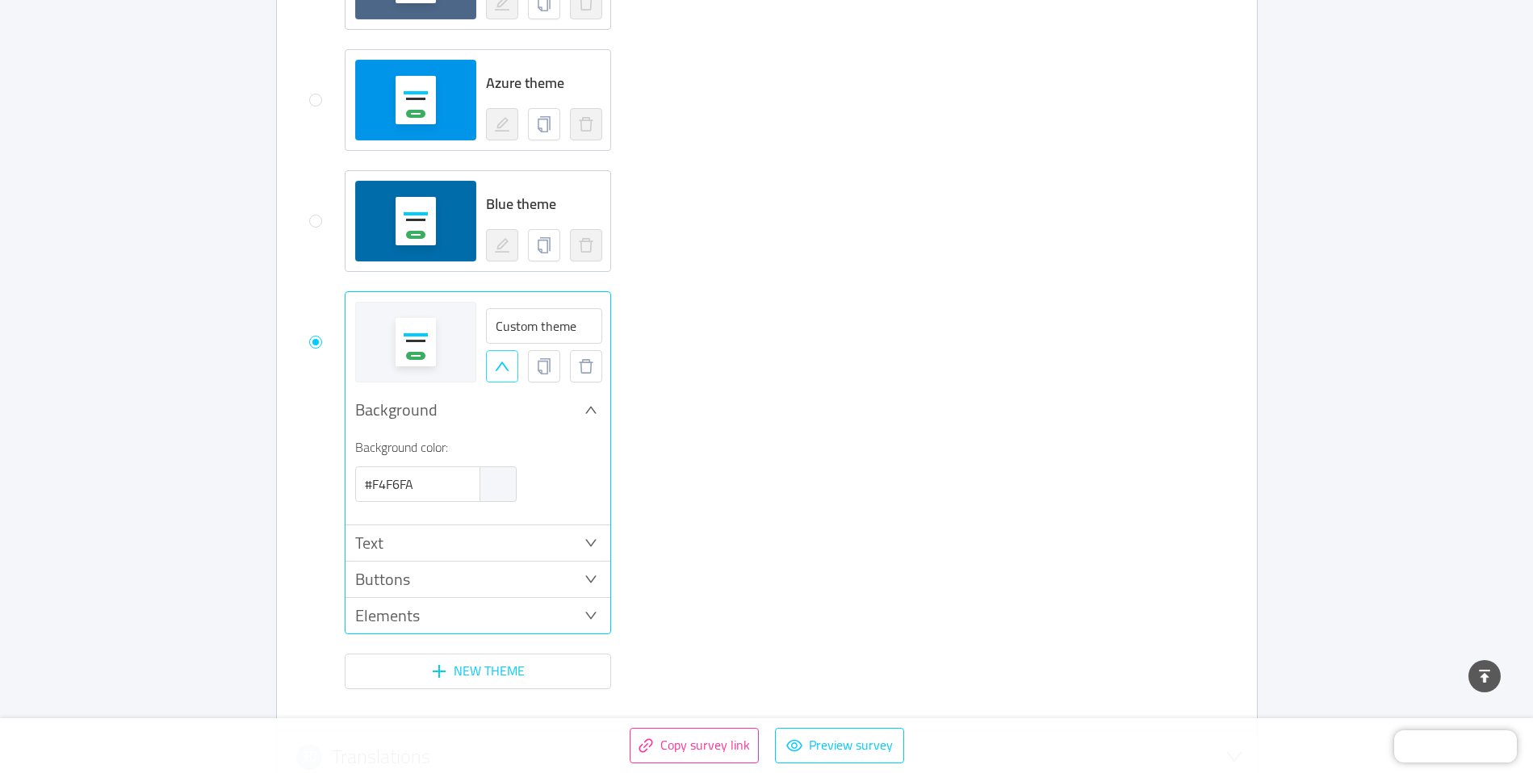
click at [499, 490] on div at bounding box center [498, 484] width 36 height 34
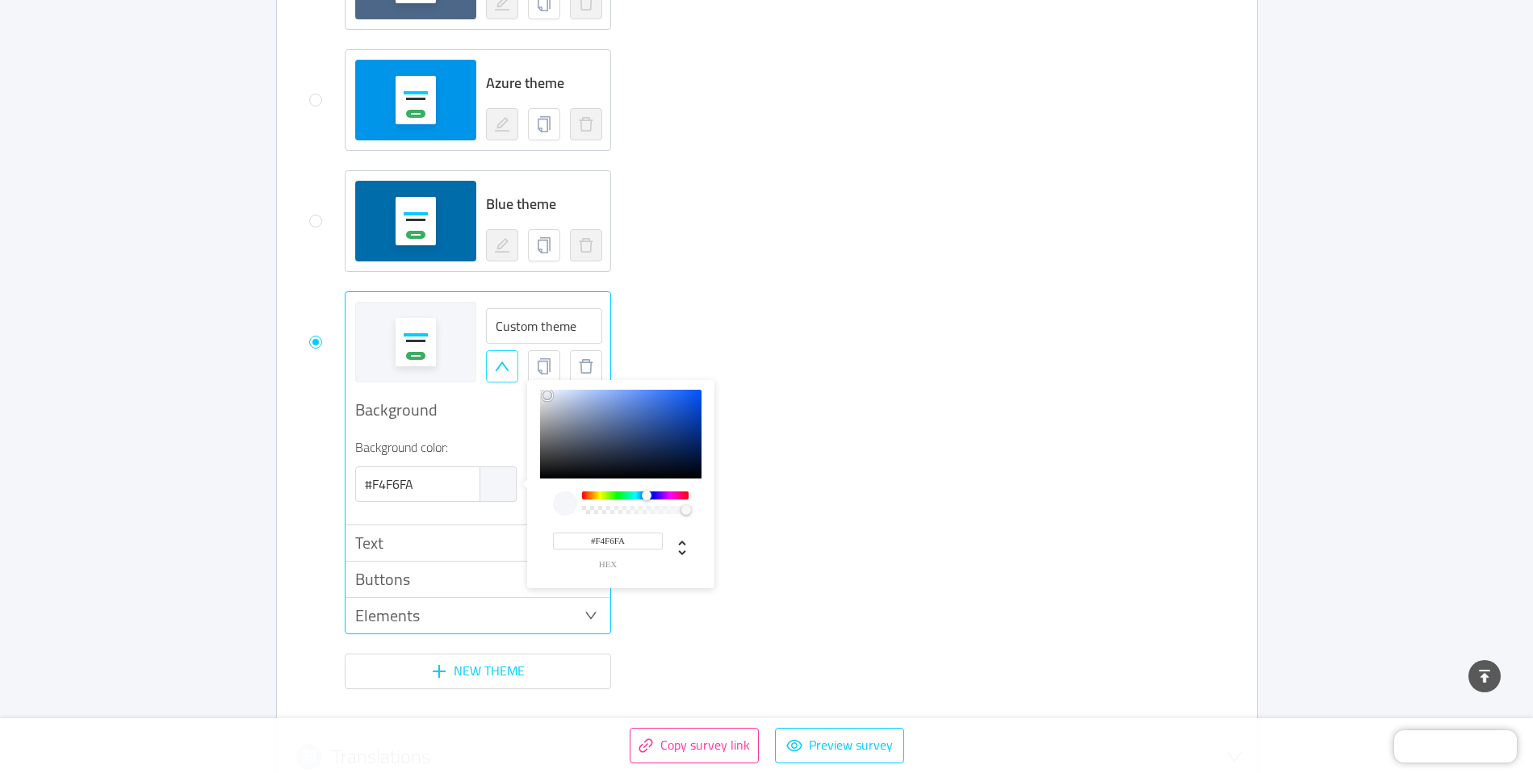
type input "#F9FAF4"
type input "#FAFAF4"
type input "#FAF9F4"
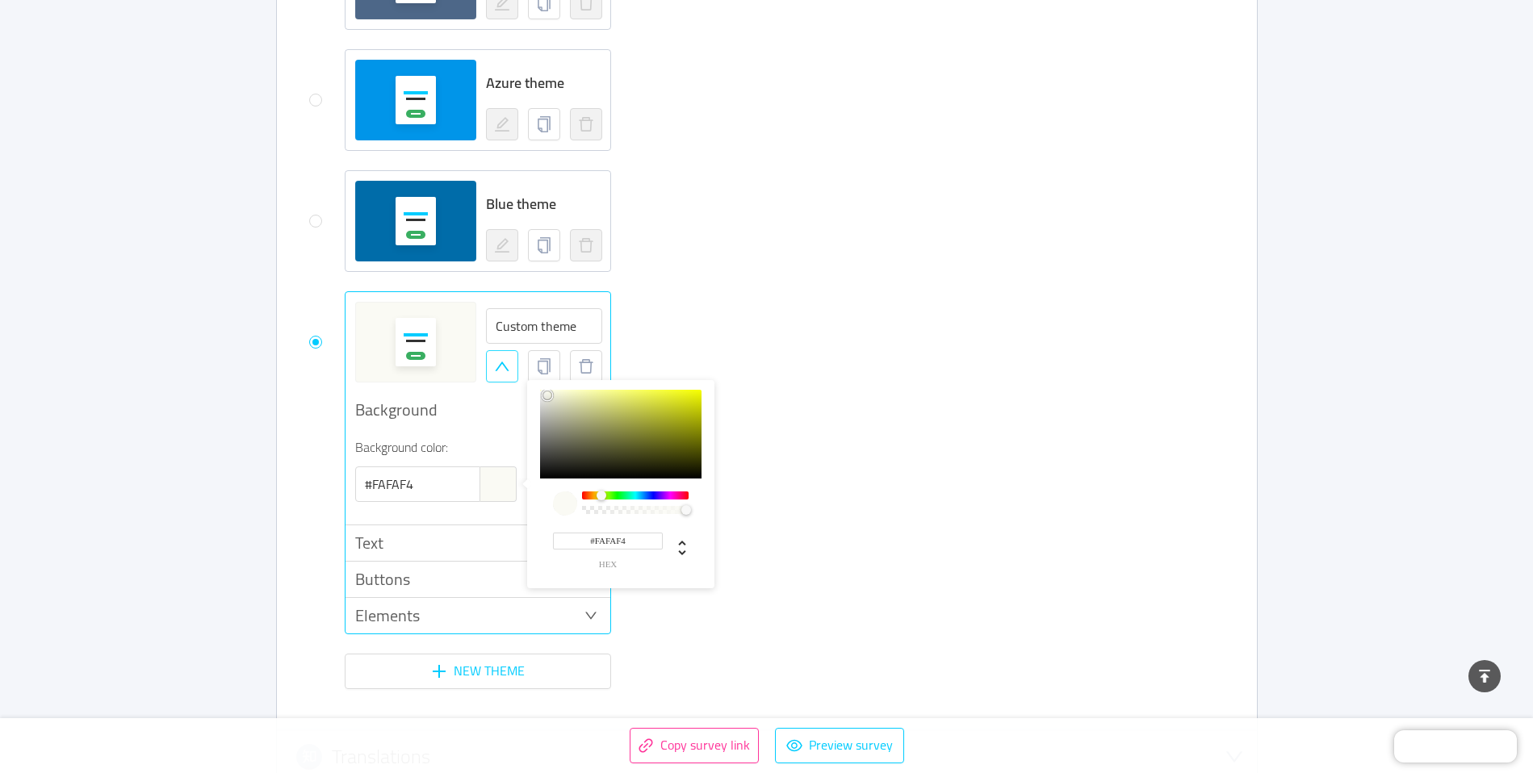
type input "#FAF9F4"
click at [599, 497] on div "Chrome color picker" at bounding box center [635, 496] width 103 height 8
type input "#A99C2F"
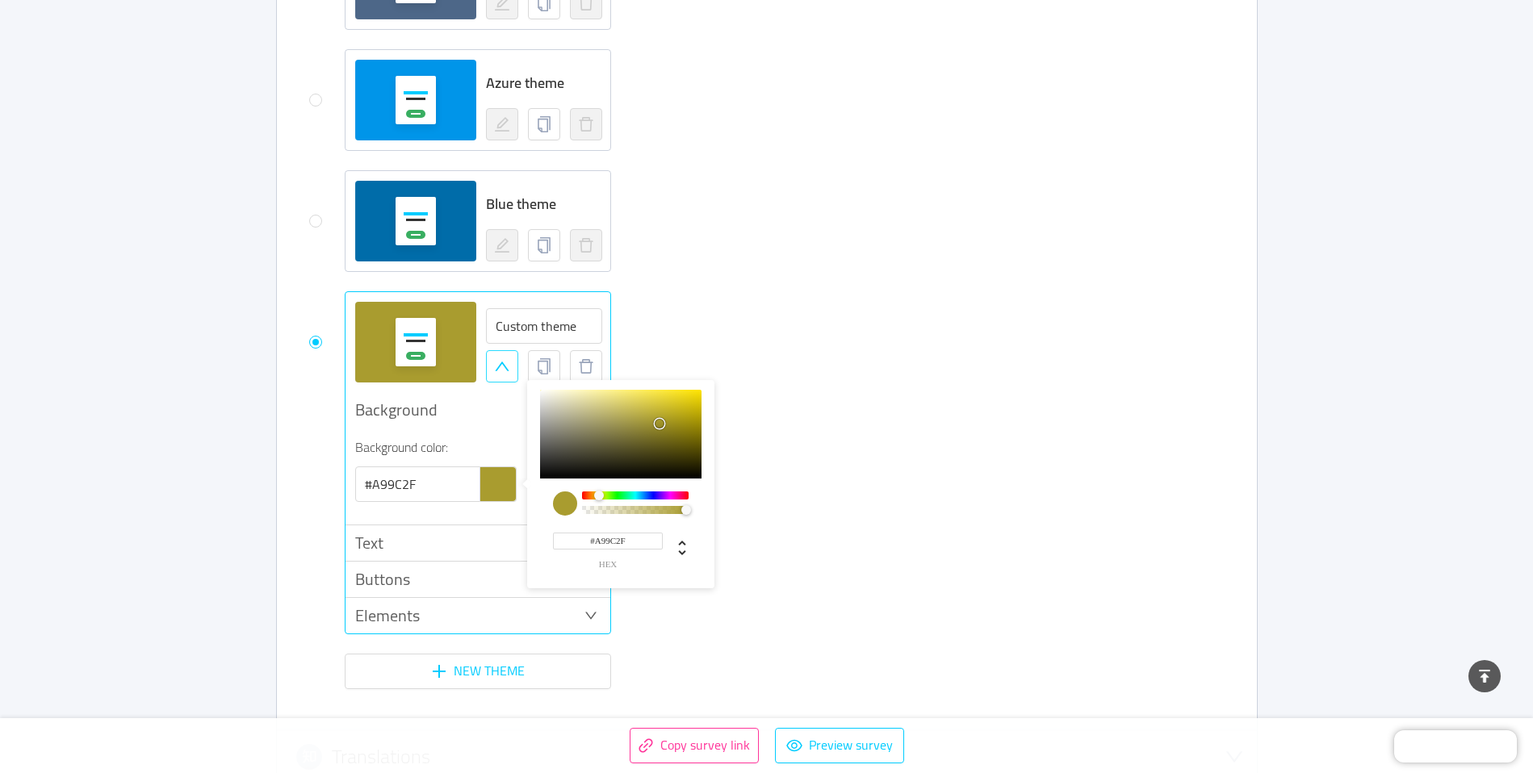
type input "#BCAC2A"
type input "#CAB723"
type input "#DAC41C"
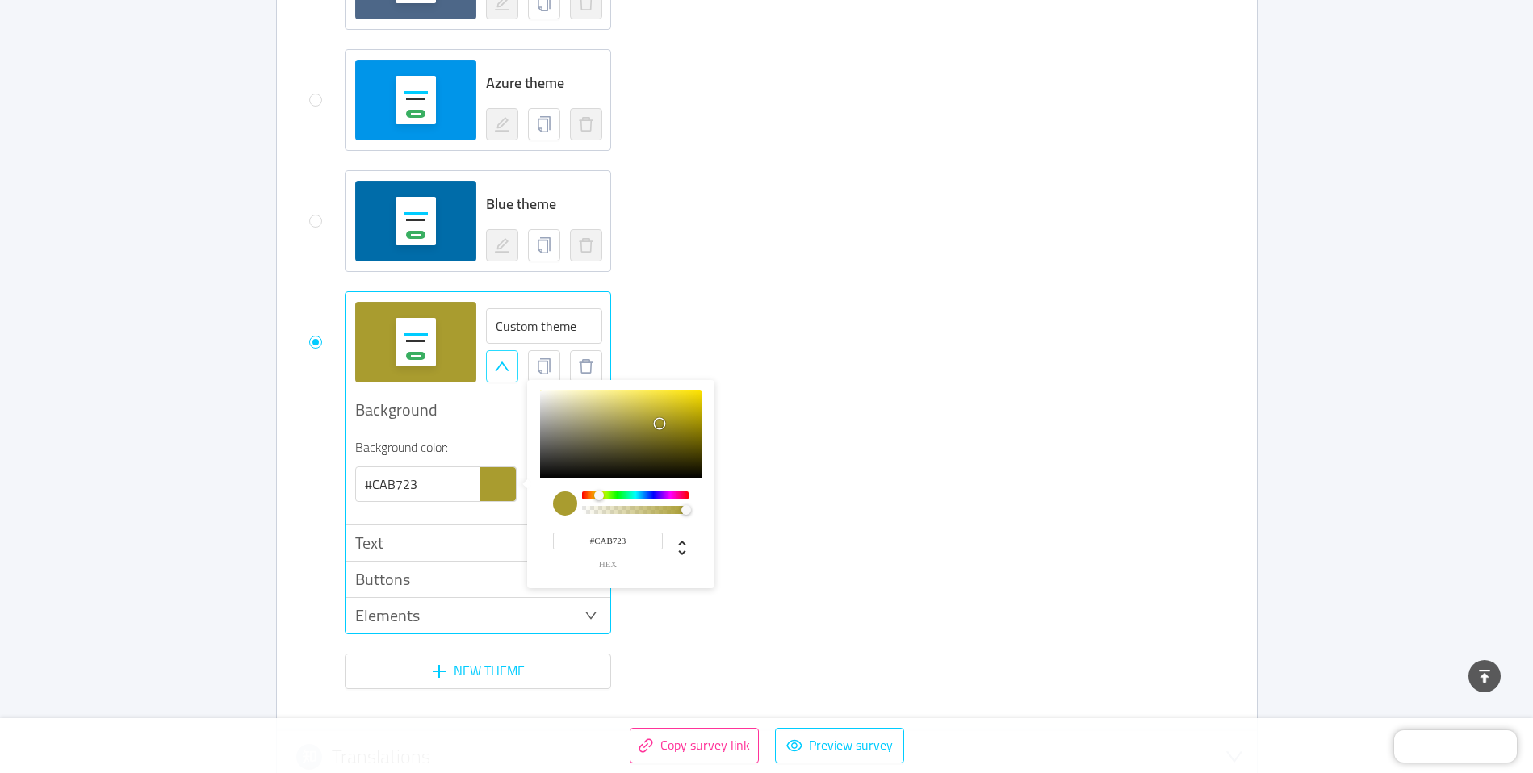
type input "#DAC41C"
type input "#E1CA18"
type input "#E6CE15"
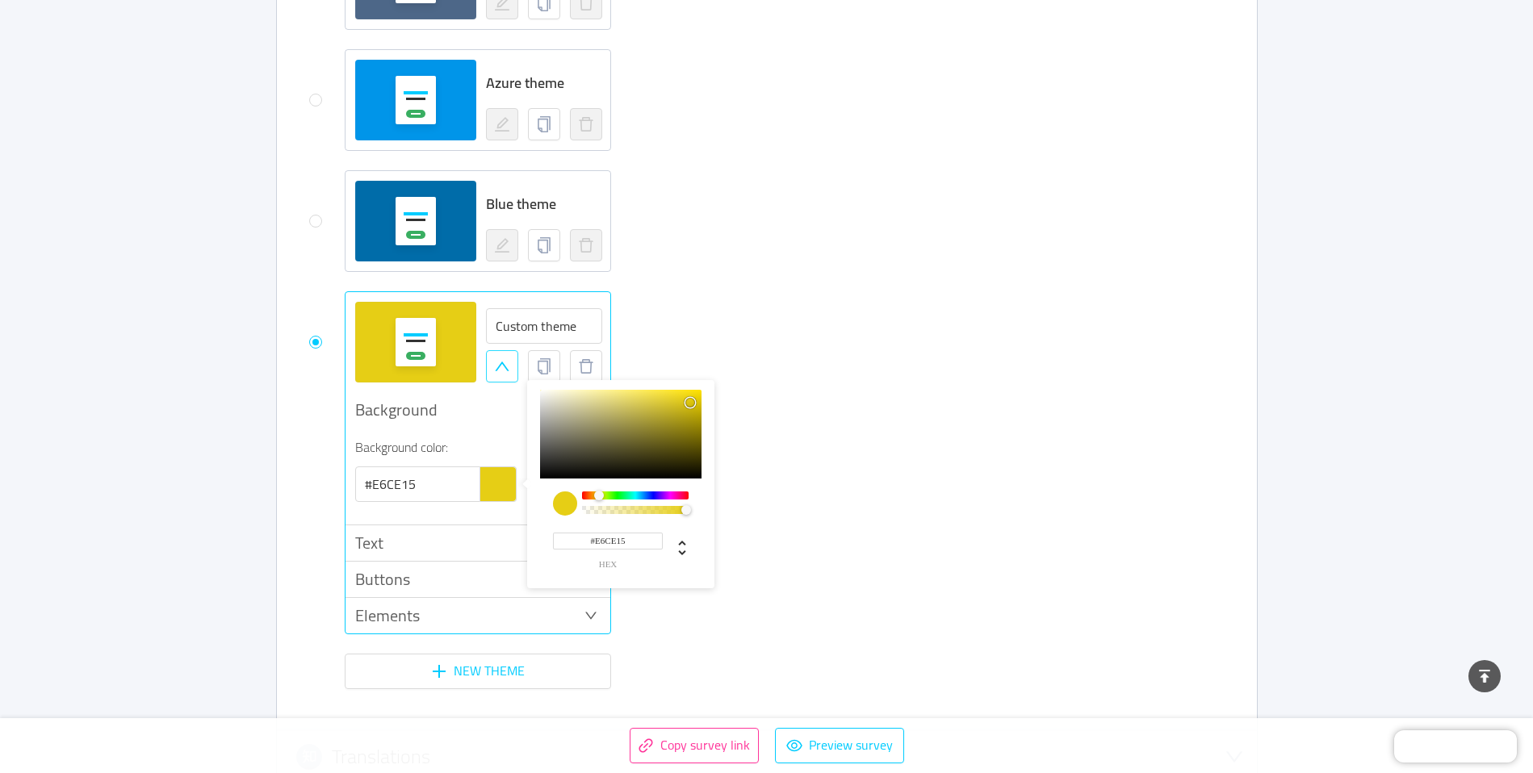
type input "#EAD113"
type input "#EFD511"
type input "#F1D70E"
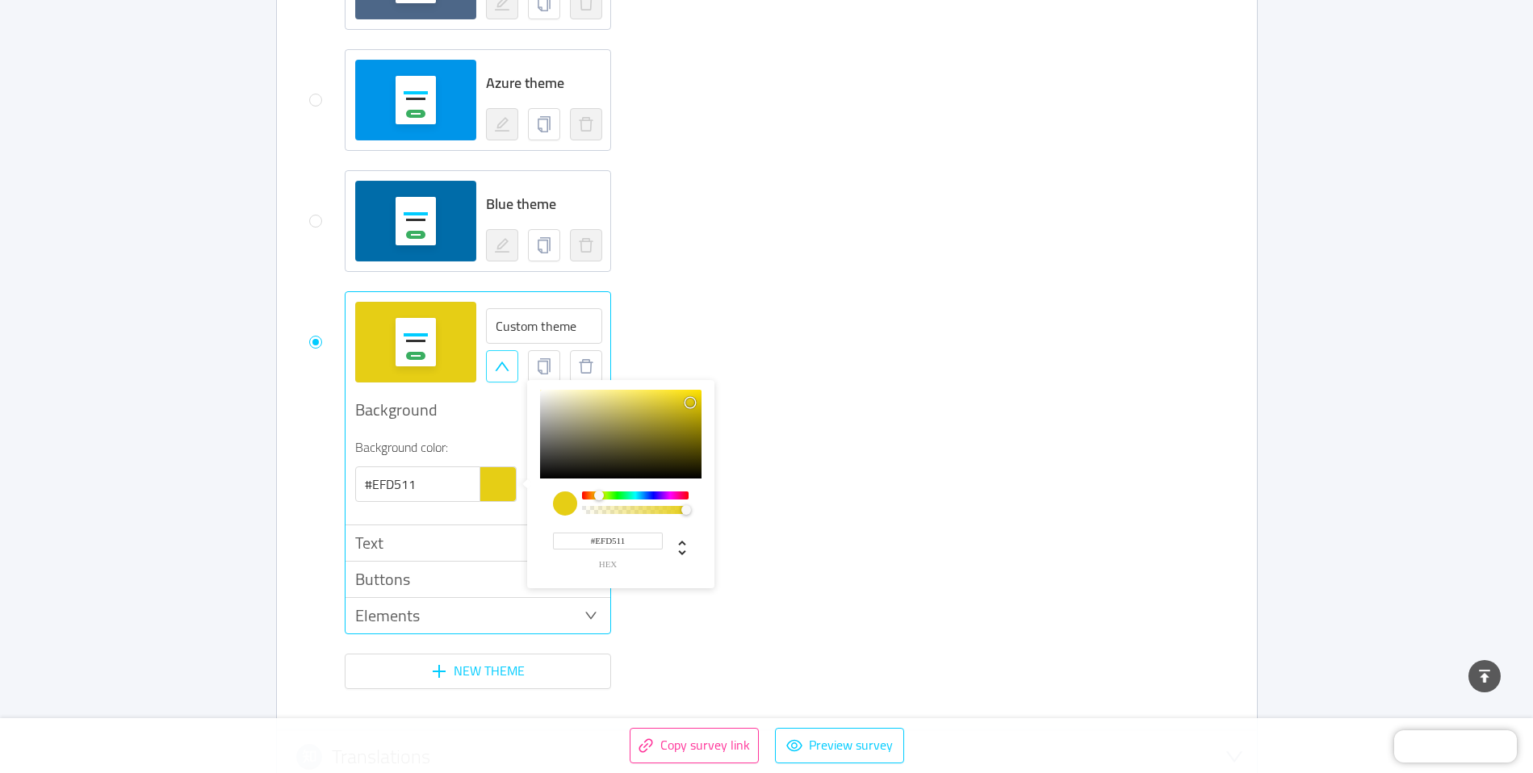
type input "#F1D70E"
type input "#F3D90B"
type input "#FADF05"
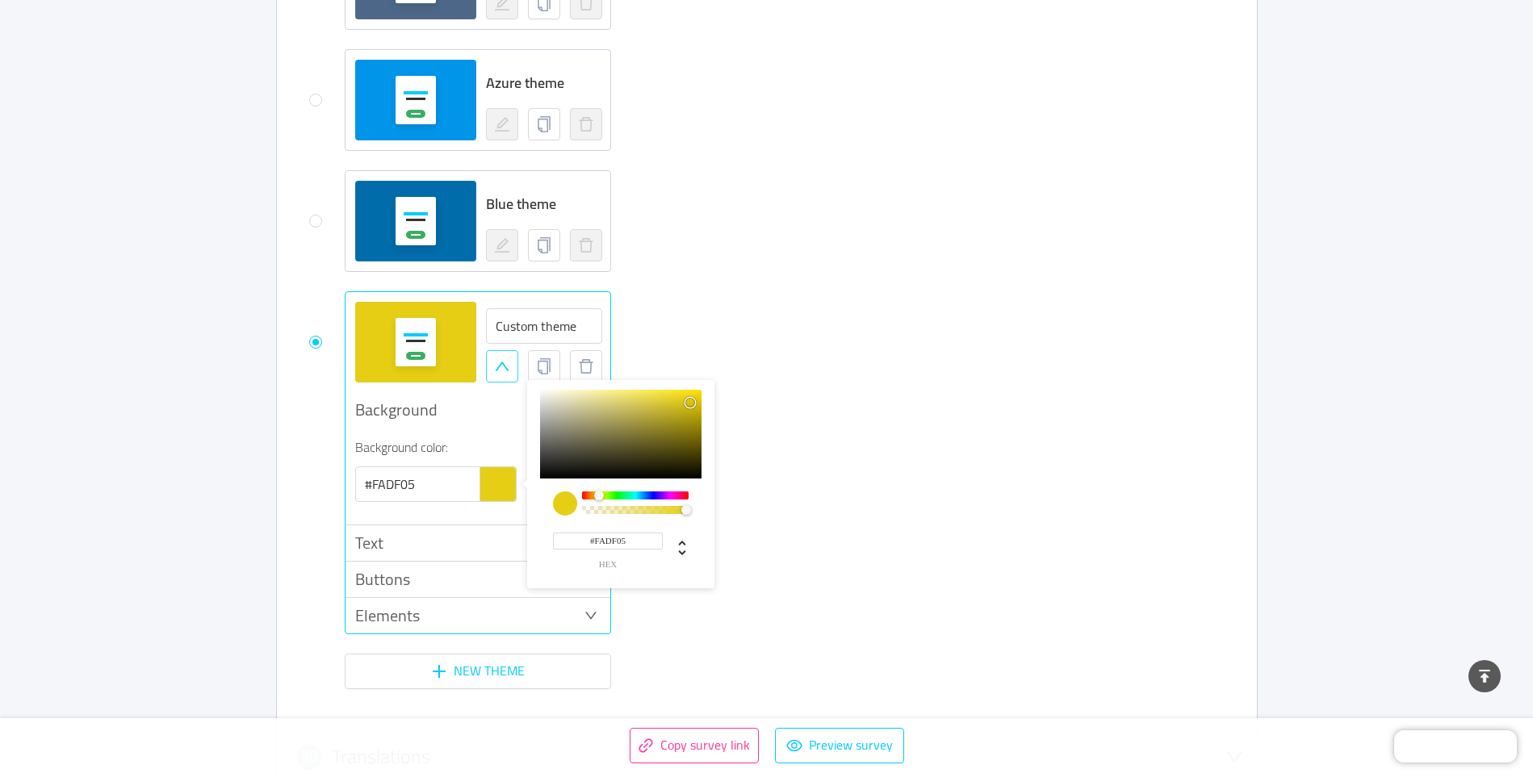
type input "#FFE300"
type input "#F6DB00"
type input "#EFD500"
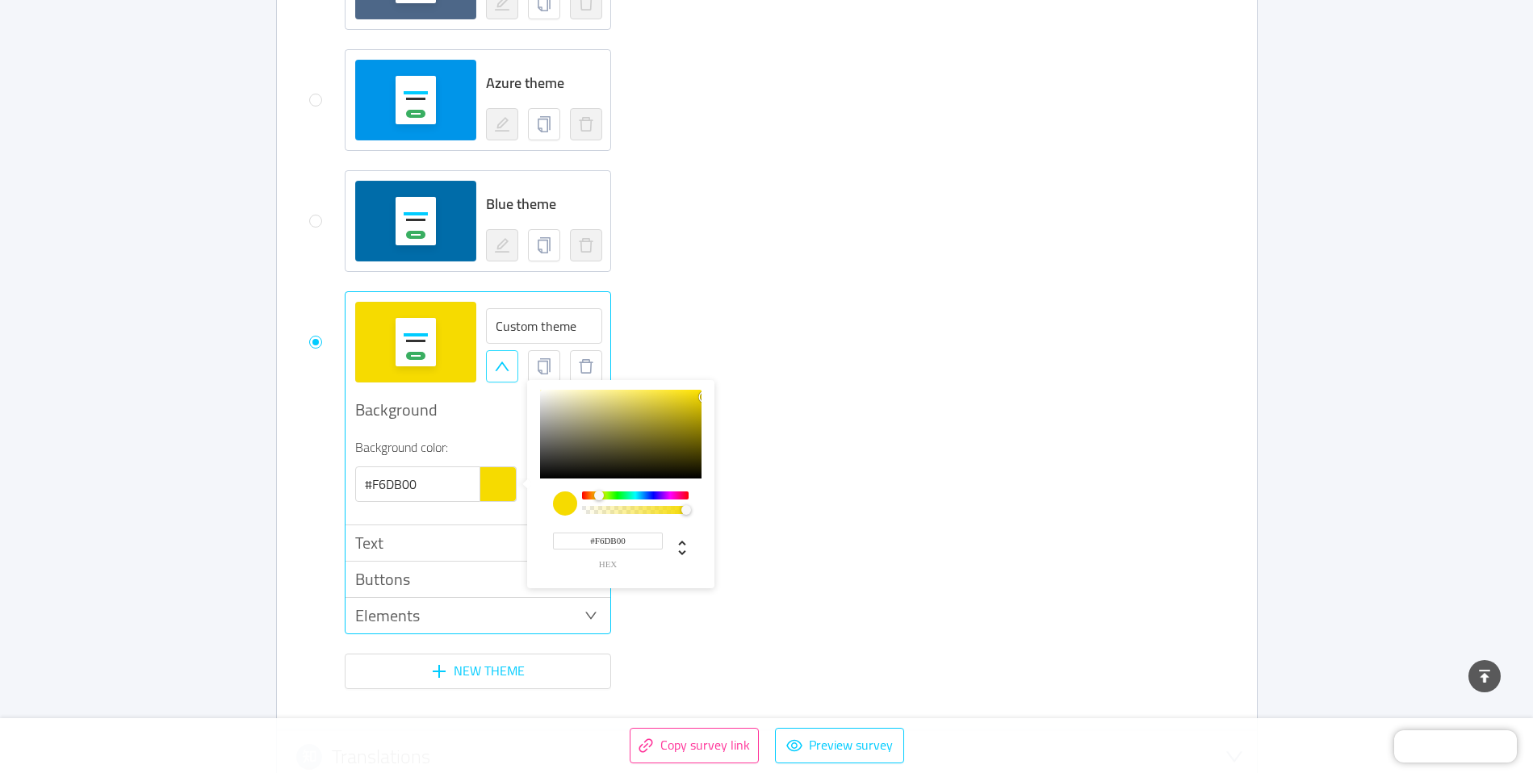
type input "#EFD500"
type input "#E6CD00"
type input "#E1C800"
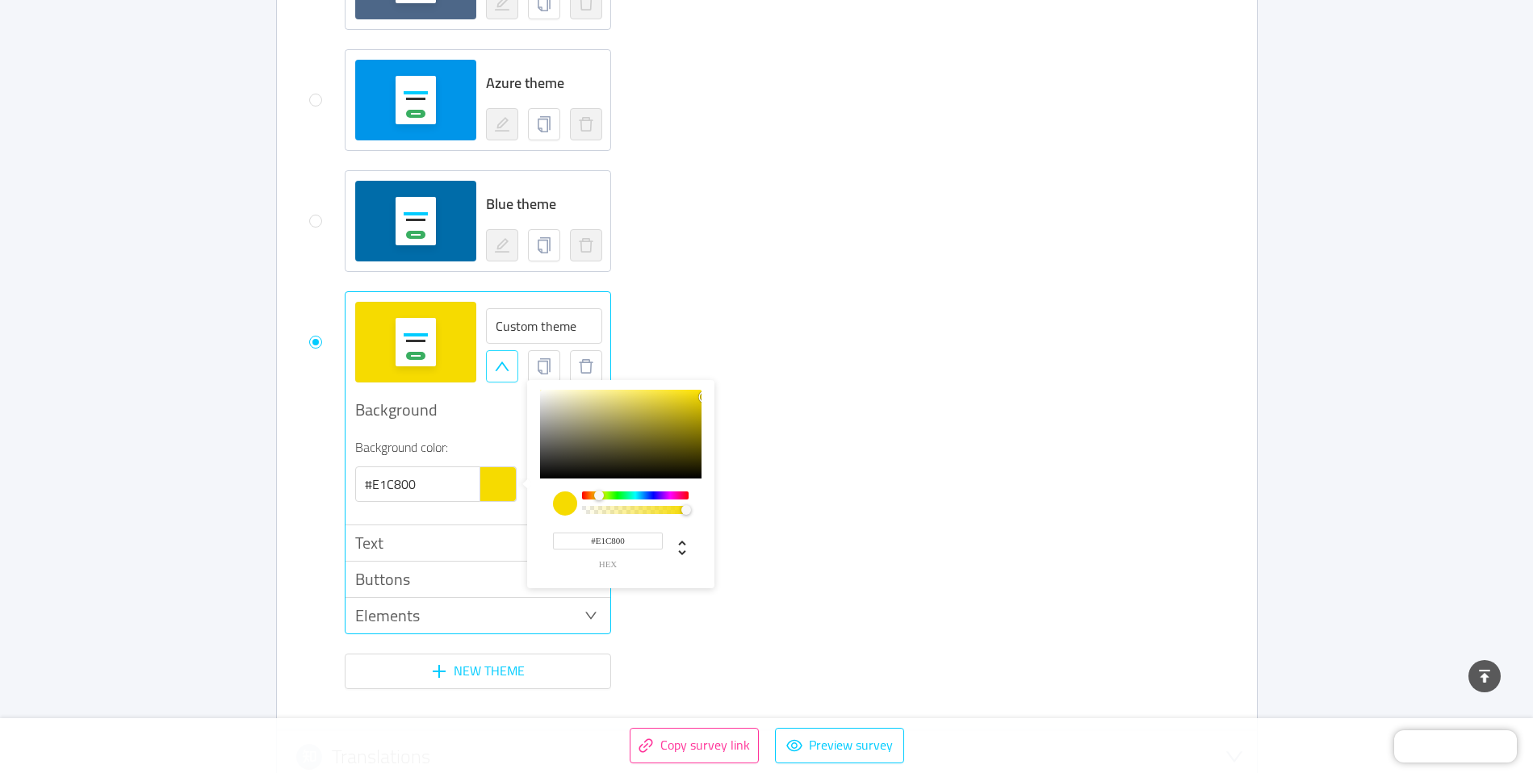
type input "#DFC600"
type input "#DCC400"
type input "#DAC200"
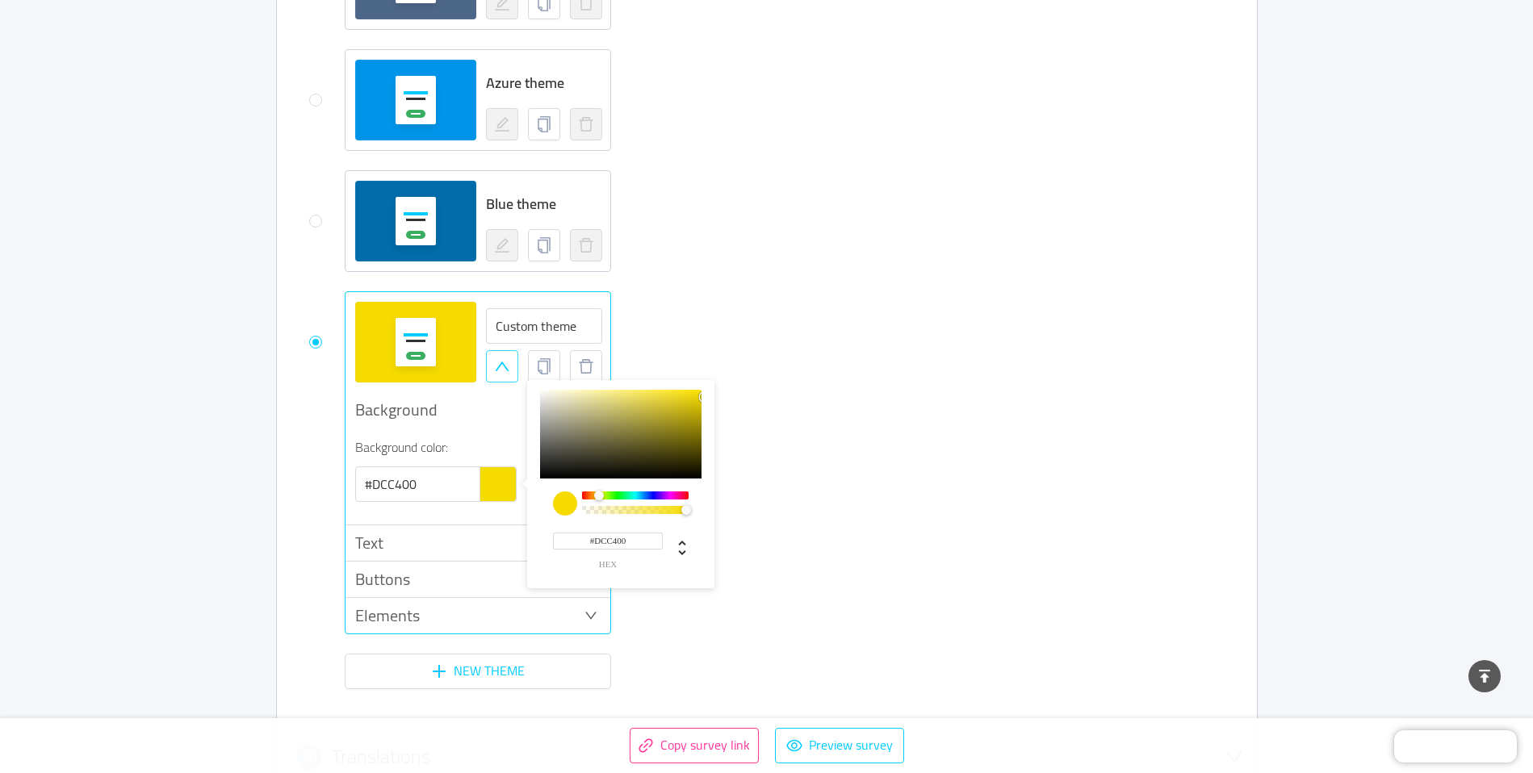
type input "#DAC200"
type input "#D5BE00"
type input "#D8C000"
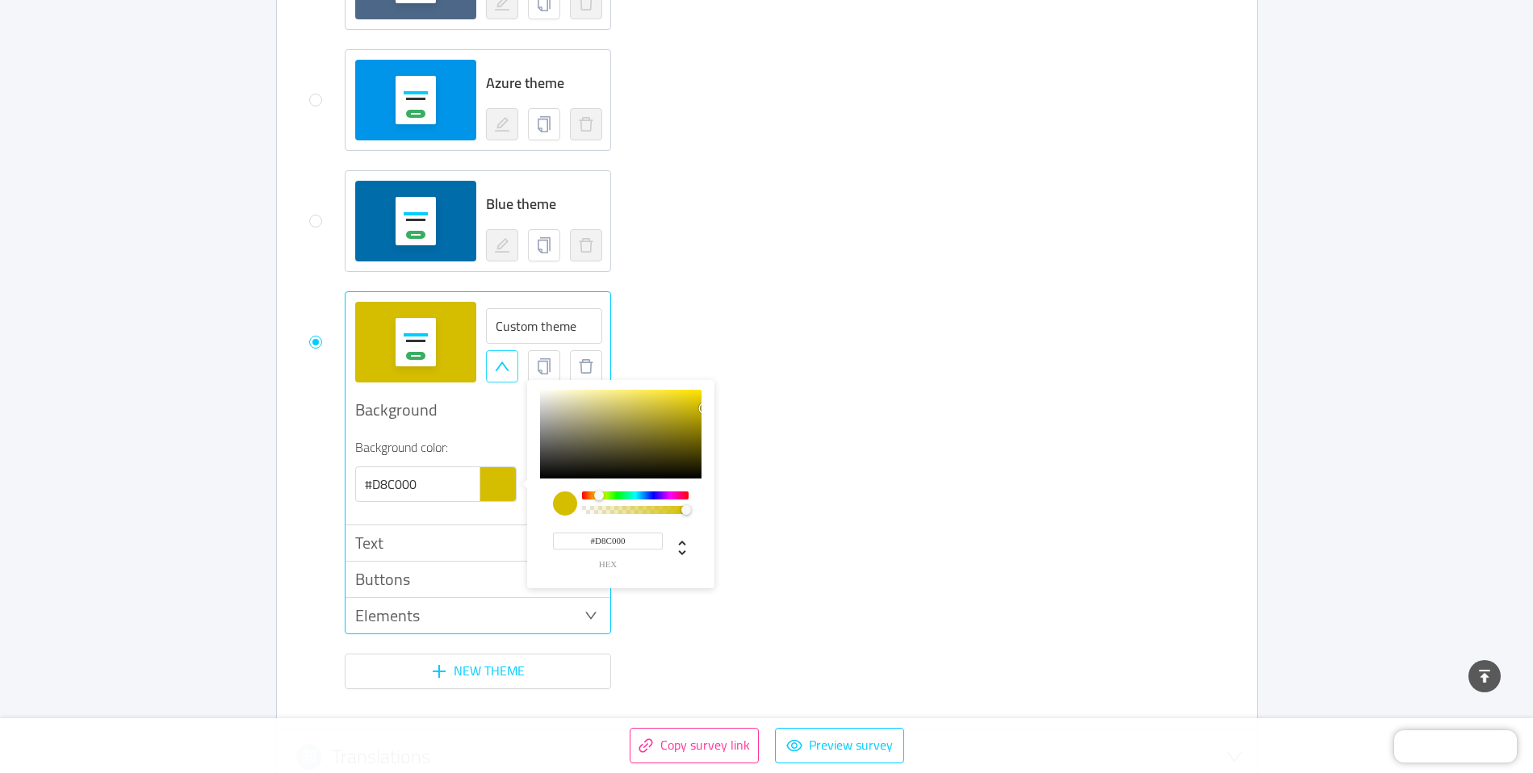
type input "#DAC200"
type input "#DCC400"
type input "#DFC600"
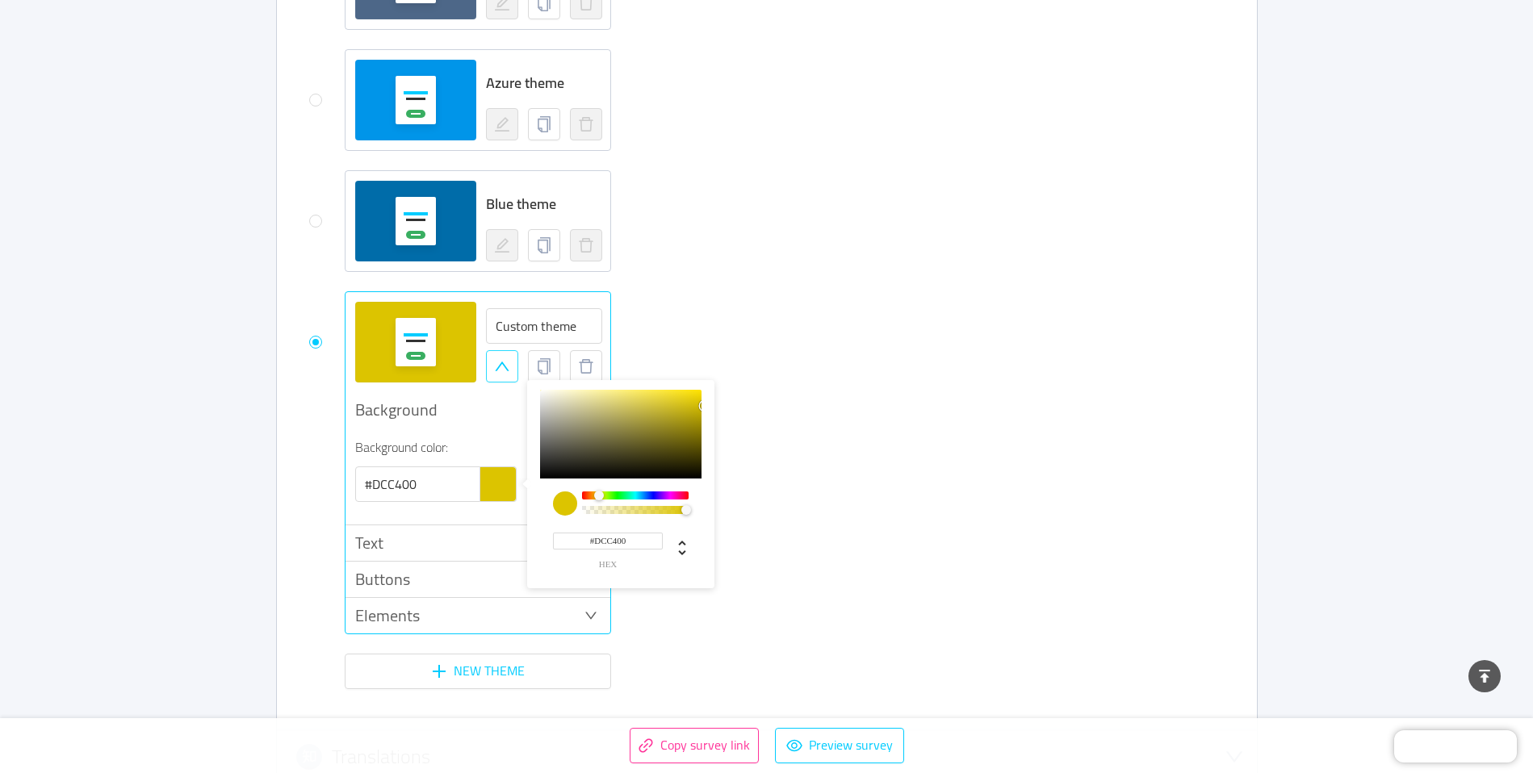
type input "#DFC600"
type input "#E1C800"
type input "#E3CA00"
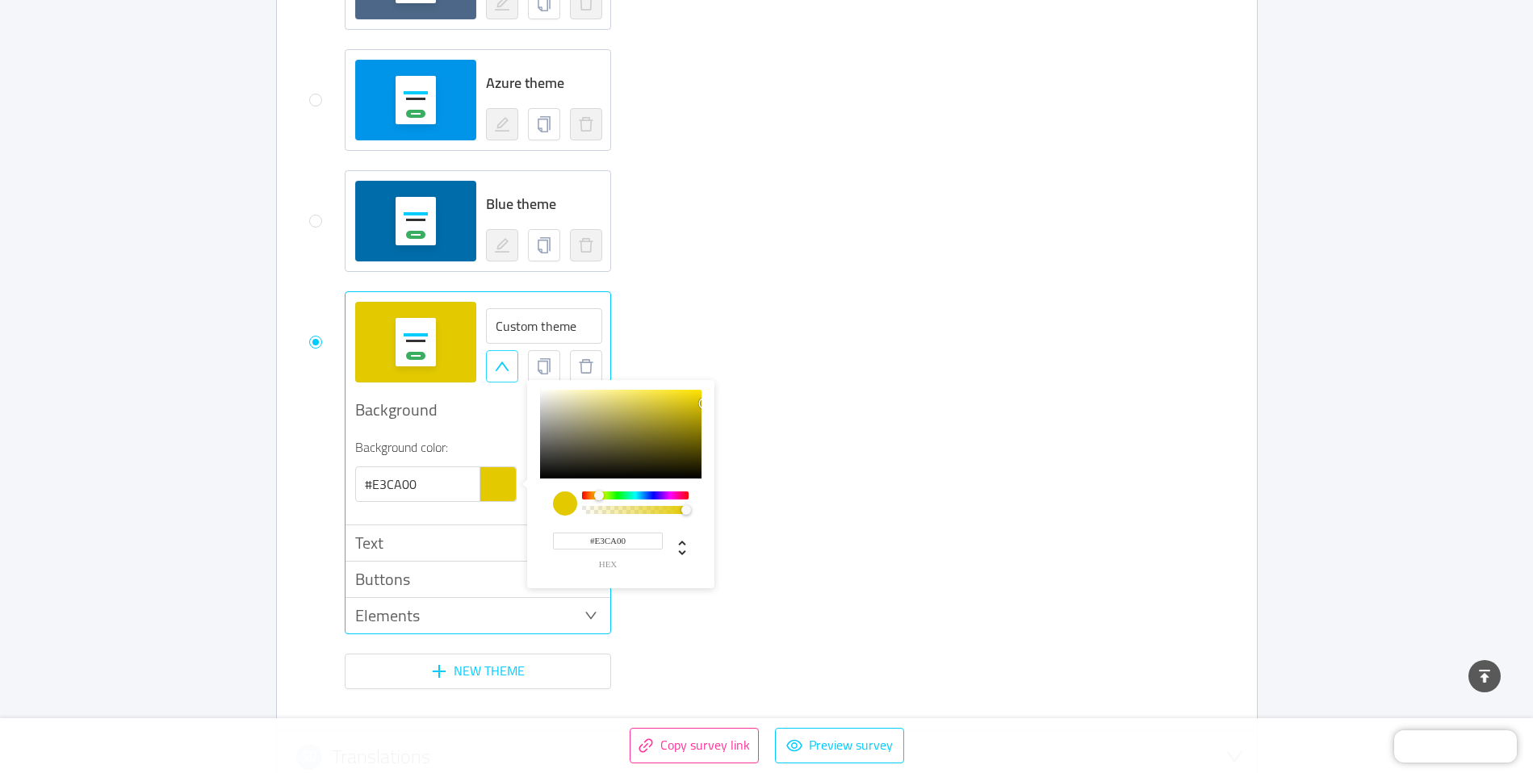
type input "#E6CC00"
type input "#E8CE00"
type input "#EAD000"
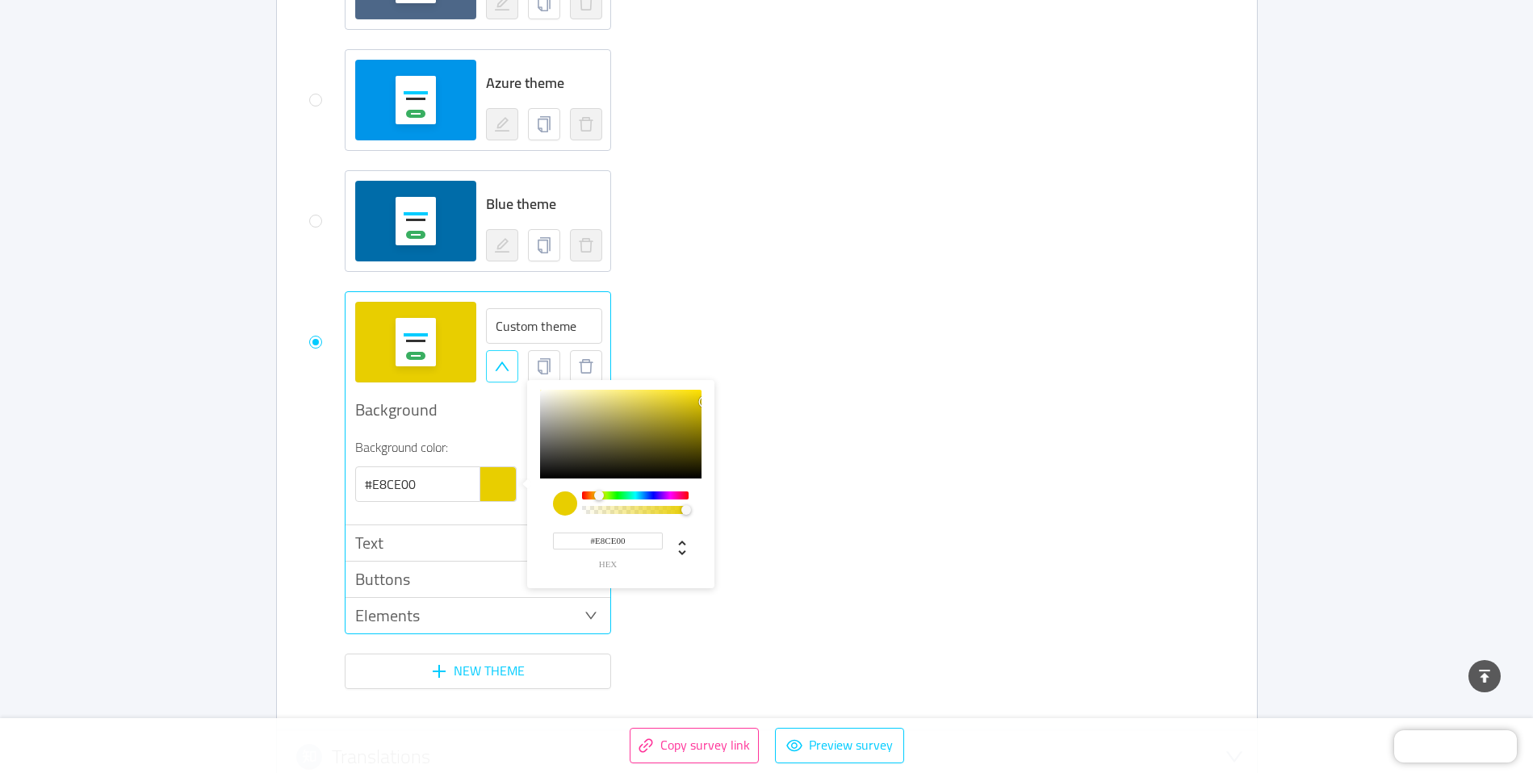
type input "#EAD000"
type input "#ECD200"
type input "#EAD000"
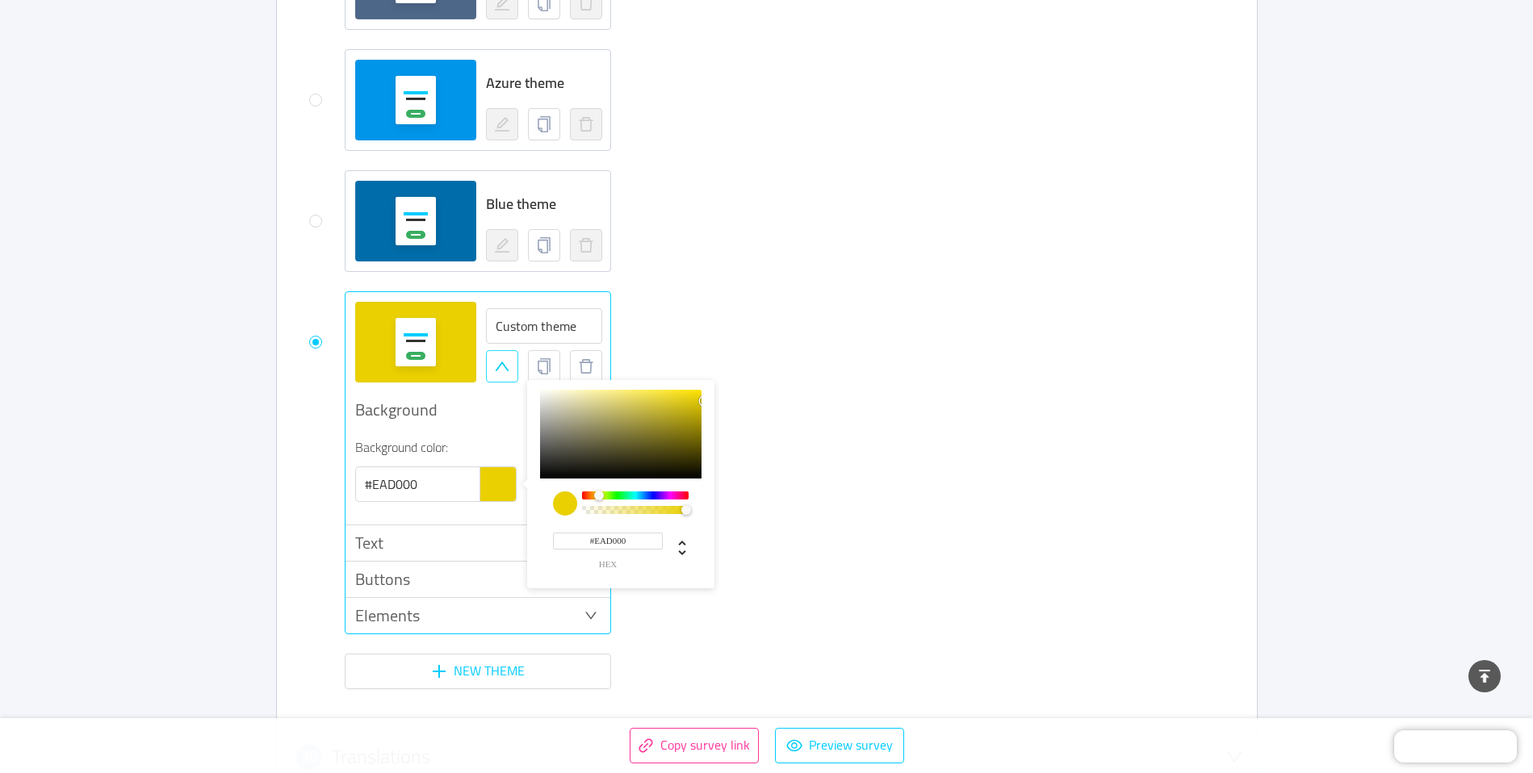
type input "#ECD200"
drag, startPoint x: 657, startPoint y: 420, endPoint x: 711, endPoint y: 396, distance: 58.9
click at [711, 396] on div "#ECD200 hex 236 r 210 g 0 b 1 a 53 h 100% s 46% l 1 a" at bounding box center [620, 484] width 187 height 208
type input "#ECE900"
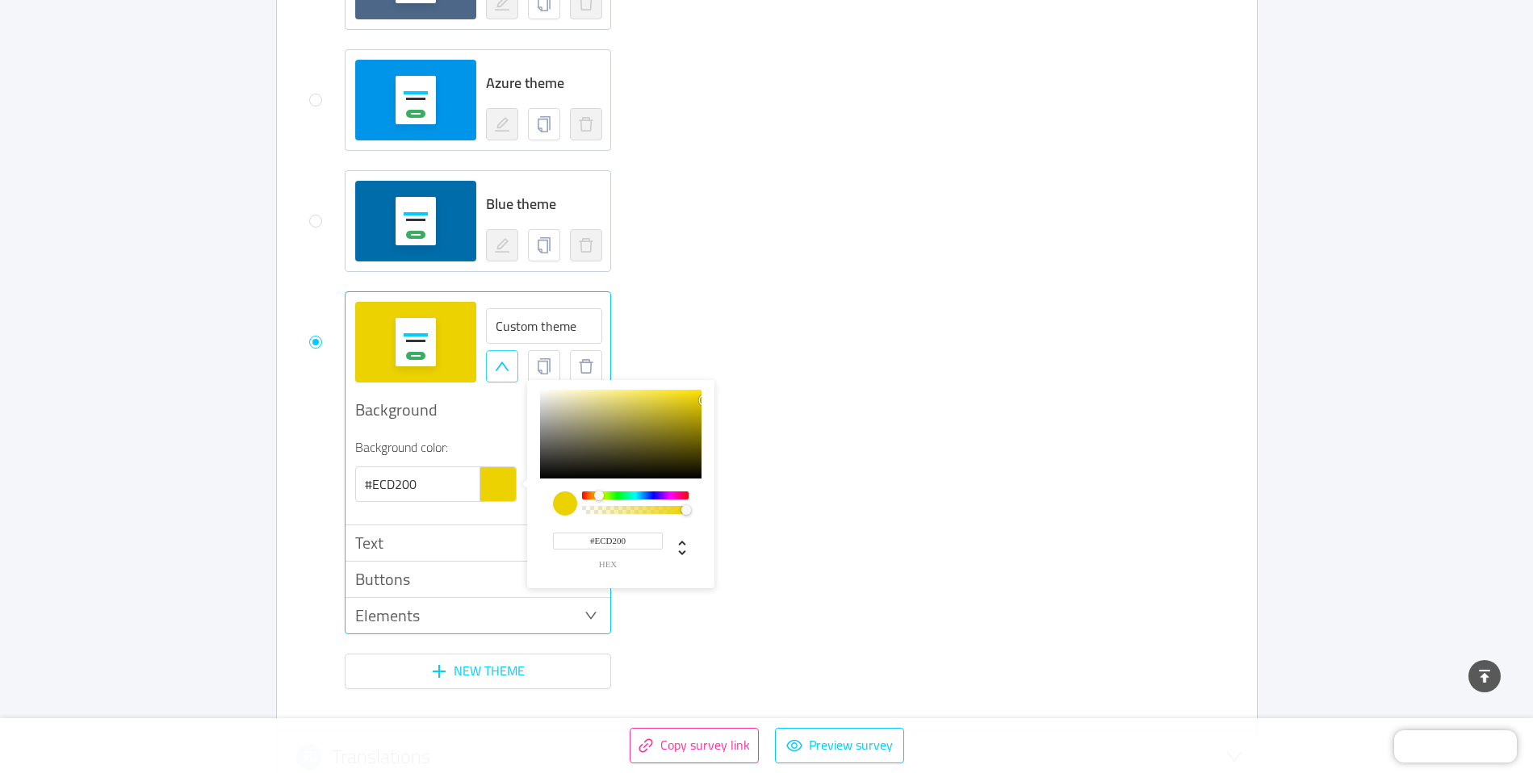
type input "#ECE900"
type input "#ECD200"
type input "#ECC700"
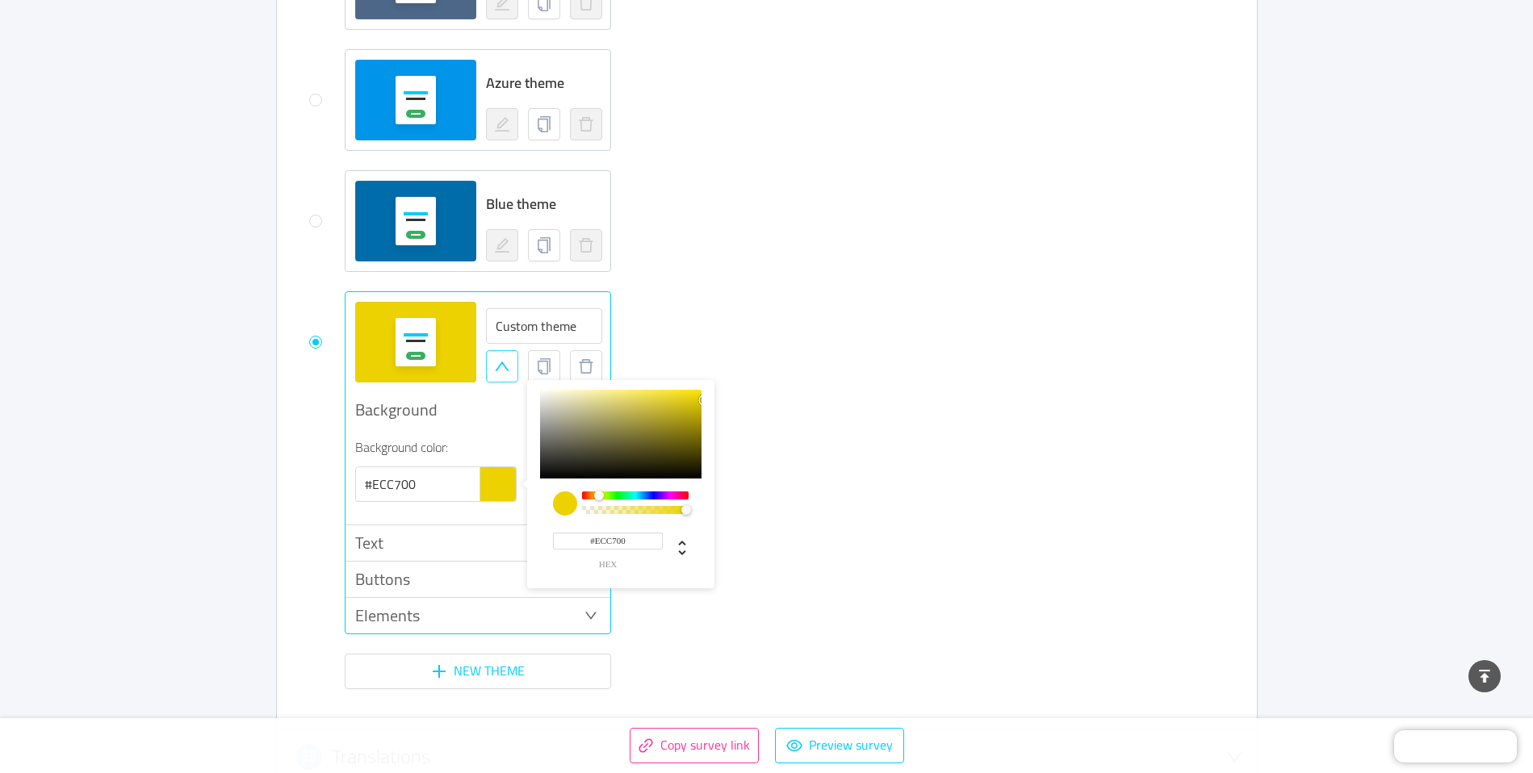
type input "#ECBC00"
type input "#ECB100"
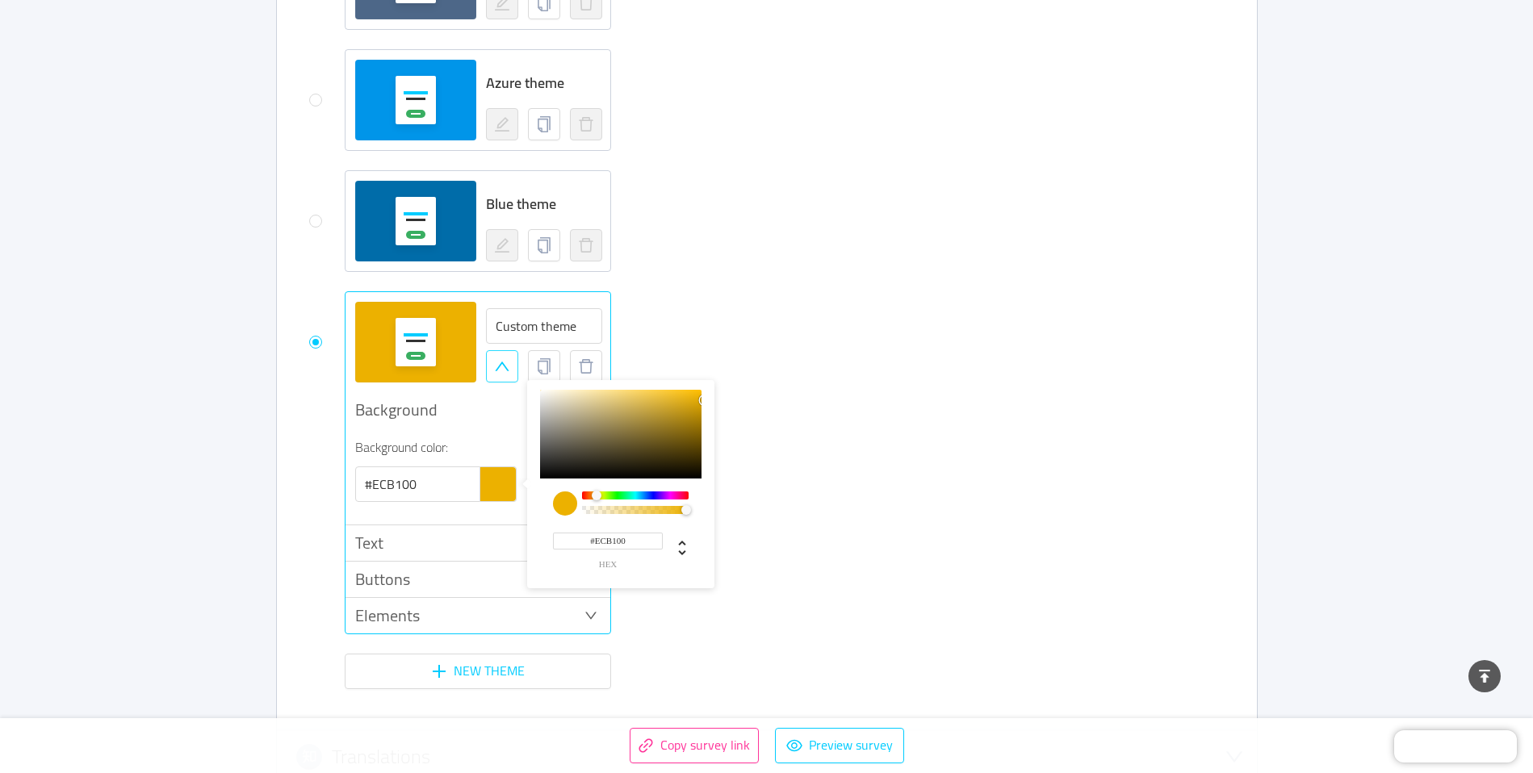
type input "#ECA600"
type input "#ECB100"
type input "#ECBC00"
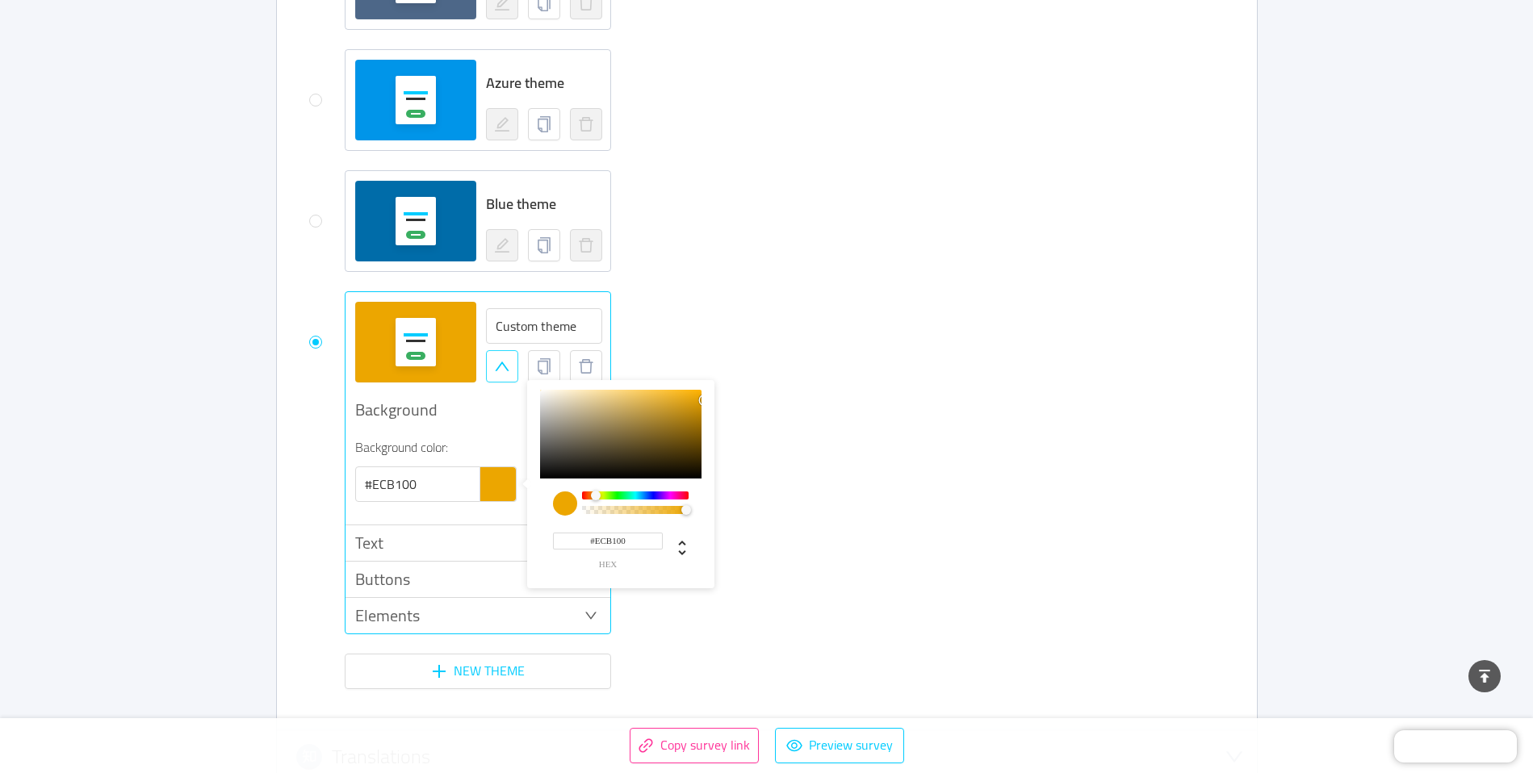
type input "#ECBC00"
click at [597, 496] on div "Chrome color picker" at bounding box center [597, 496] width 10 height 10
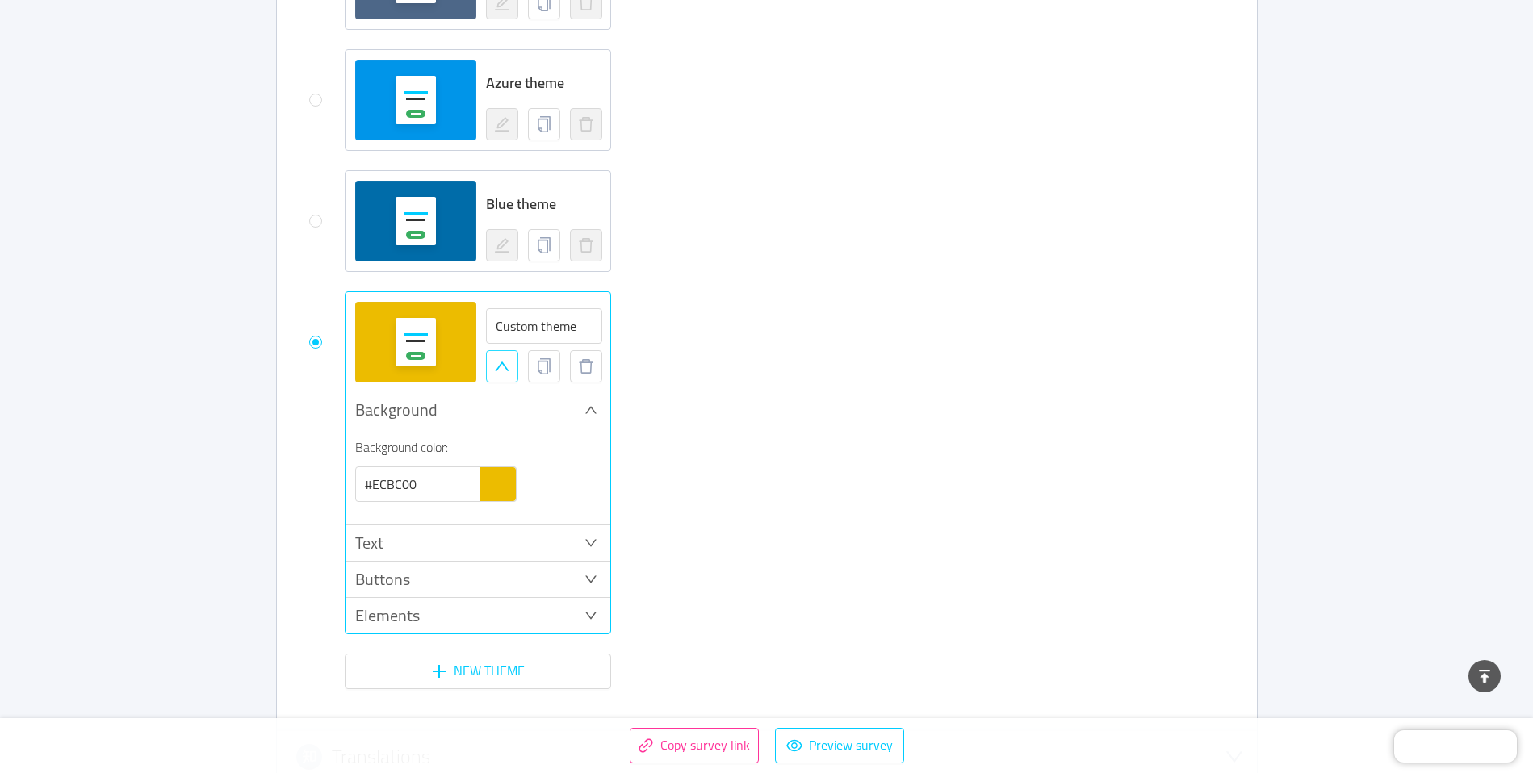
click at [463, 513] on div "Background color: #ECBC00" at bounding box center [477, 476] width 265 height 97
click at [580, 575] on div "Buttons" at bounding box center [477, 580] width 265 height 36
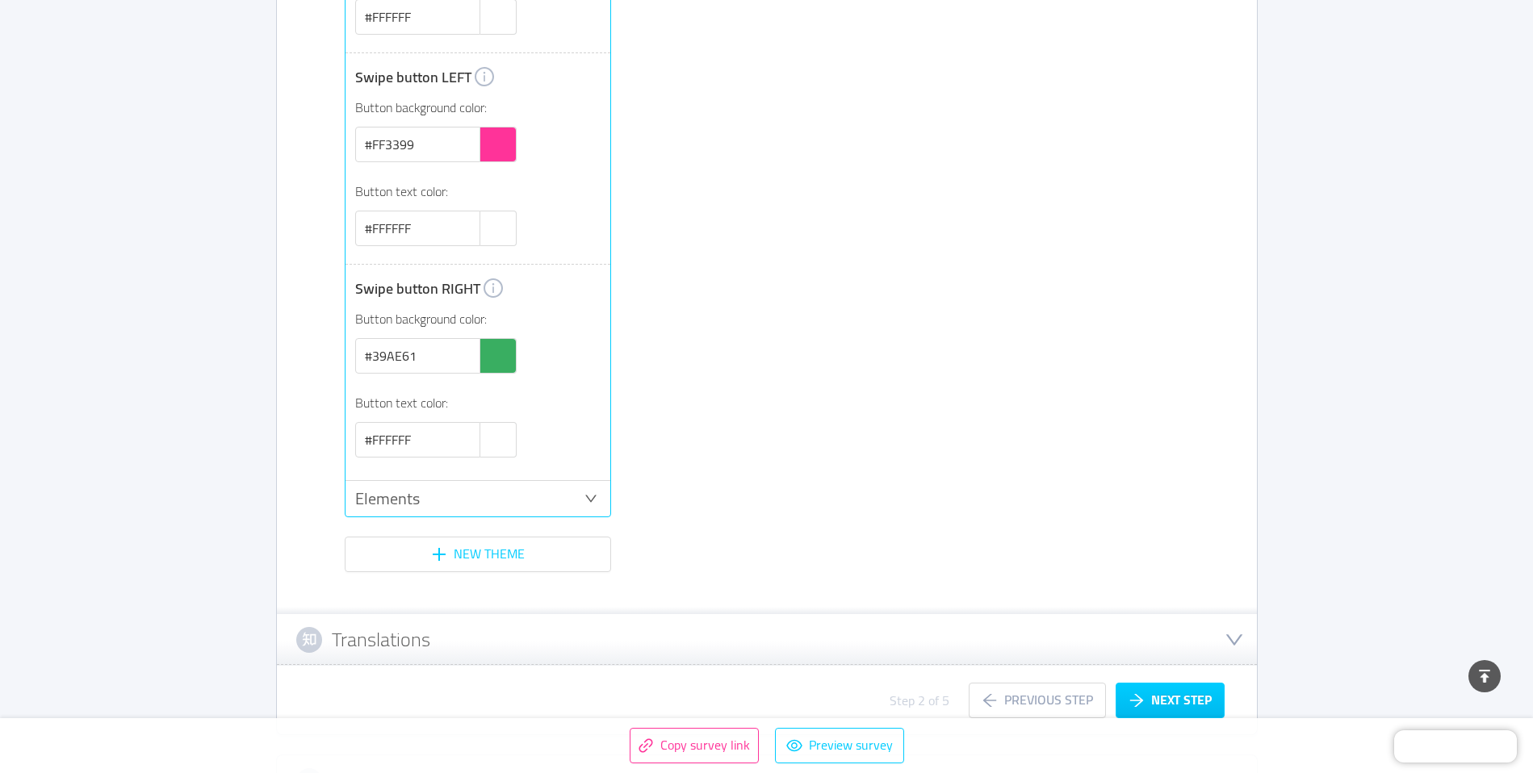
scroll to position [2438, 0]
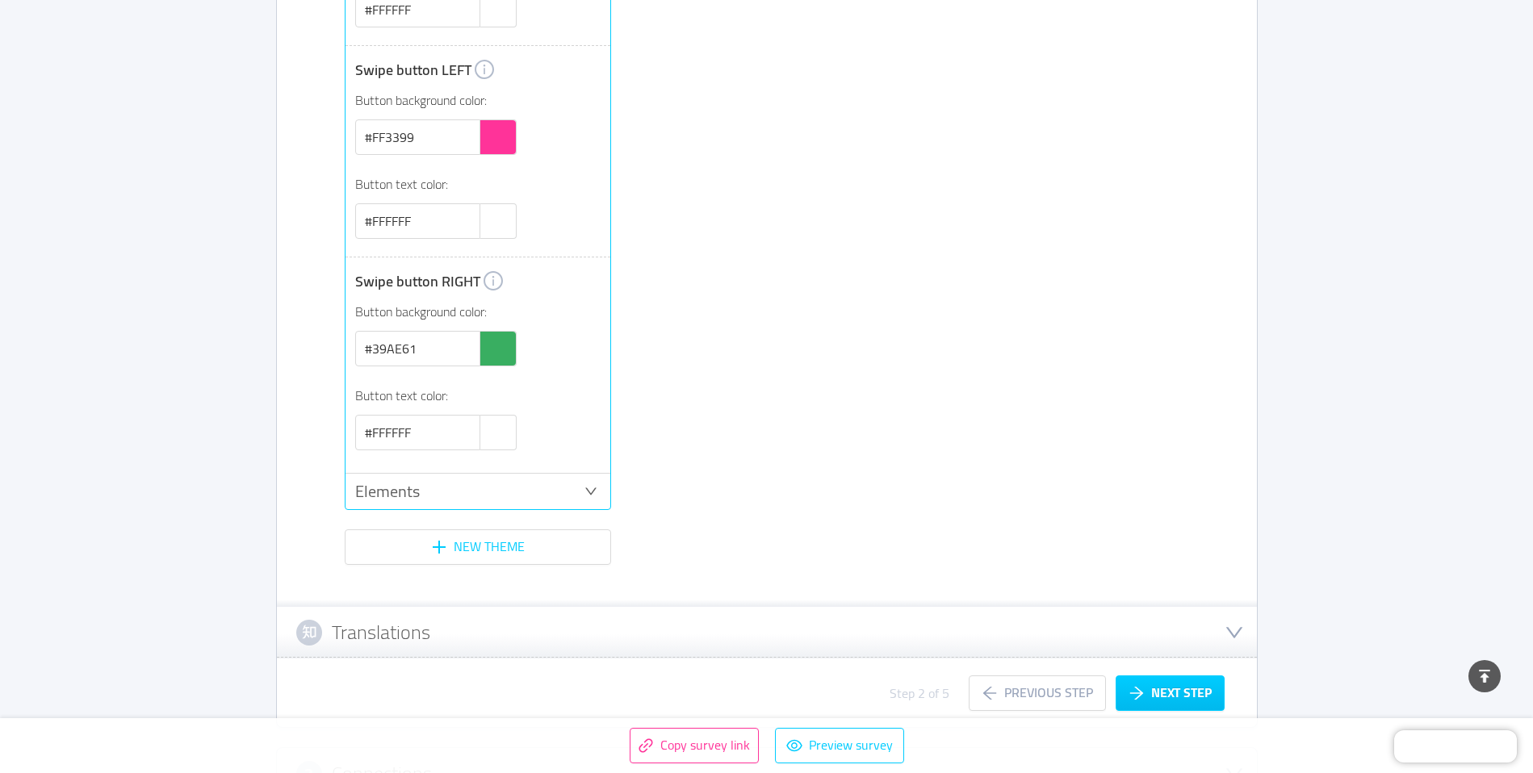
click at [592, 487] on icon "icon: down" at bounding box center [590, 491] width 13 height 13
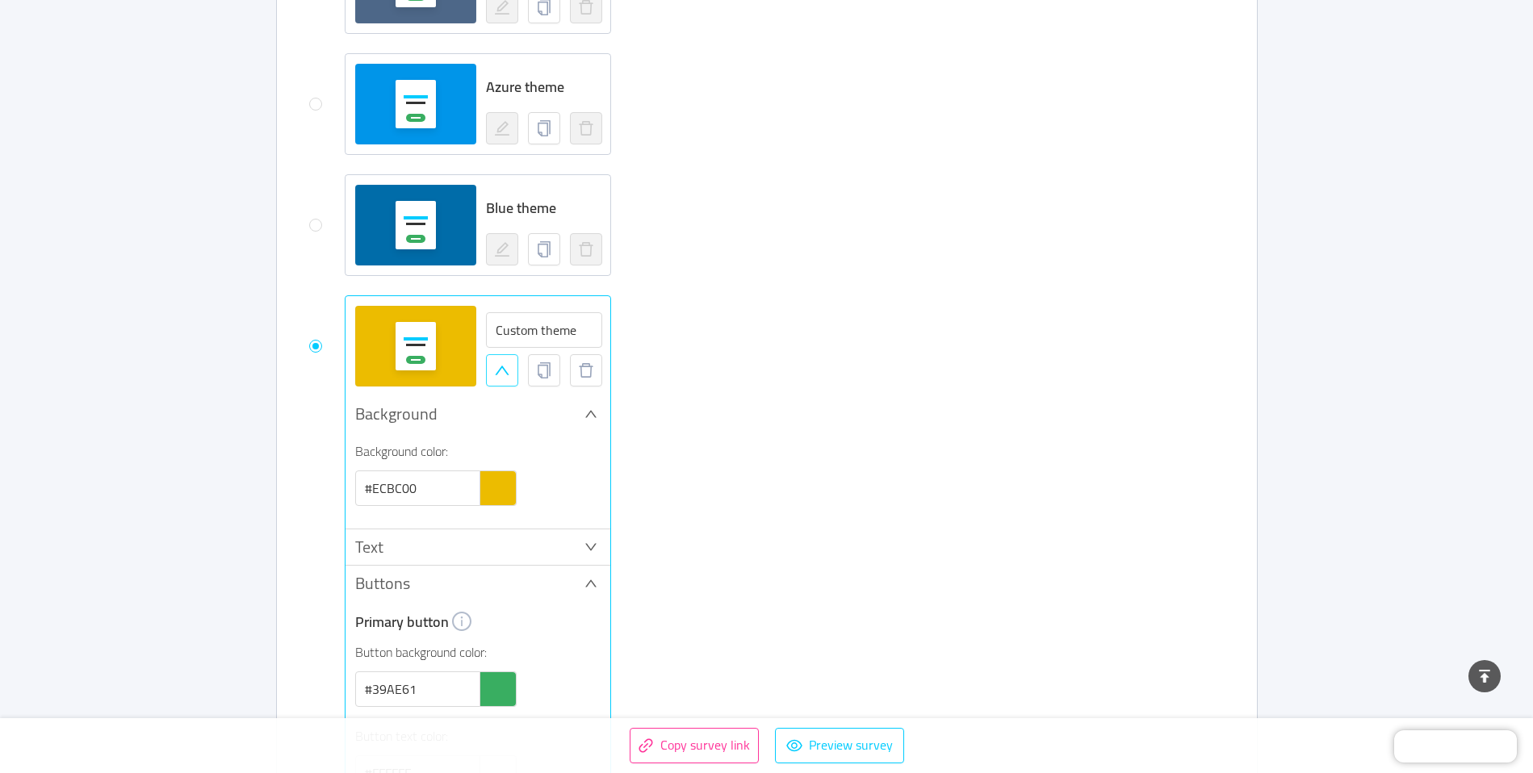
scroll to position [1461, 0]
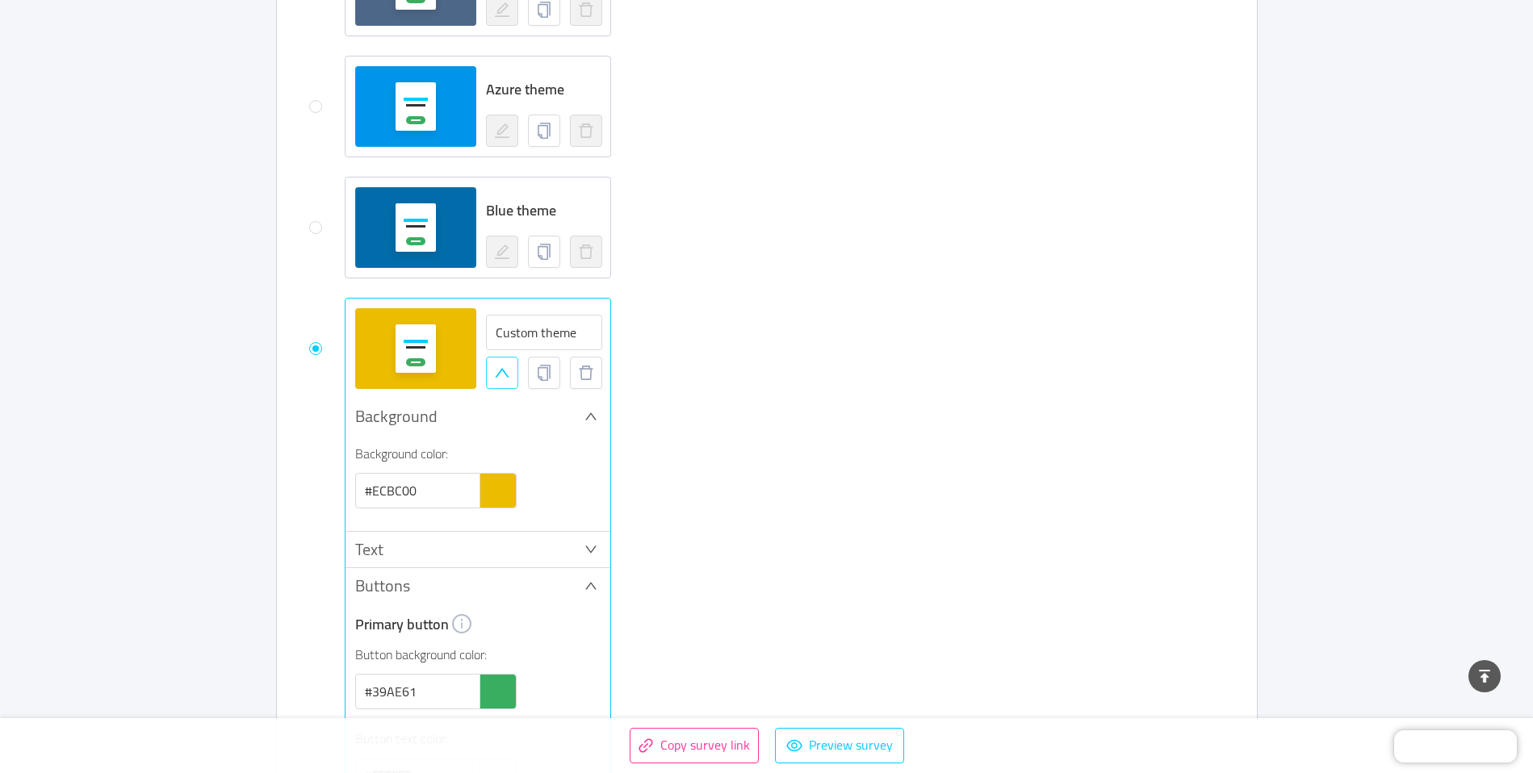
click at [505, 377] on icon "icon: up" at bounding box center [502, 373] width 16 height 16
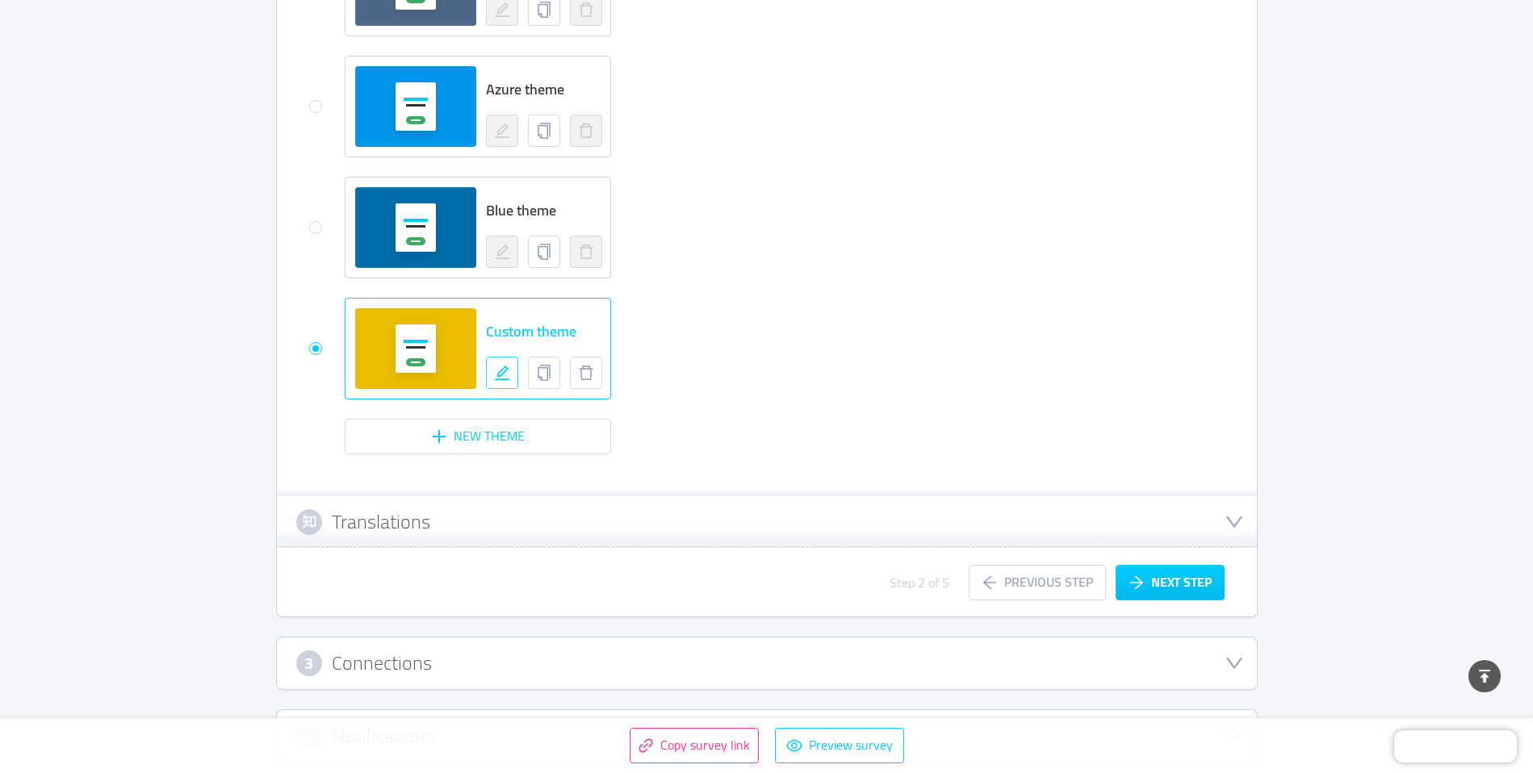
click at [524, 339] on span "Custom theme" at bounding box center [531, 331] width 90 height 27
click at [432, 358] on div at bounding box center [415, 348] width 40 height 48
click at [516, 333] on span "Custom theme" at bounding box center [531, 331] width 90 height 27
click at [496, 339] on span "Custom theme" at bounding box center [531, 331] width 90 height 27
click at [501, 371] on icon "icon: edit" at bounding box center [502, 373] width 16 height 16
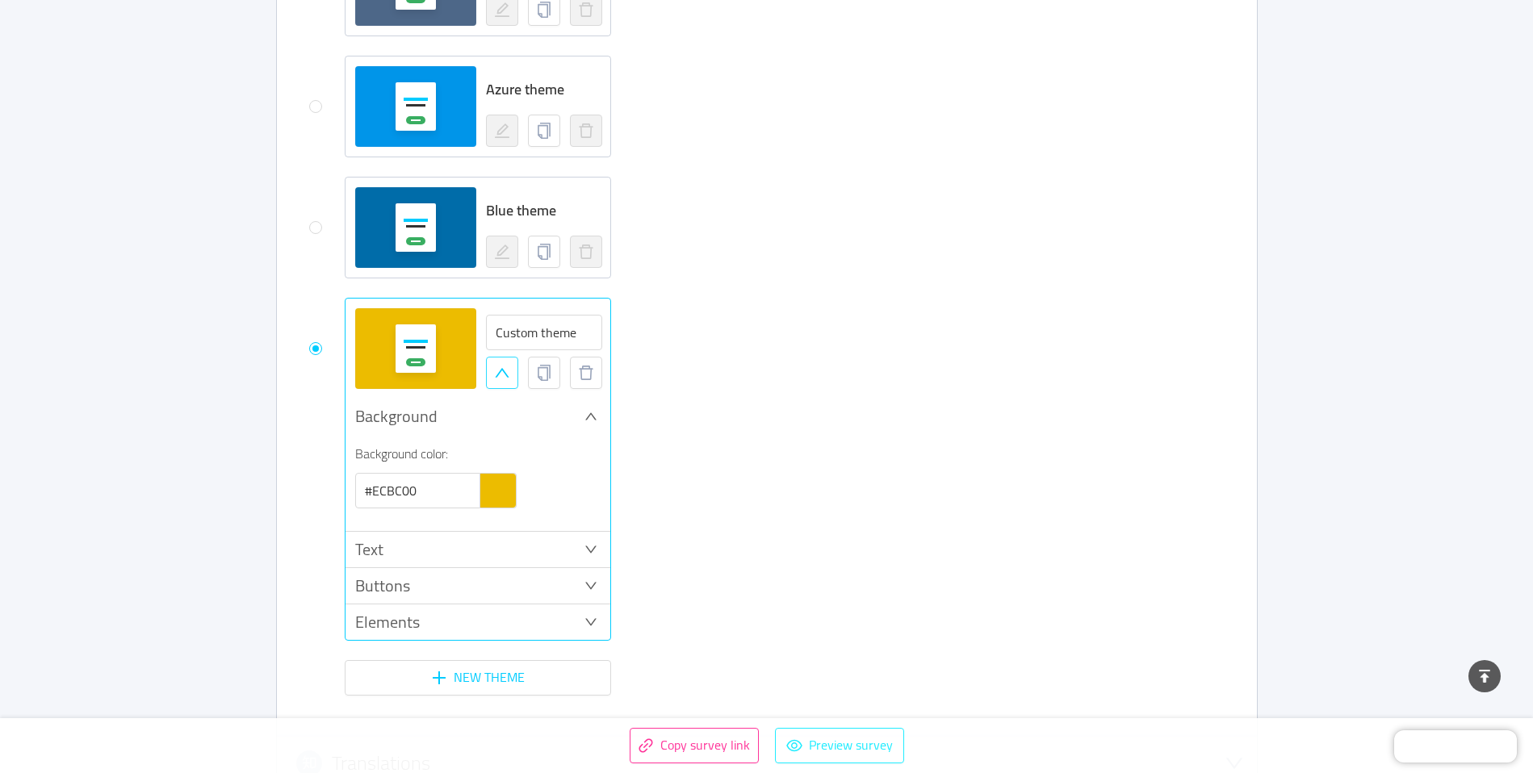
click at [843, 741] on button "Preview survey" at bounding box center [839, 746] width 129 height 36
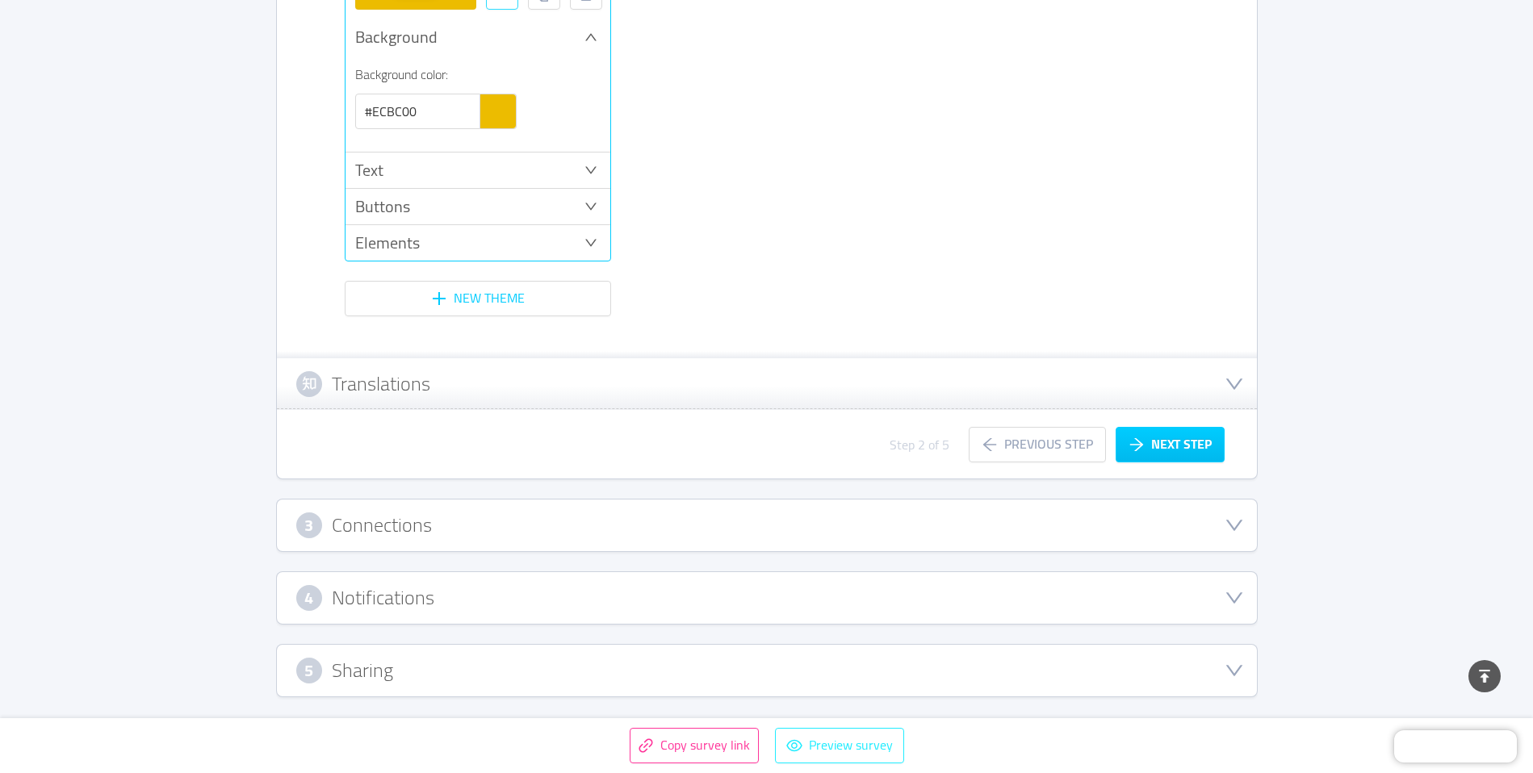
scroll to position [1841, 0]
click at [1144, 443] on button "Next step" at bounding box center [1169, 444] width 109 height 36
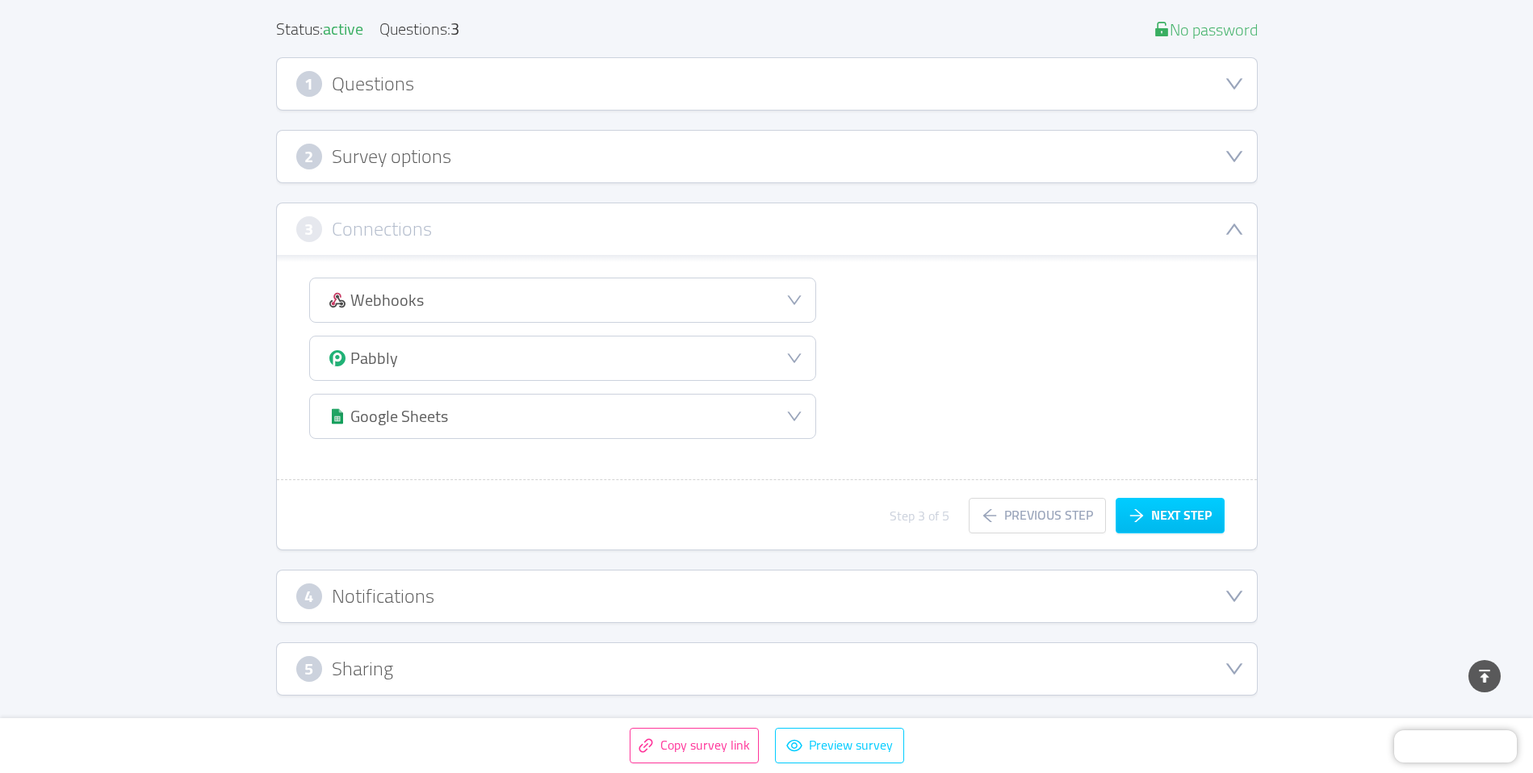
scroll to position [194, 0]
click at [801, 354] on icon "icon: down" at bounding box center [794, 359] width 16 height 16
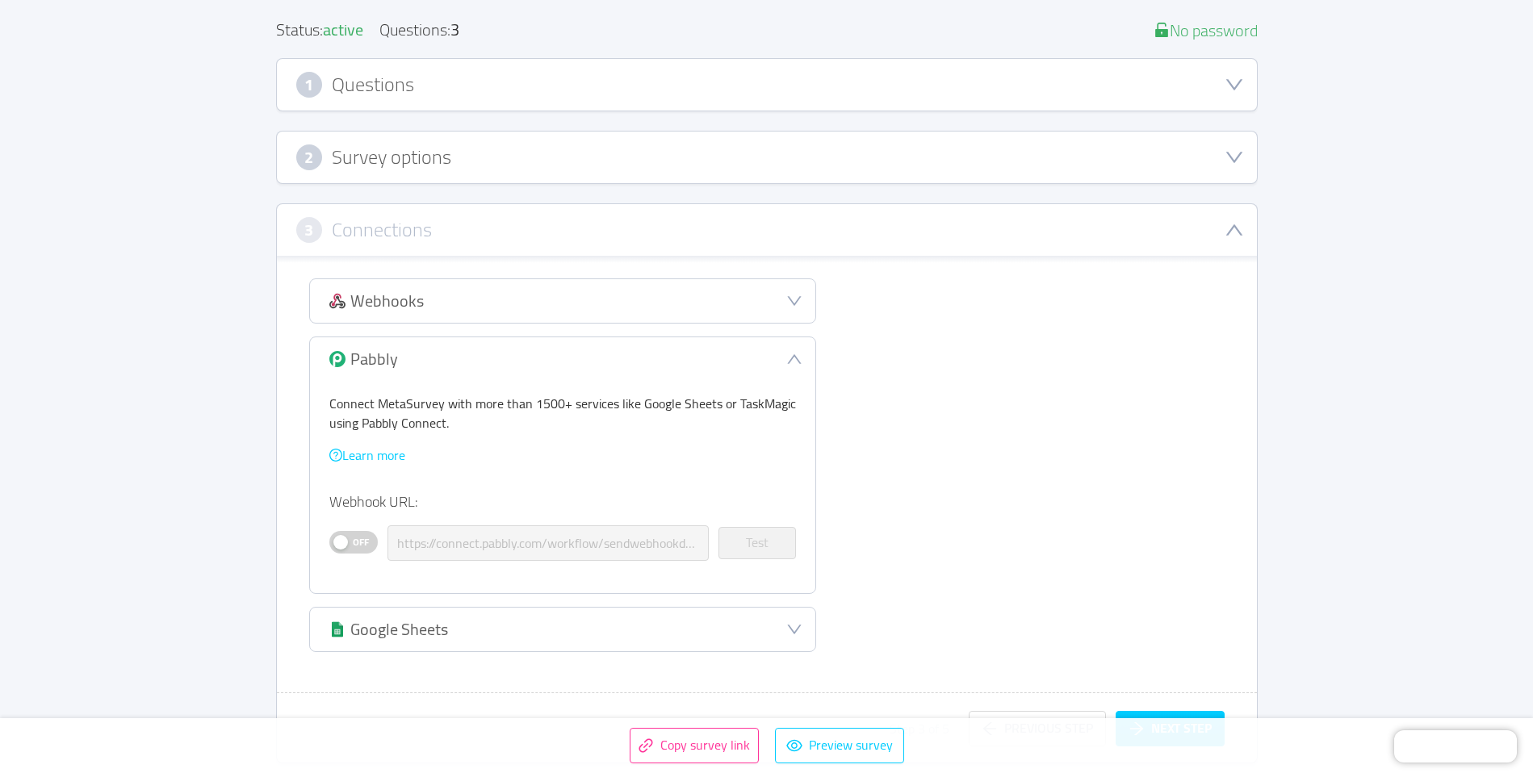
click at [801, 354] on icon "icon: down" at bounding box center [794, 359] width 16 height 16
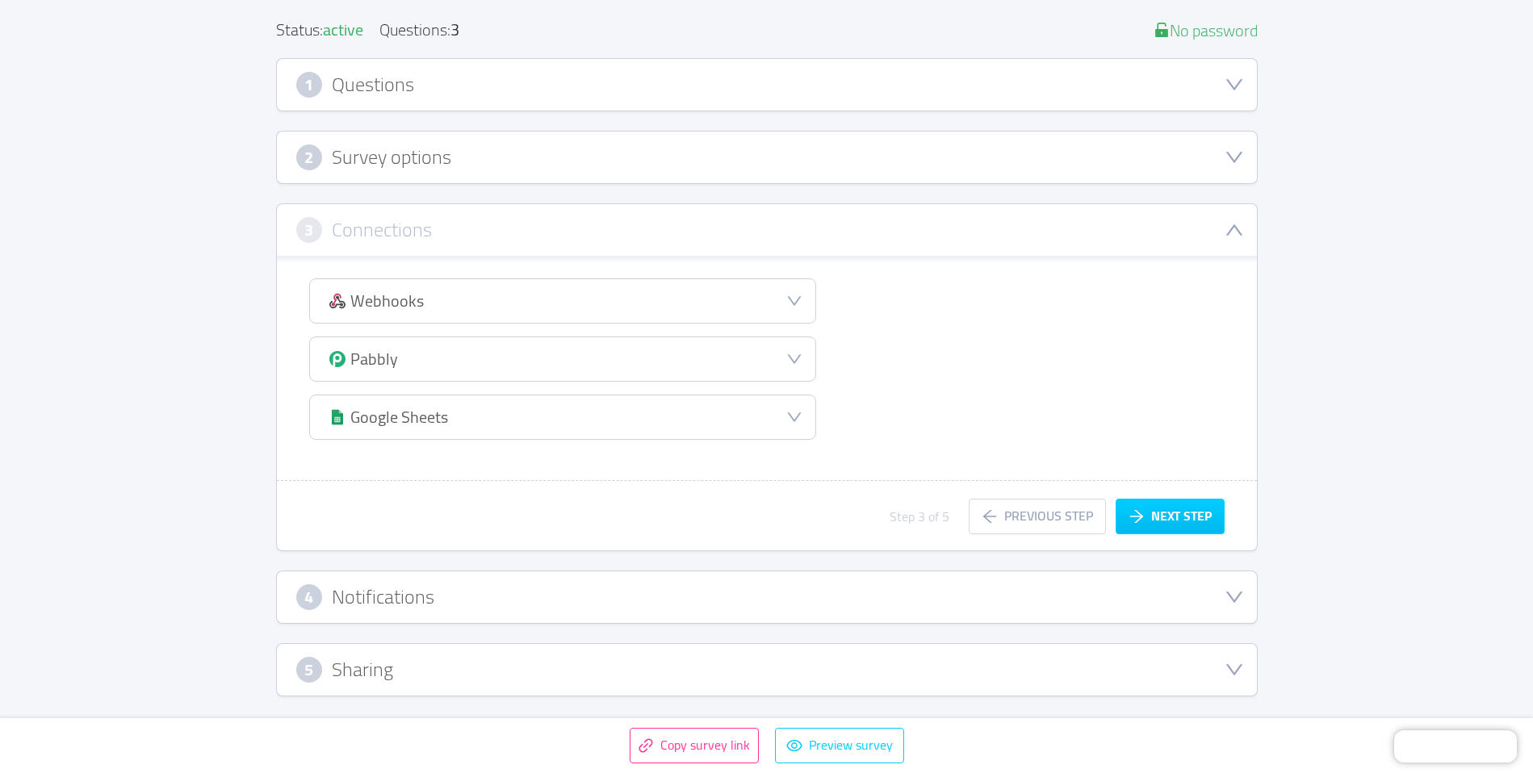
click at [789, 305] on icon "icon: down" at bounding box center [794, 301] width 16 height 16
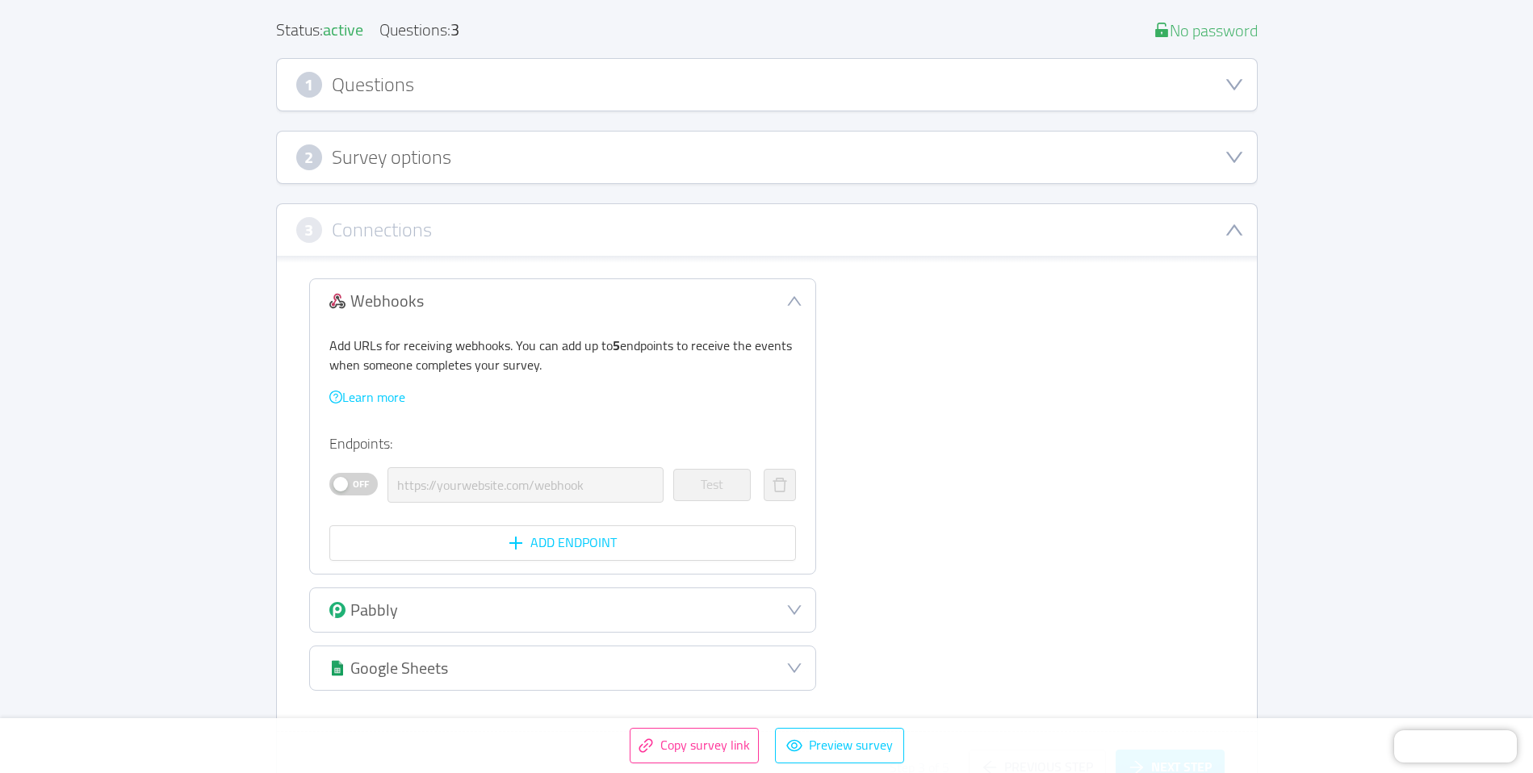
click at [792, 299] on icon "icon: down" at bounding box center [794, 301] width 16 height 16
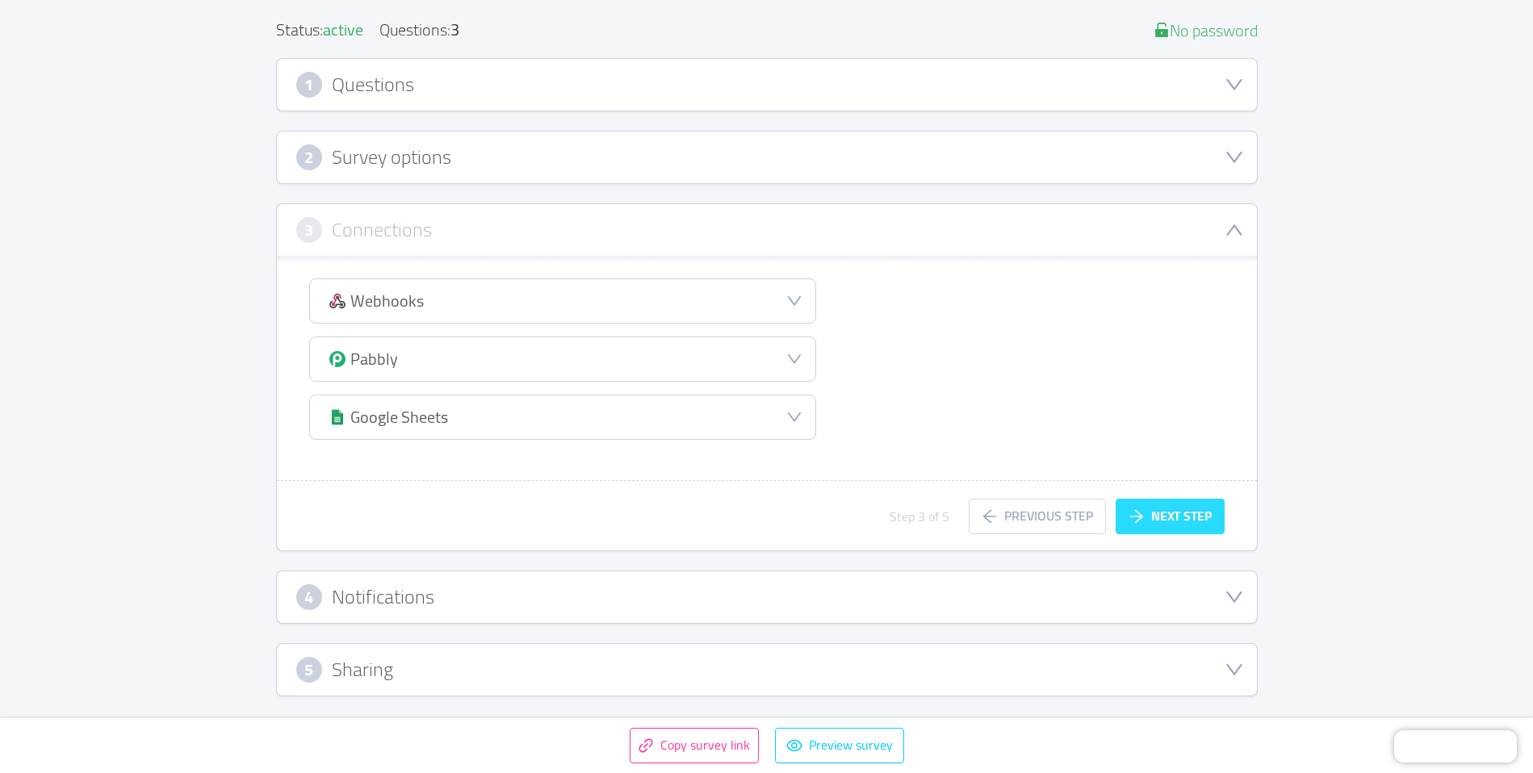
click at [1134, 513] on button "Next step" at bounding box center [1169, 517] width 109 height 36
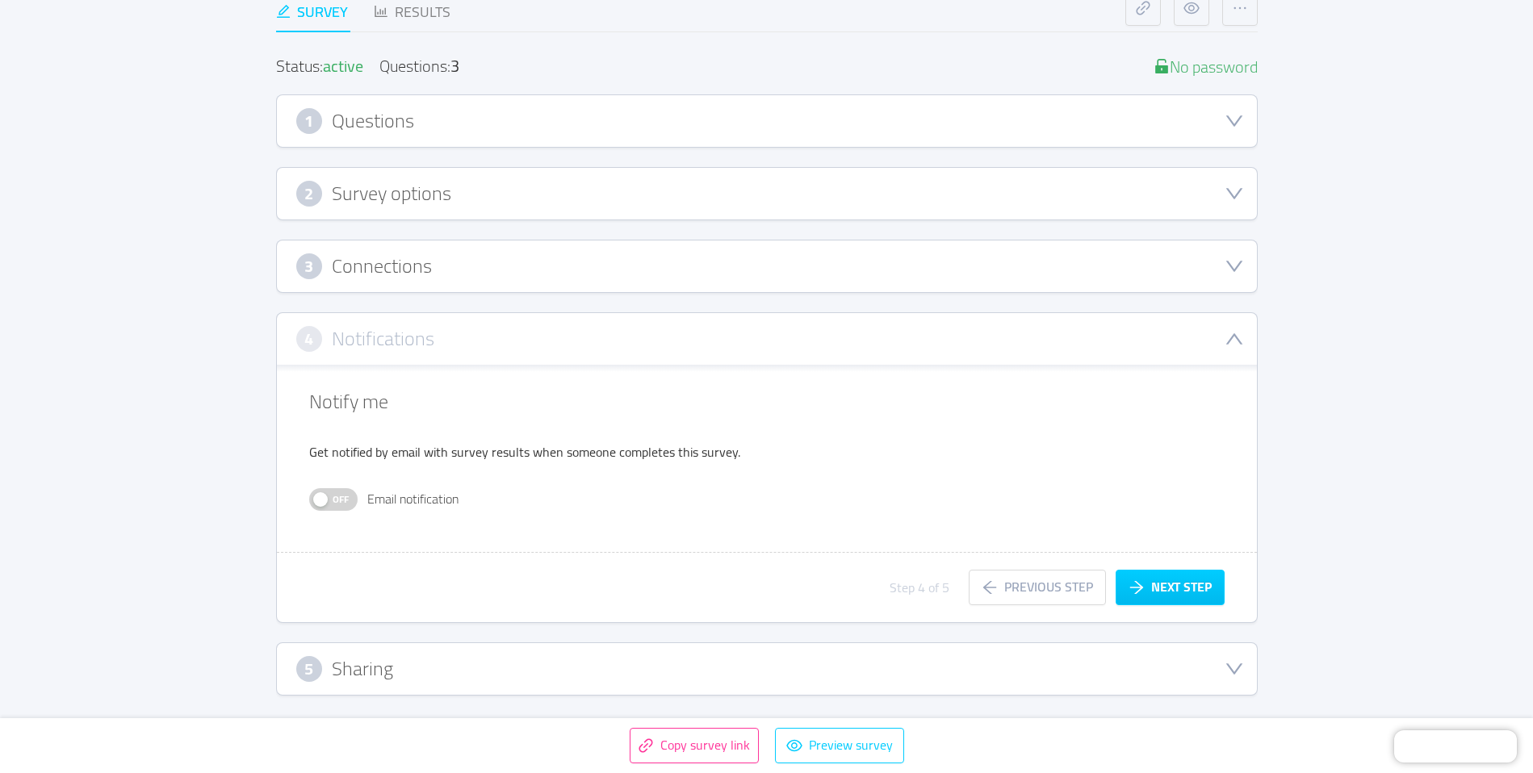
scroll to position [157, 0]
click at [1184, 592] on button "Next step" at bounding box center [1169, 589] width 109 height 36
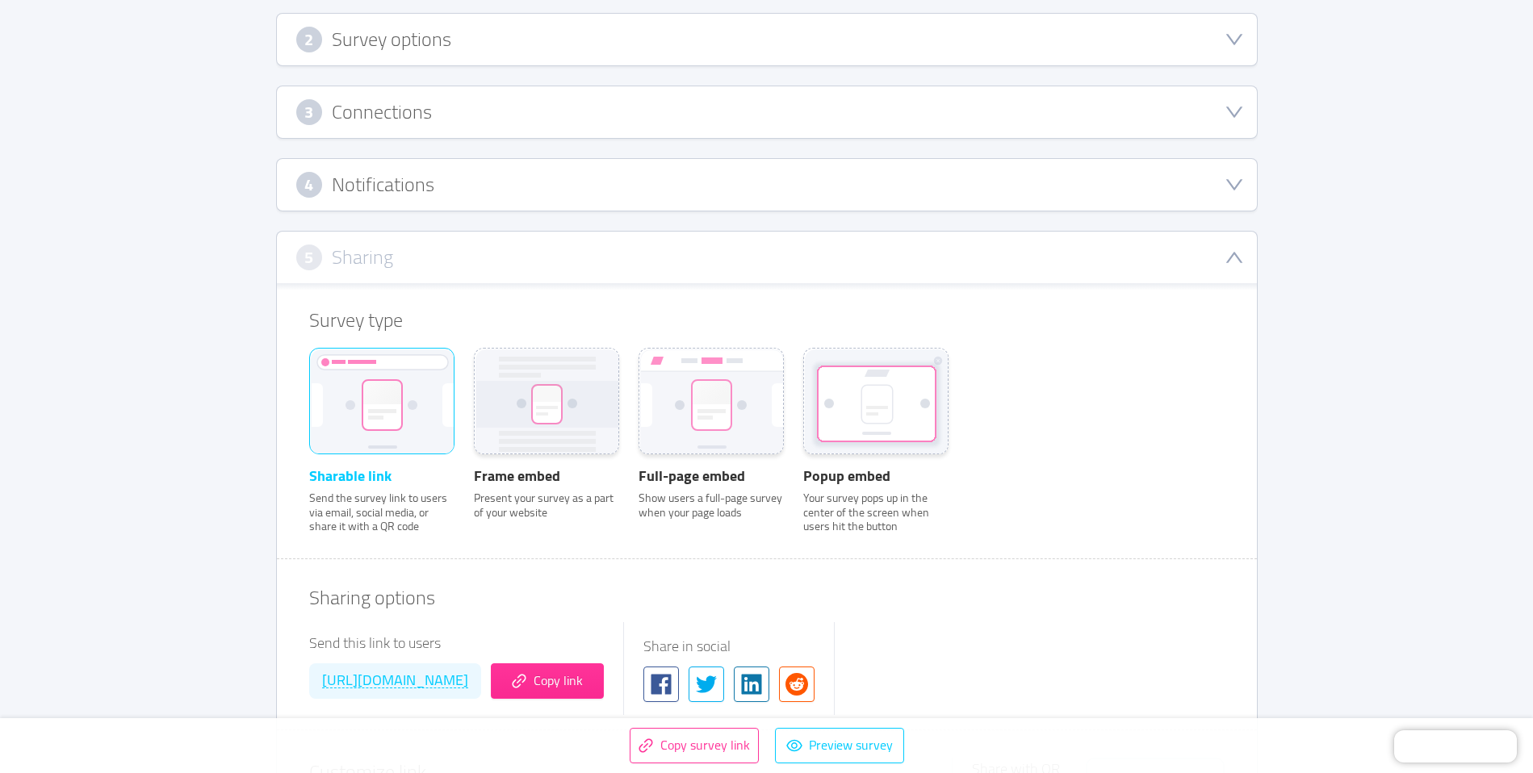
scroll to position [328, 0]
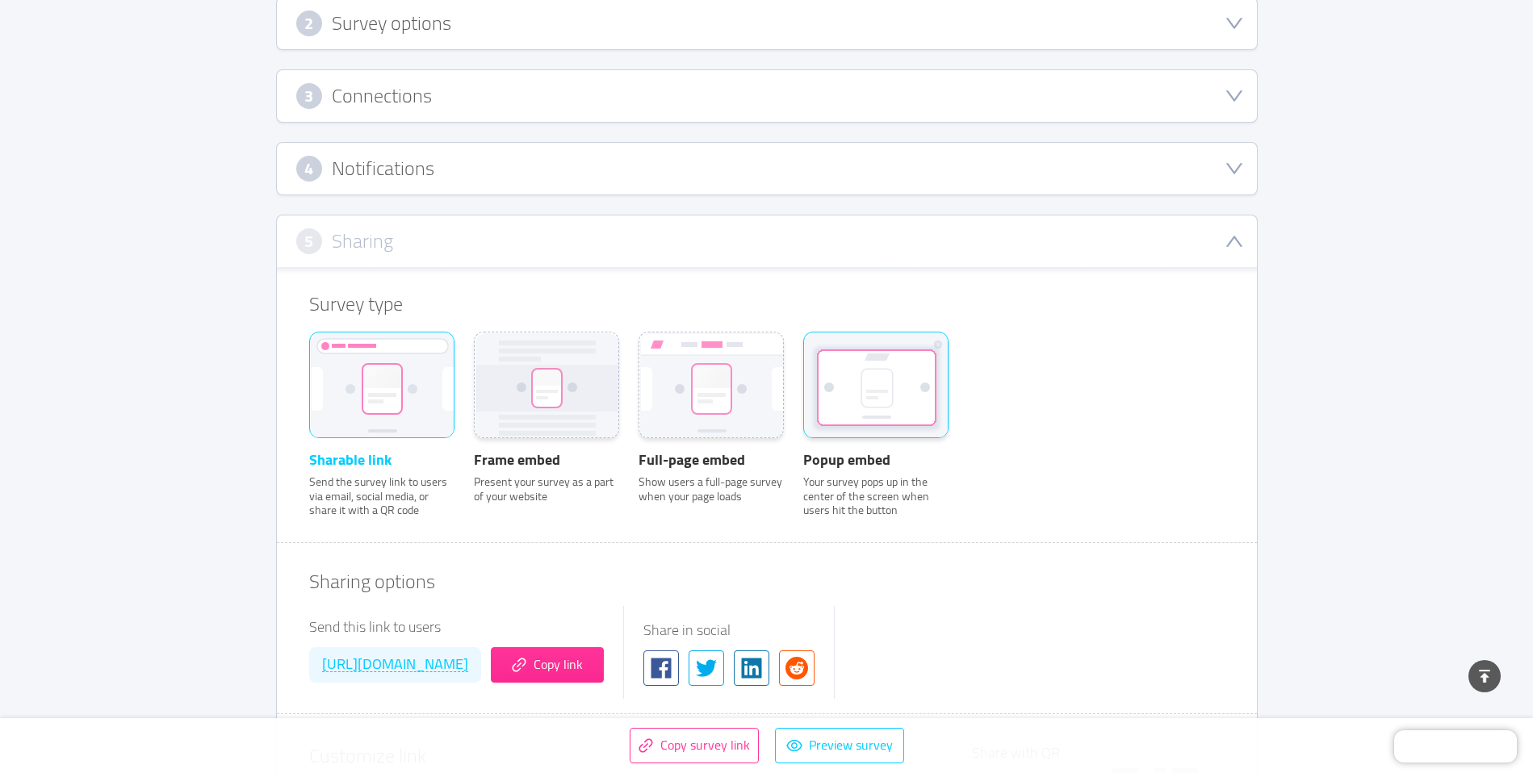
click at [848, 393] on rect at bounding box center [876, 387] width 116 height 73
click at [803, 354] on input "Popup embed Your survey pops up in the center of the screen when users hit the …" at bounding box center [803, 354] width 0 height 0
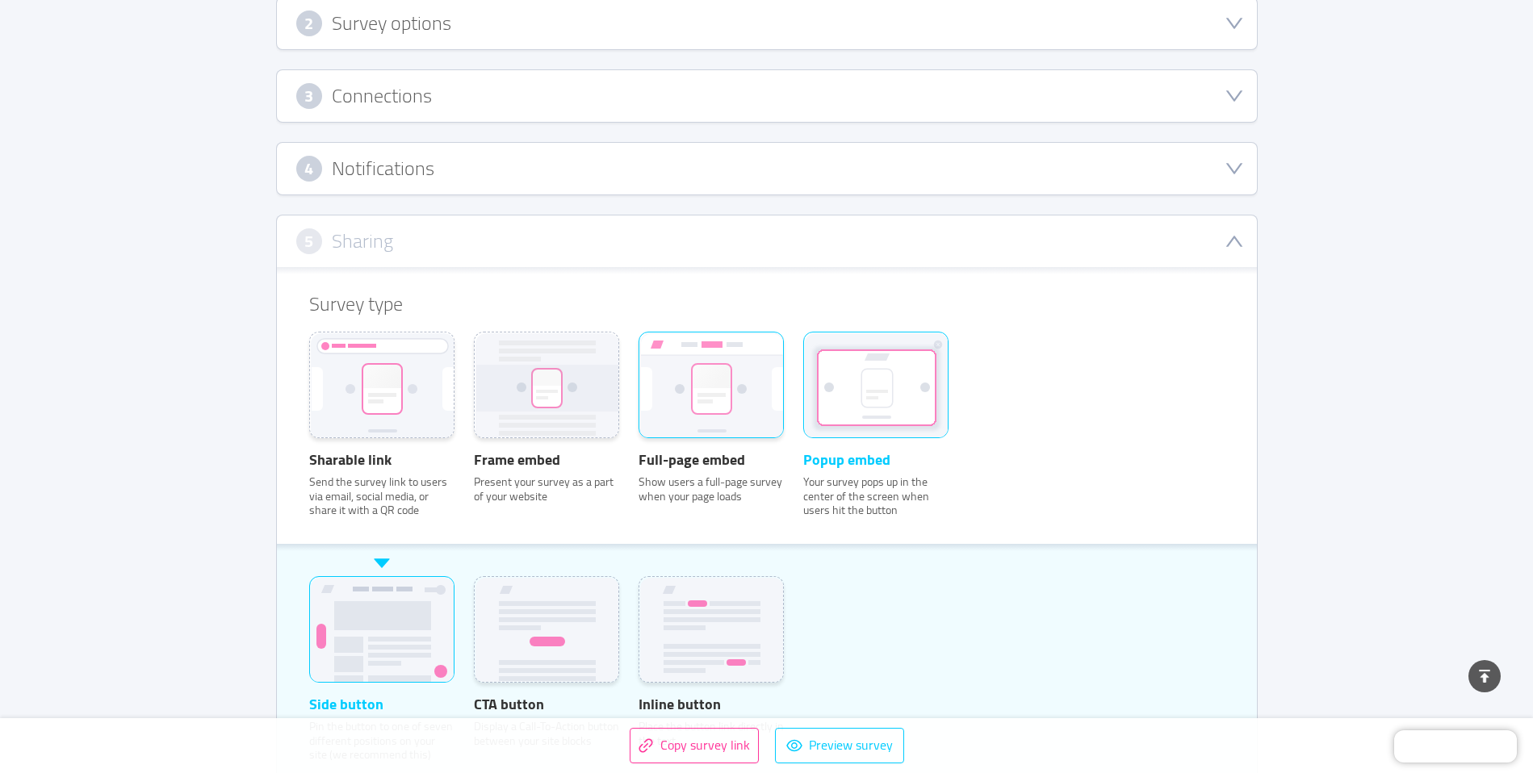
click at [731, 386] on rect at bounding box center [712, 389] width 40 height 50
click at [638, 354] on input "Full-page embed Show users a full-page survey when your page loads" at bounding box center [638, 354] width 0 height 0
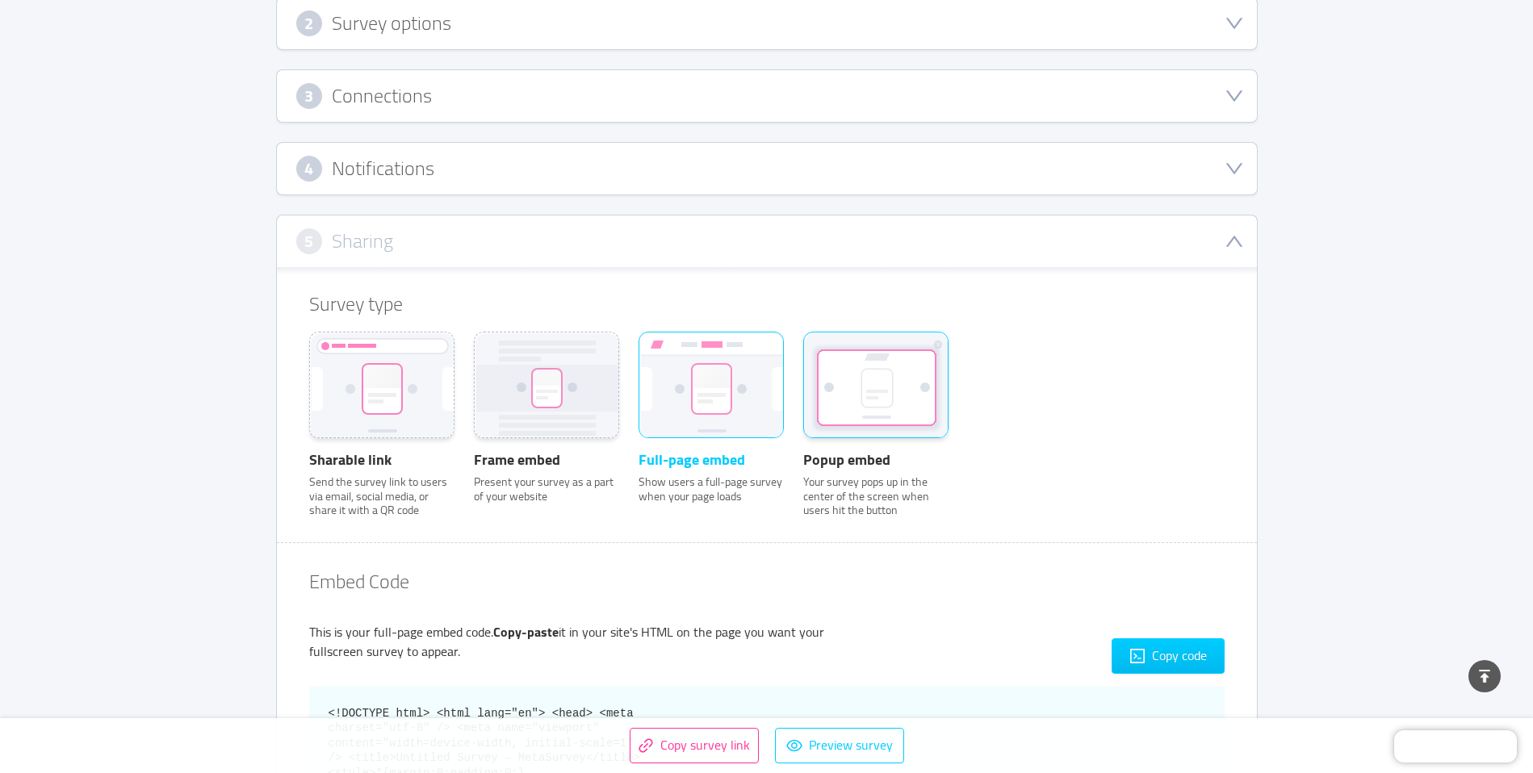
click at [879, 387] on rect at bounding box center [876, 387] width 116 height 73
click at [803, 354] on input "Popup embed Your survey pops up in the center of the screen when users hit the …" at bounding box center [803, 354] width 0 height 0
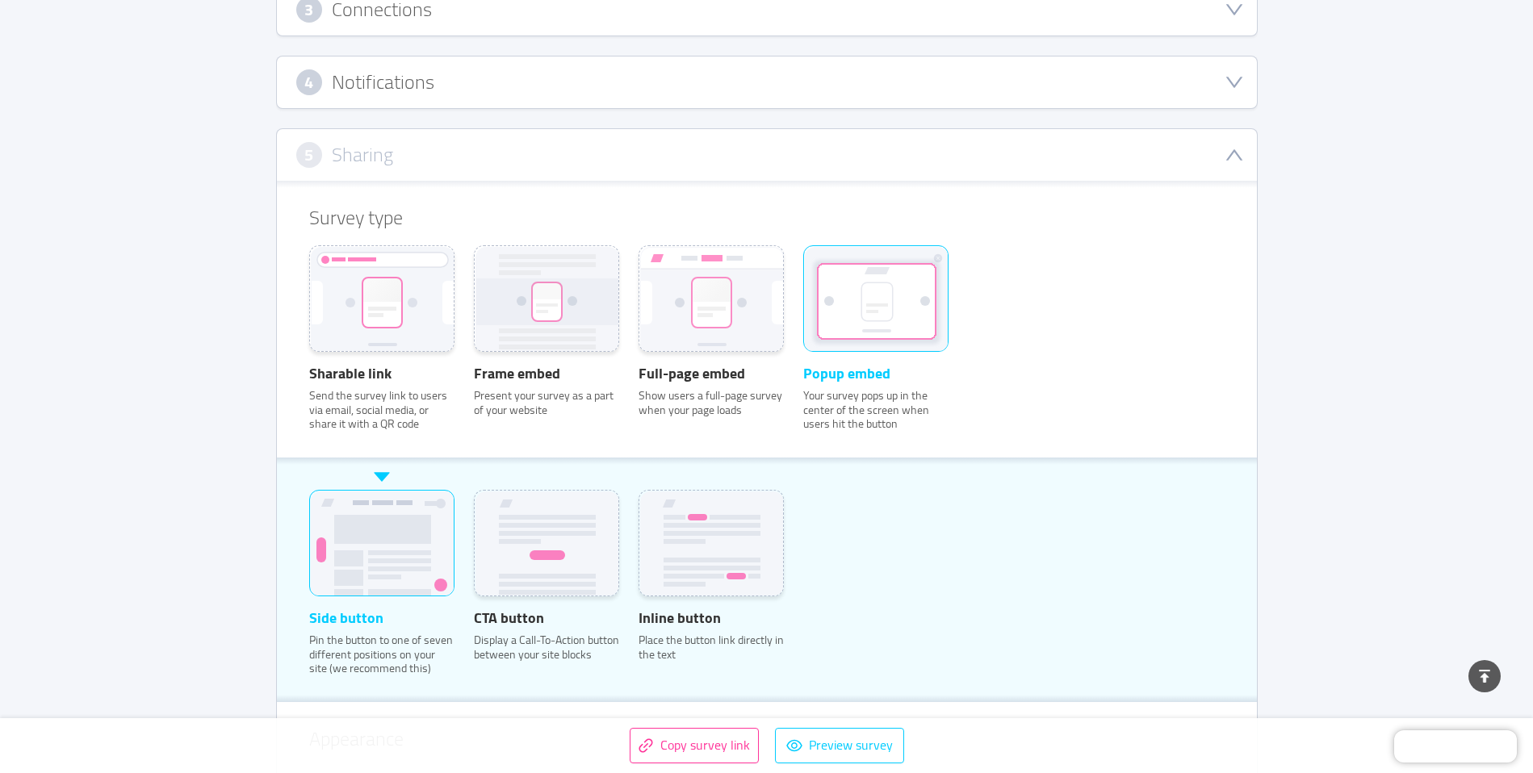
scroll to position [416, 0]
click at [754, 315] on rect at bounding box center [712, 299] width 144 height 108
click at [638, 265] on input "Full-page embed Show users a full-page survey when your page loads" at bounding box center [638, 265] width 0 height 0
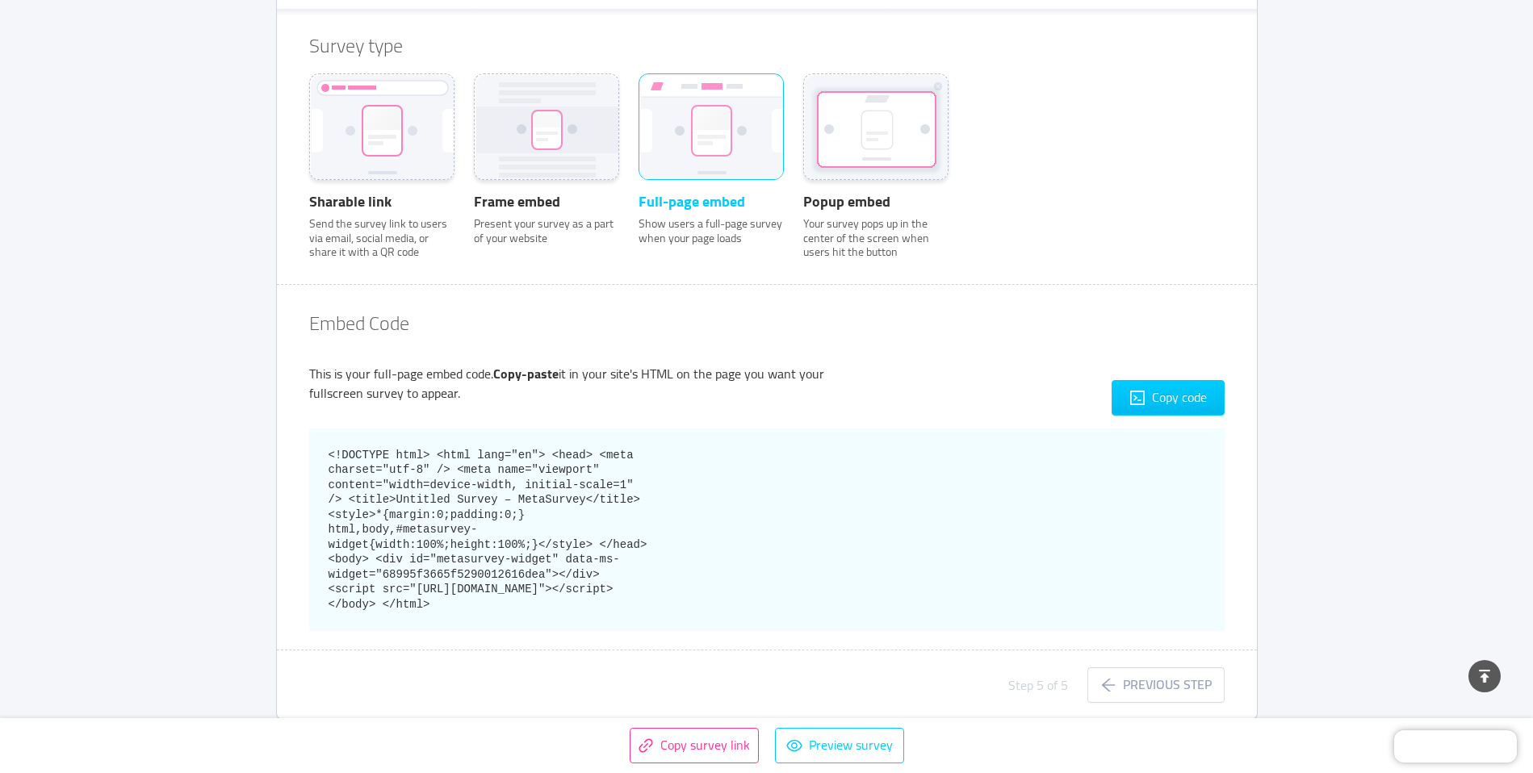
scroll to position [615, 0]
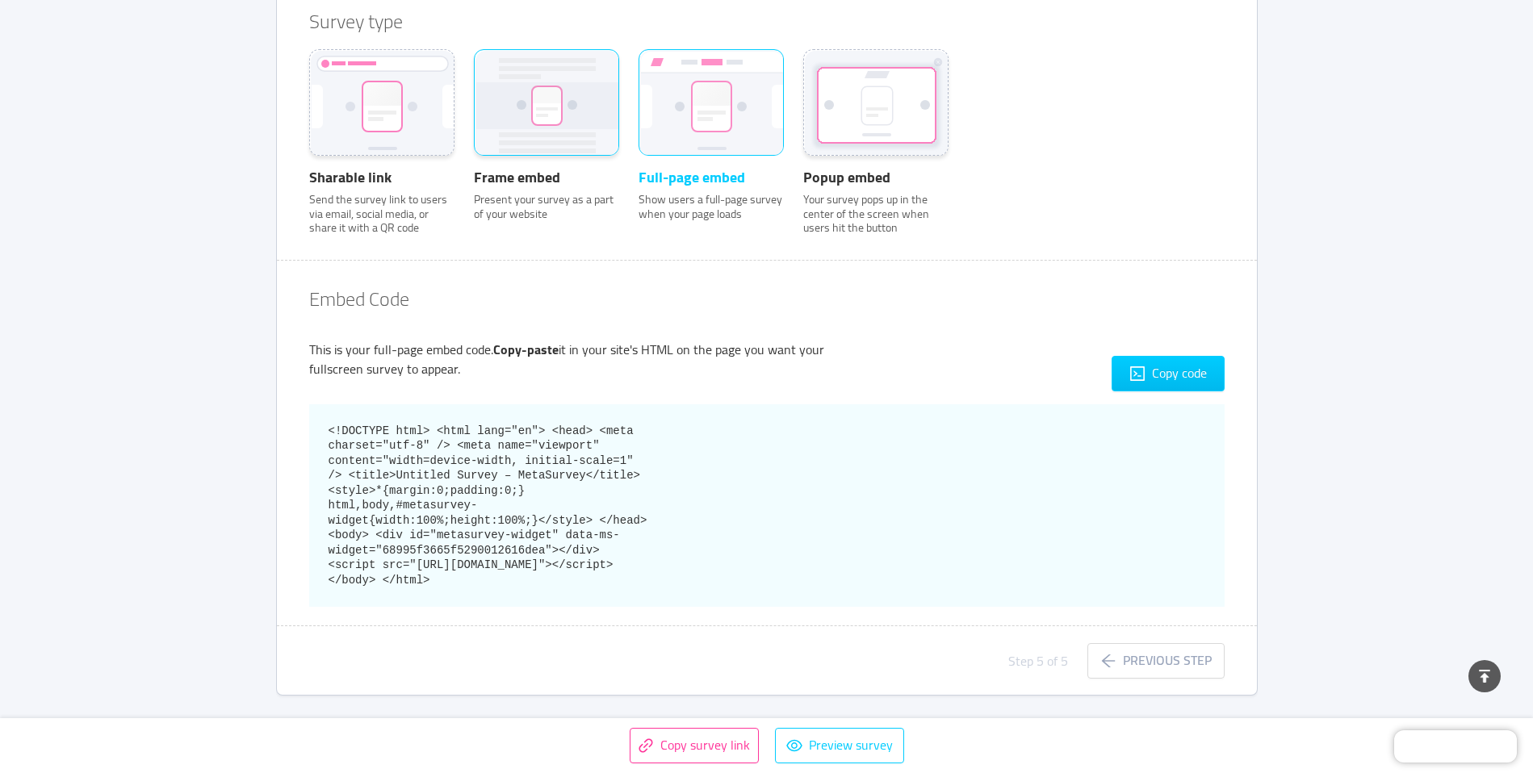
click at [559, 101] on rect at bounding box center [547, 105] width 28 height 37
click at [474, 71] on input "Frame embed Present your survey as a part of your website" at bounding box center [474, 71] width 0 height 0
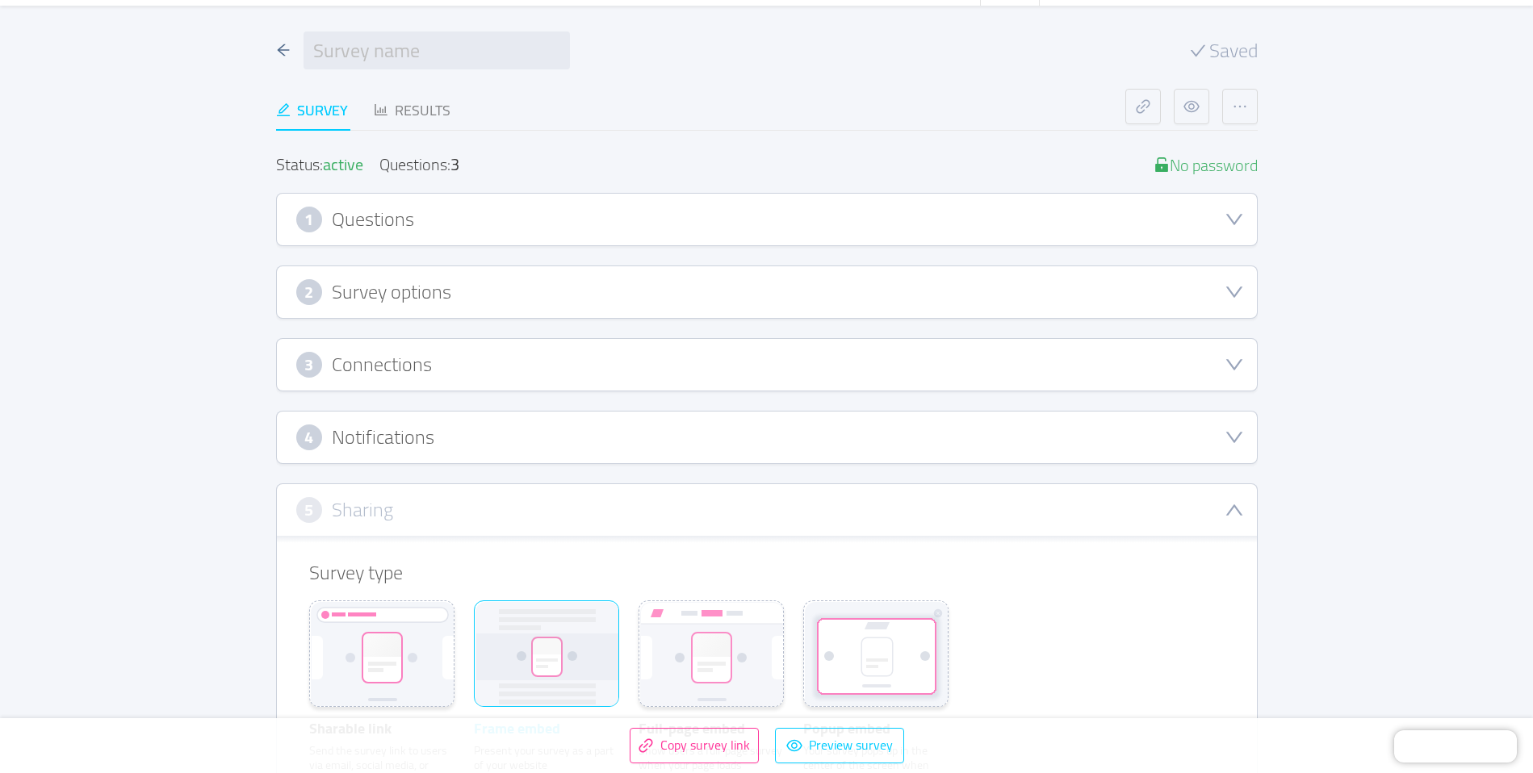
scroll to position [0, 0]
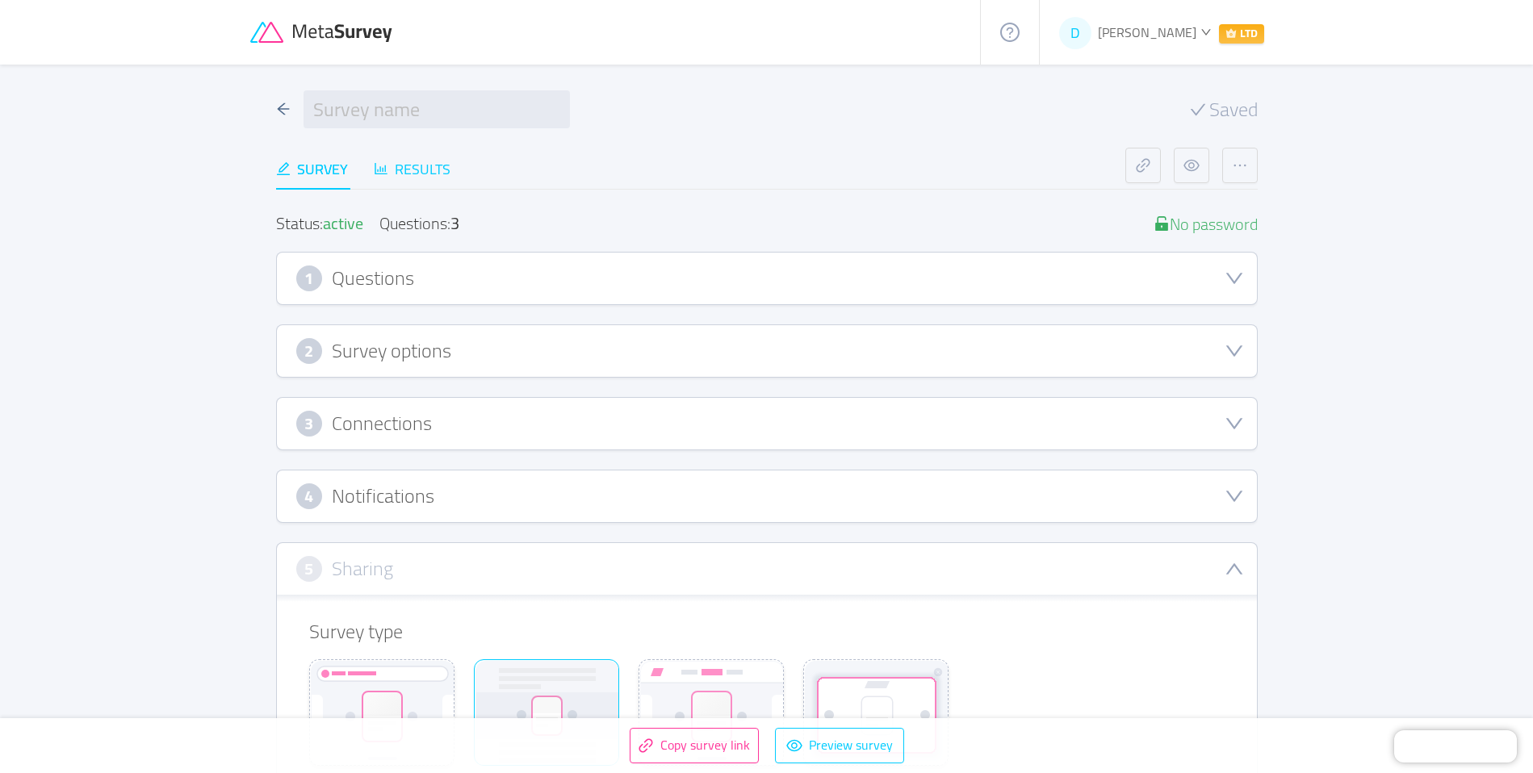
click at [448, 170] on div "Results" at bounding box center [412, 169] width 77 height 22
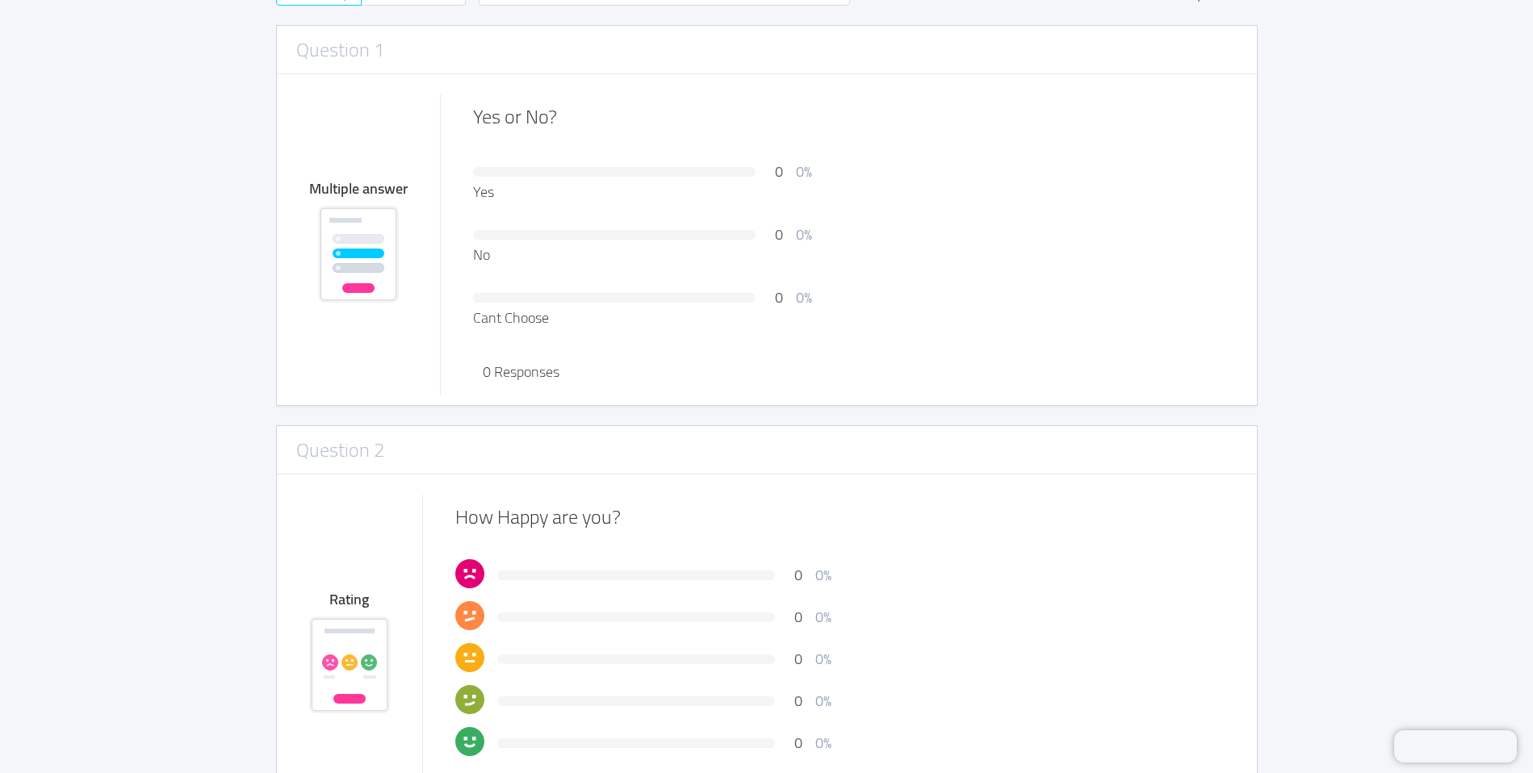
scroll to position [251, 0]
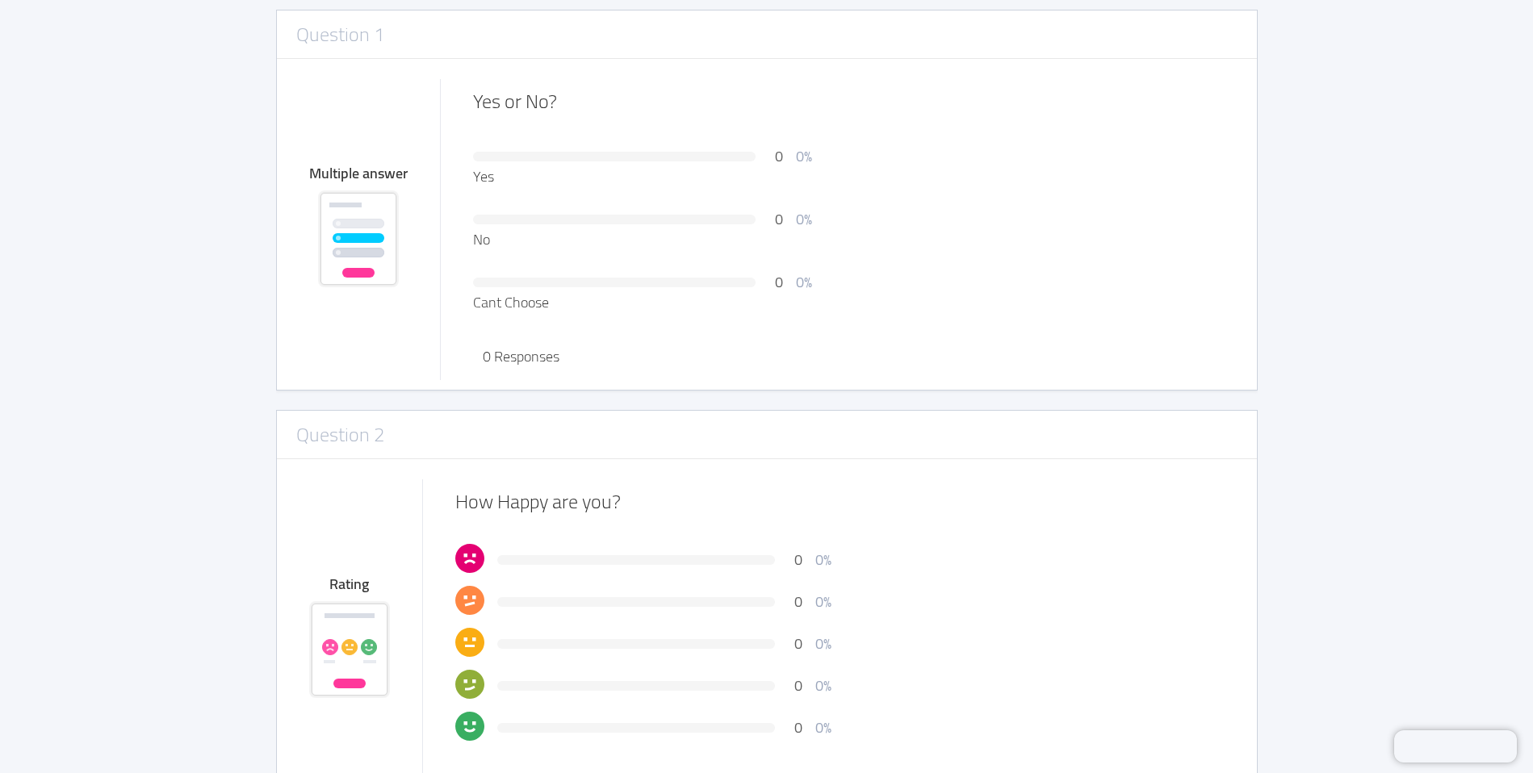
click at [482, 111] on div "How Happy are you?" at bounding box center [848, 101] width 751 height 19
click at [348, 49] on h3 "Question 2" at bounding box center [340, 34] width 88 height 29
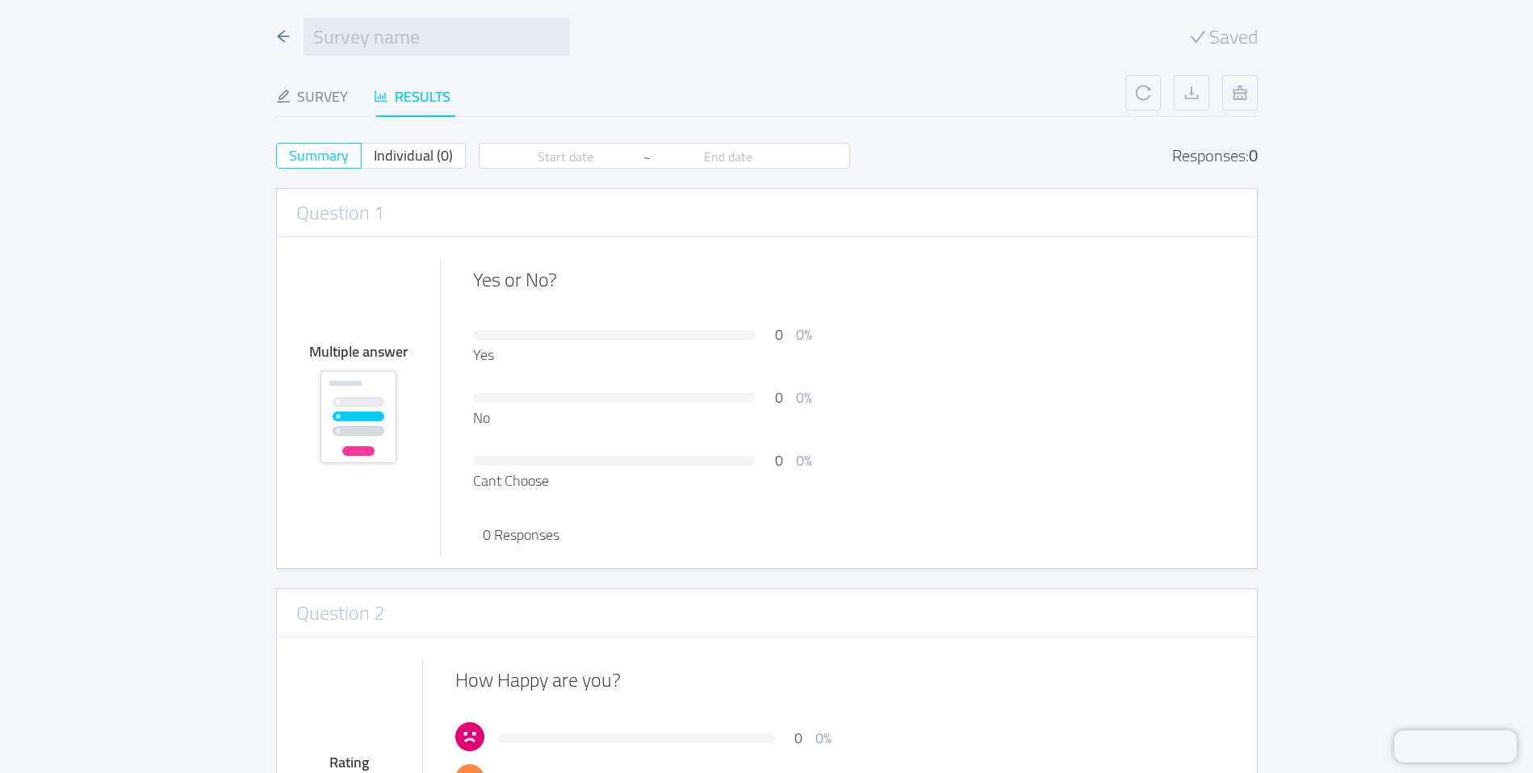
scroll to position [0, 0]
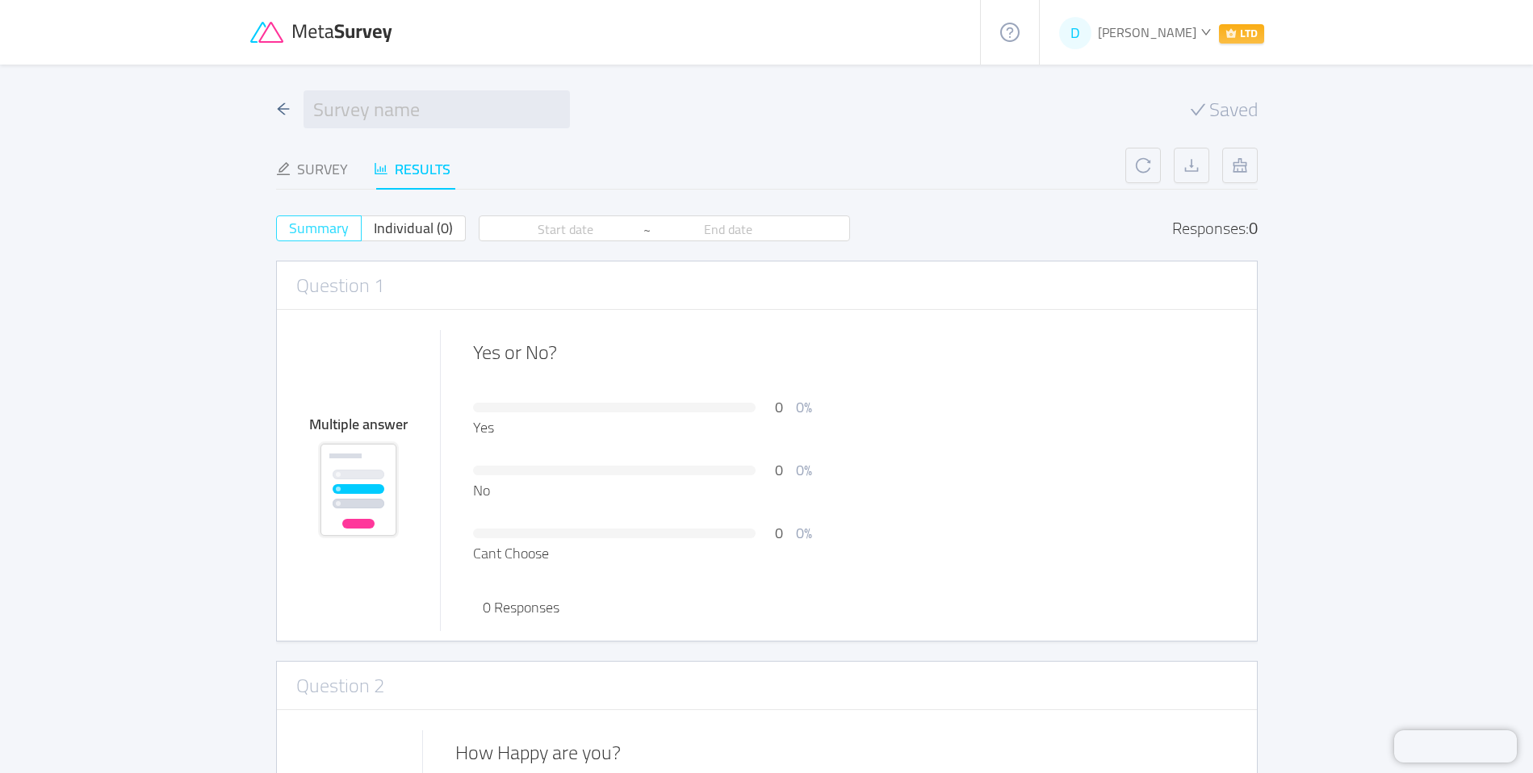
click at [324, 228] on span "Summary" at bounding box center [319, 228] width 60 height 27
click at [289, 233] on input "Summary" at bounding box center [289, 233] width 0 height 0
click at [335, 160] on div "Survey" at bounding box center [312, 169] width 72 height 22
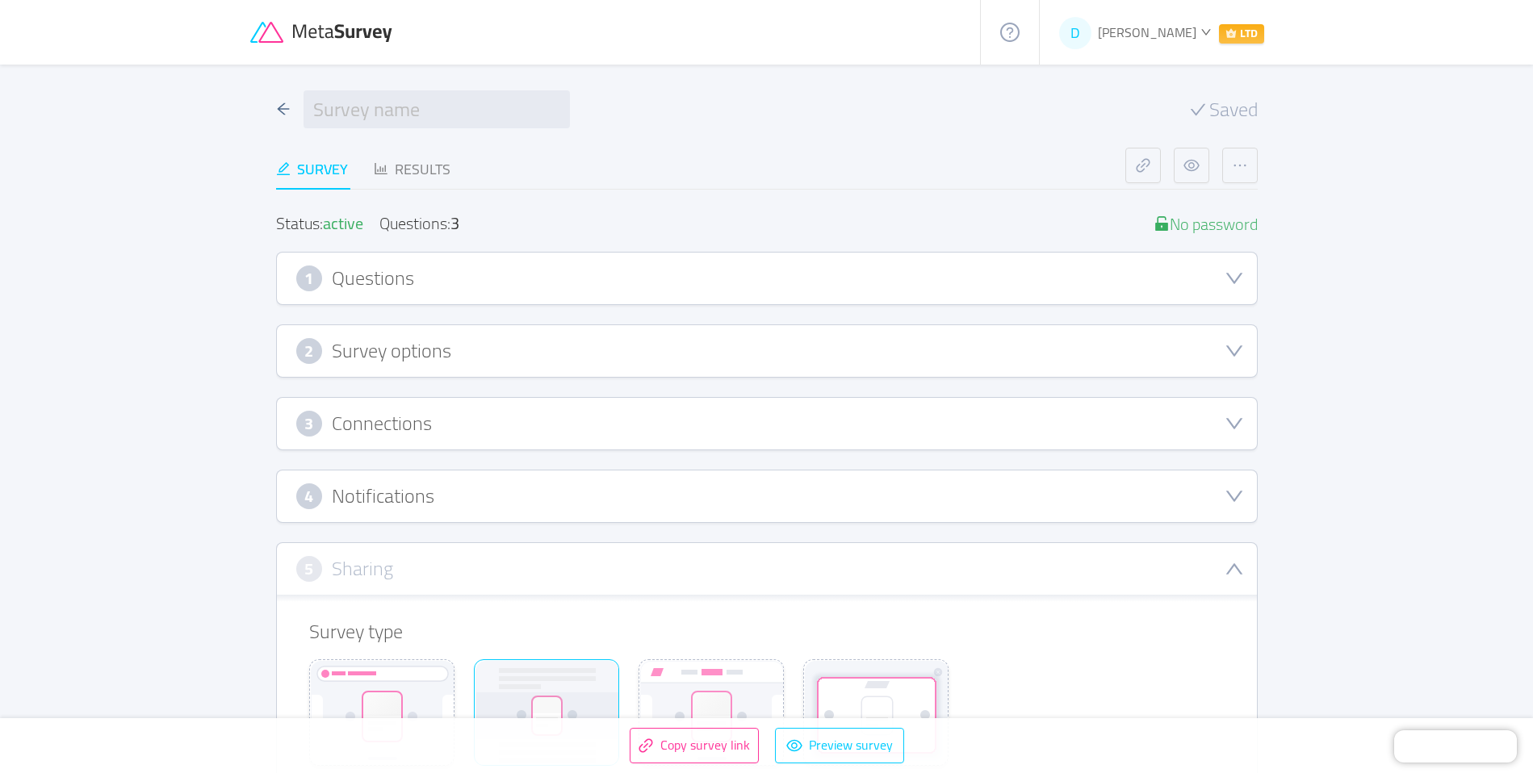
click at [581, 437] on div "3 Connections" at bounding box center [767, 424] width 980 height 52
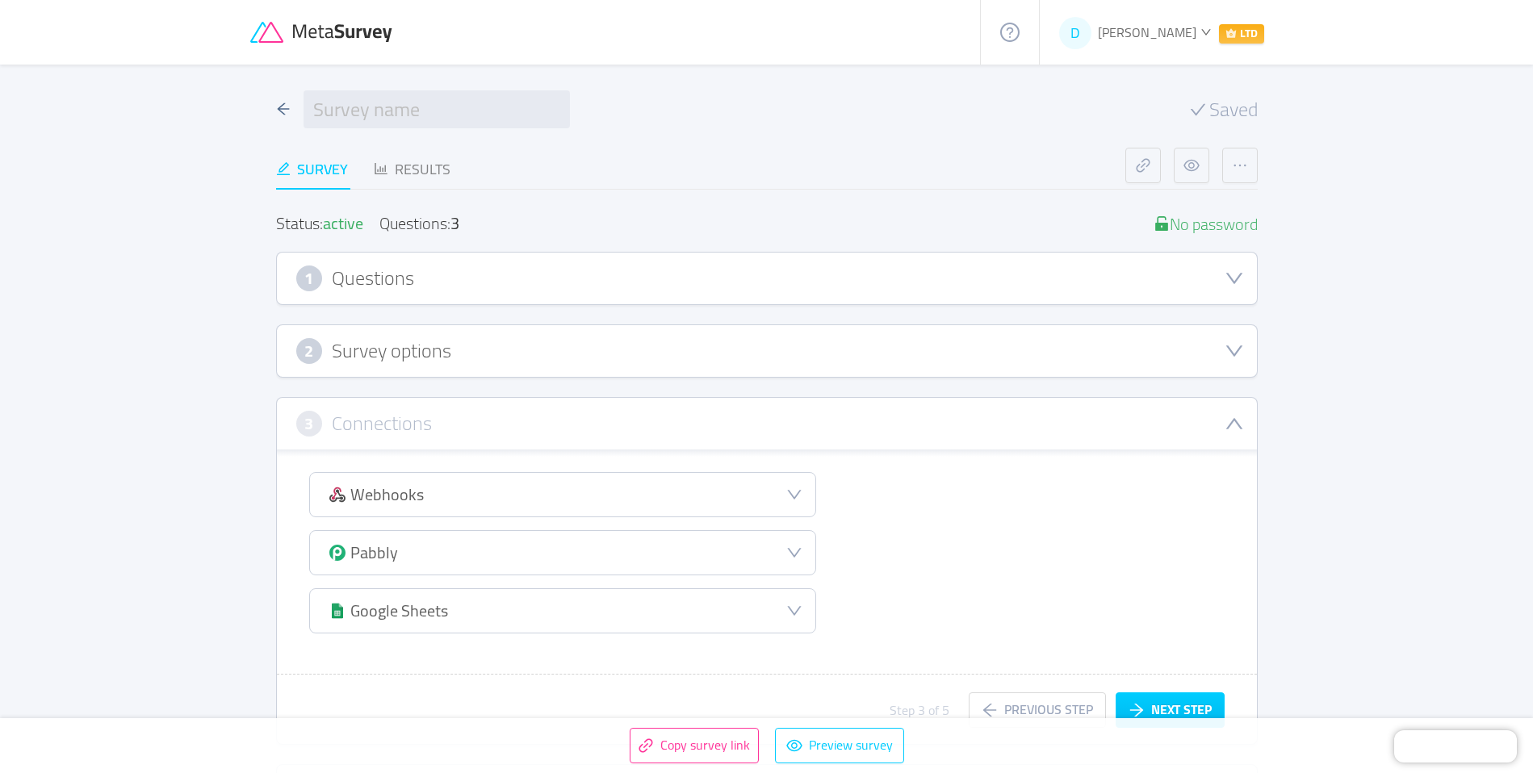
click at [531, 277] on div "1 Questions" at bounding box center [766, 279] width 941 height 26
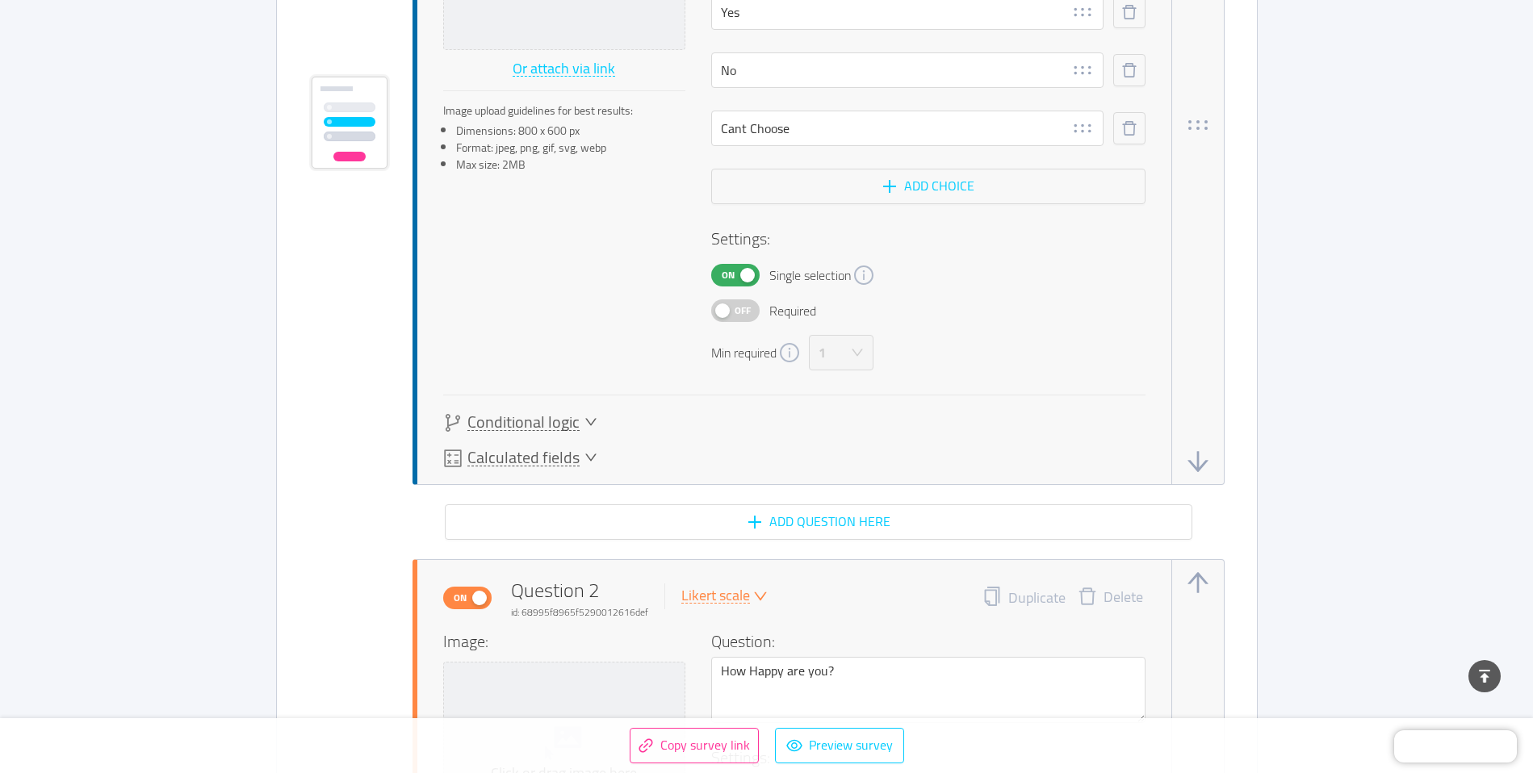
scroll to position [743, 0]
click at [570, 455] on span "Calculated fields" at bounding box center [523, 458] width 112 height 17
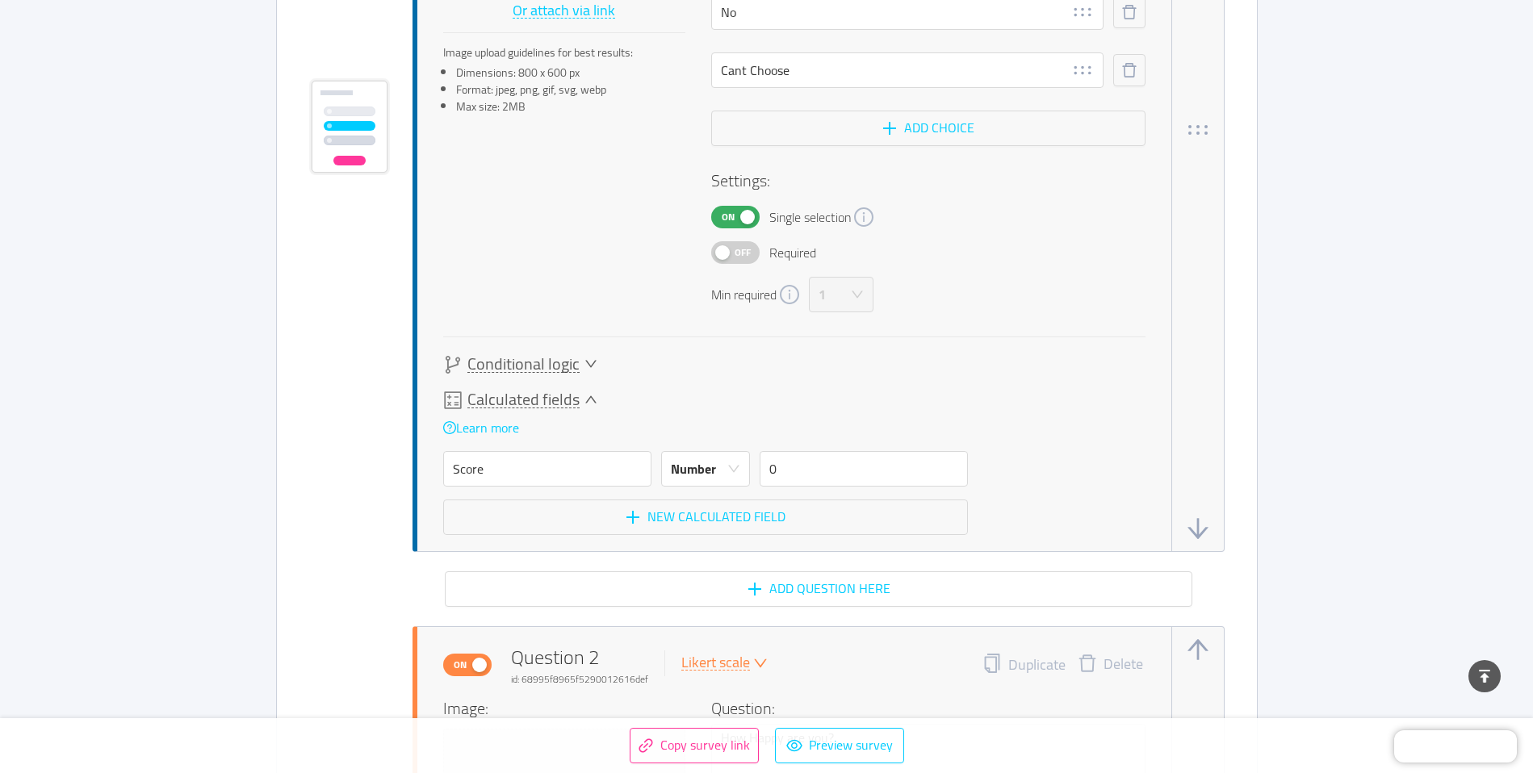
scroll to position [805, 0]
click at [569, 399] on span "Calculated fields" at bounding box center [523, 396] width 112 height 17
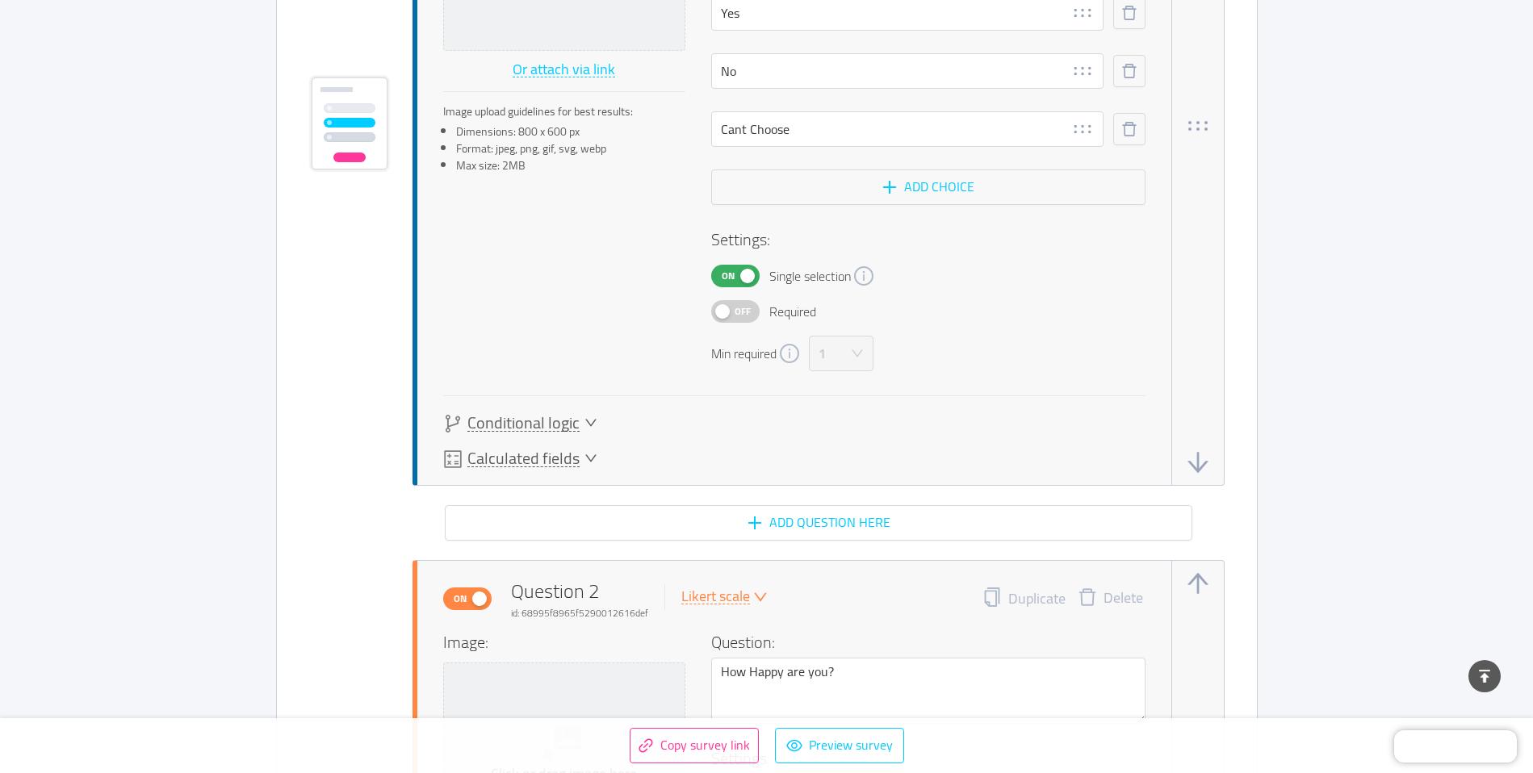
click at [552, 424] on span "Conditional logic" at bounding box center [523, 423] width 112 height 17
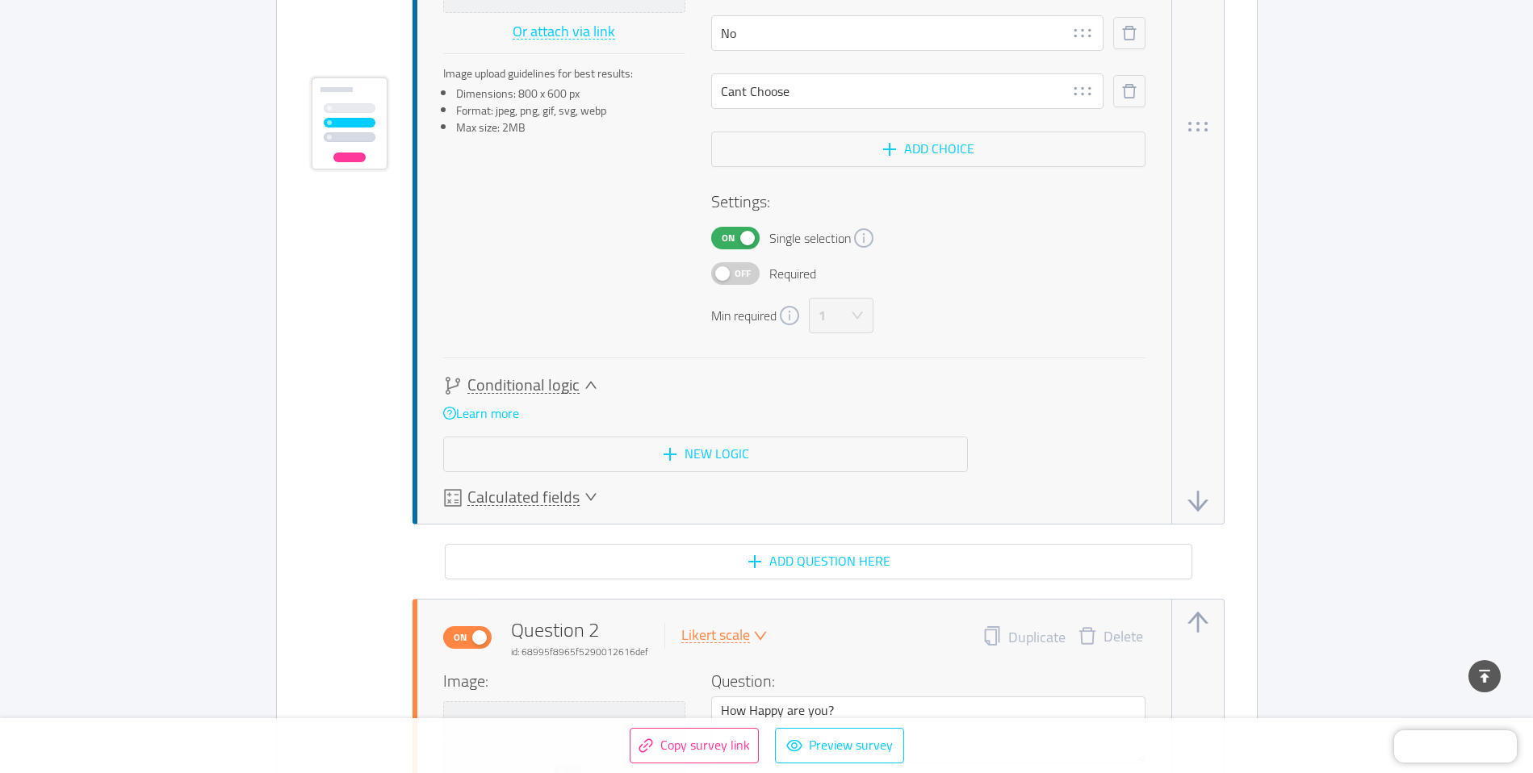
scroll to position [780, 0]
click at [576, 385] on span "Conditional logic" at bounding box center [523, 385] width 112 height 17
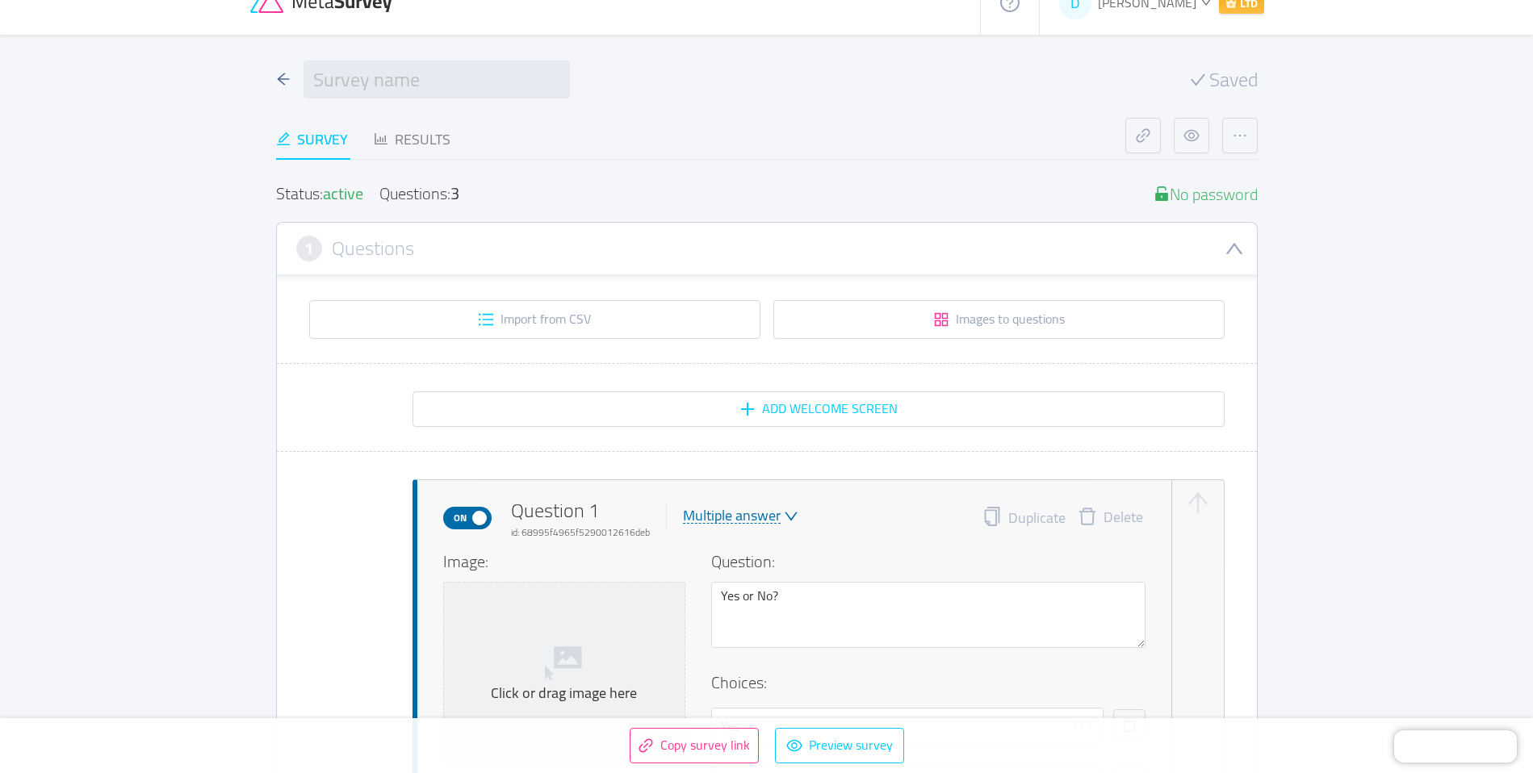
scroll to position [0, 0]
